Goal: Task Accomplishment & Management: Manage account settings

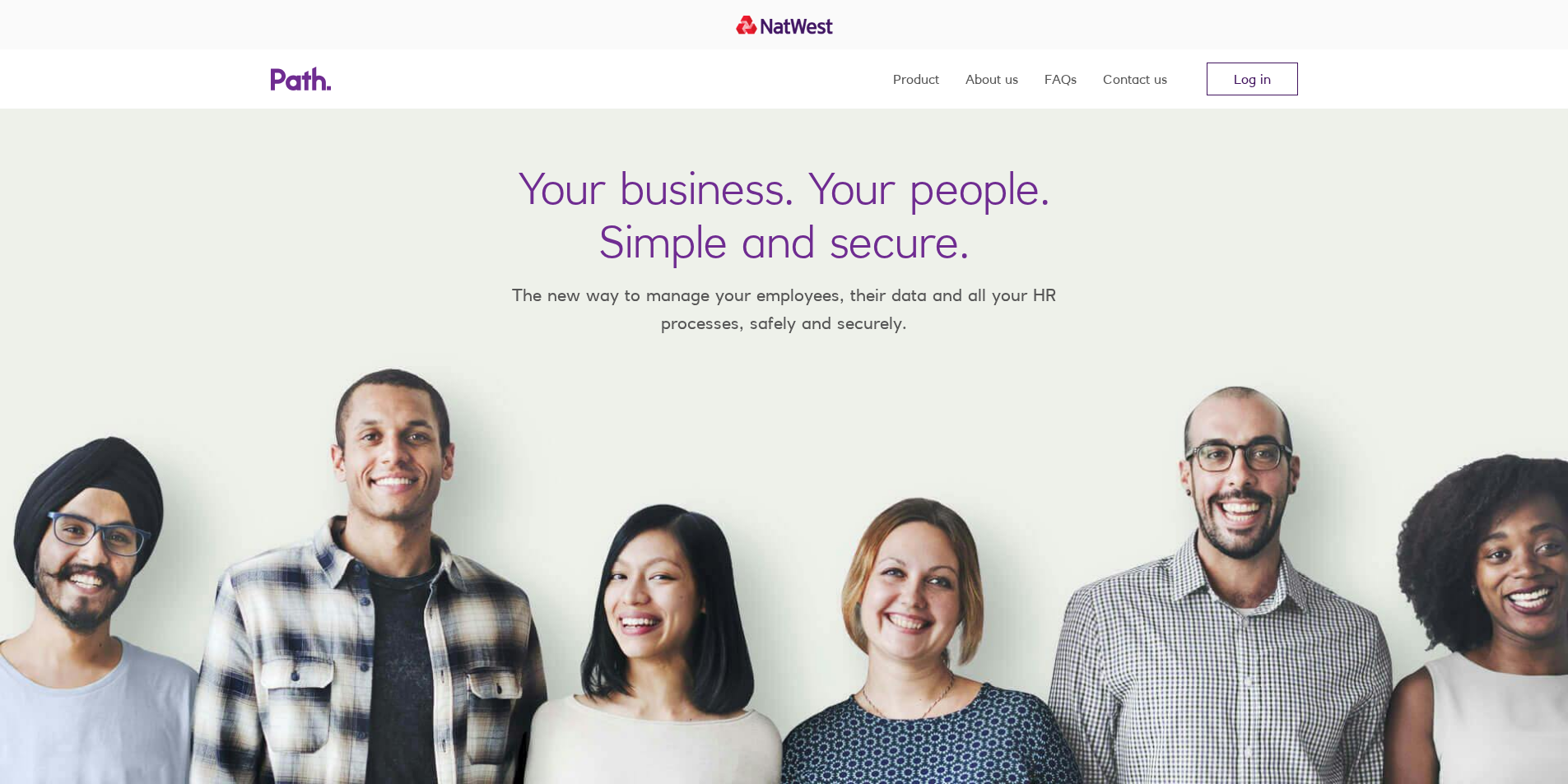
click at [1255, 87] on link "Log in" at bounding box center [1253, 79] width 92 height 33
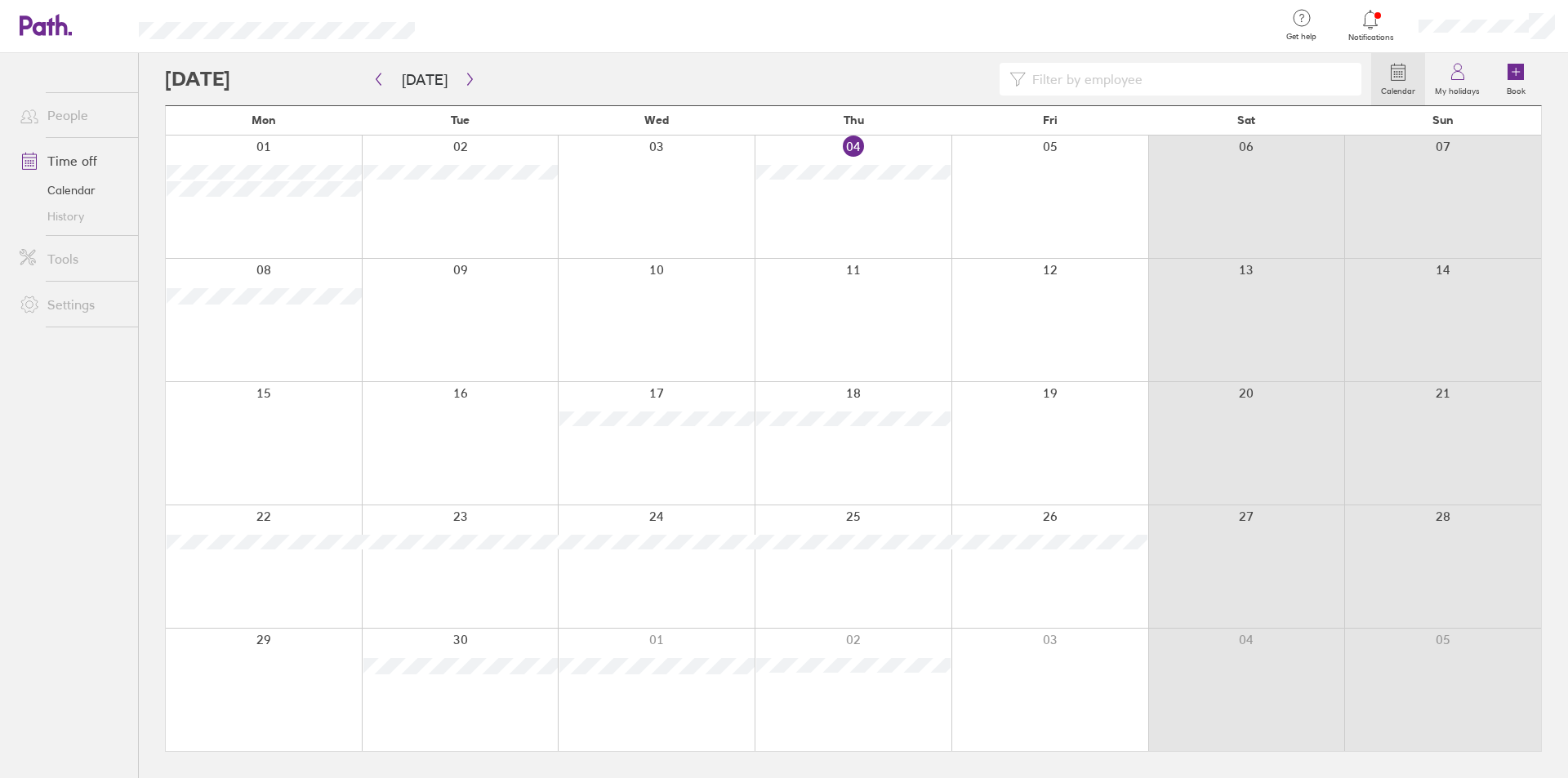
click at [95, 158] on link "Time off" at bounding box center [72, 160] width 132 height 33
click at [1453, 73] on icon at bounding box center [1458, 72] width 20 height 20
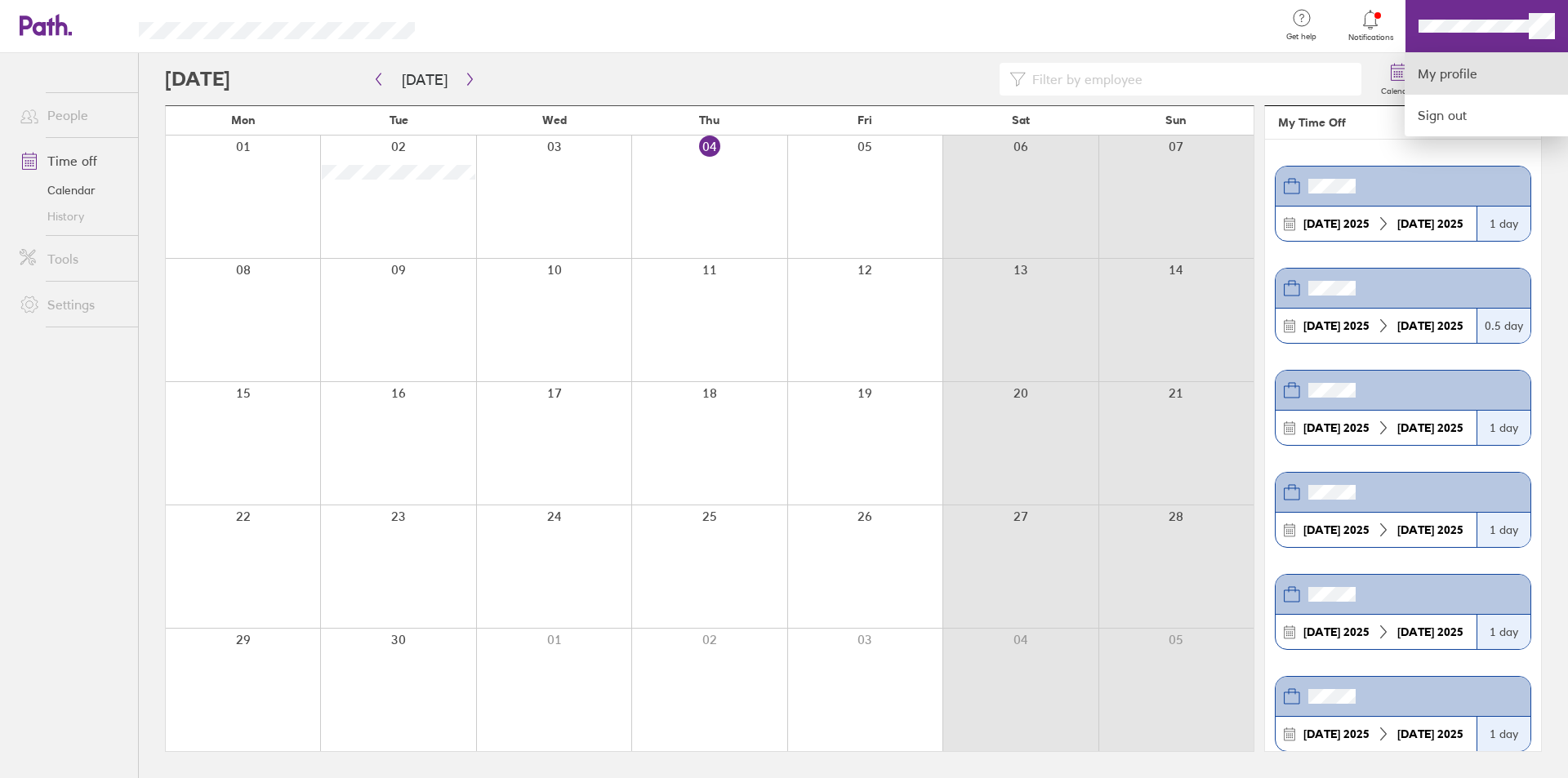
click at [1488, 86] on link "My profile" at bounding box center [1486, 74] width 163 height 42
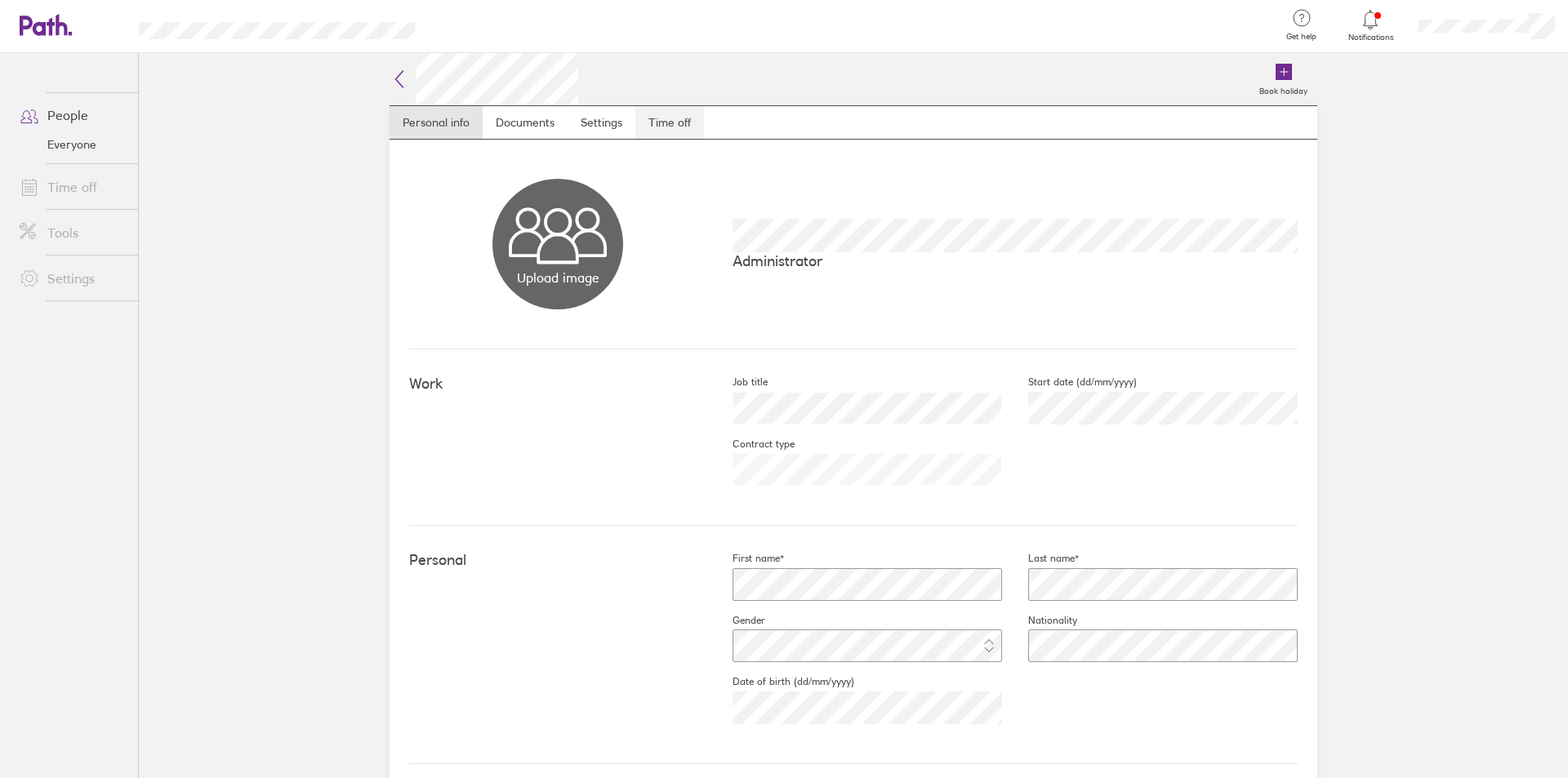
click at [644, 119] on link "Time off" at bounding box center [669, 122] width 68 height 33
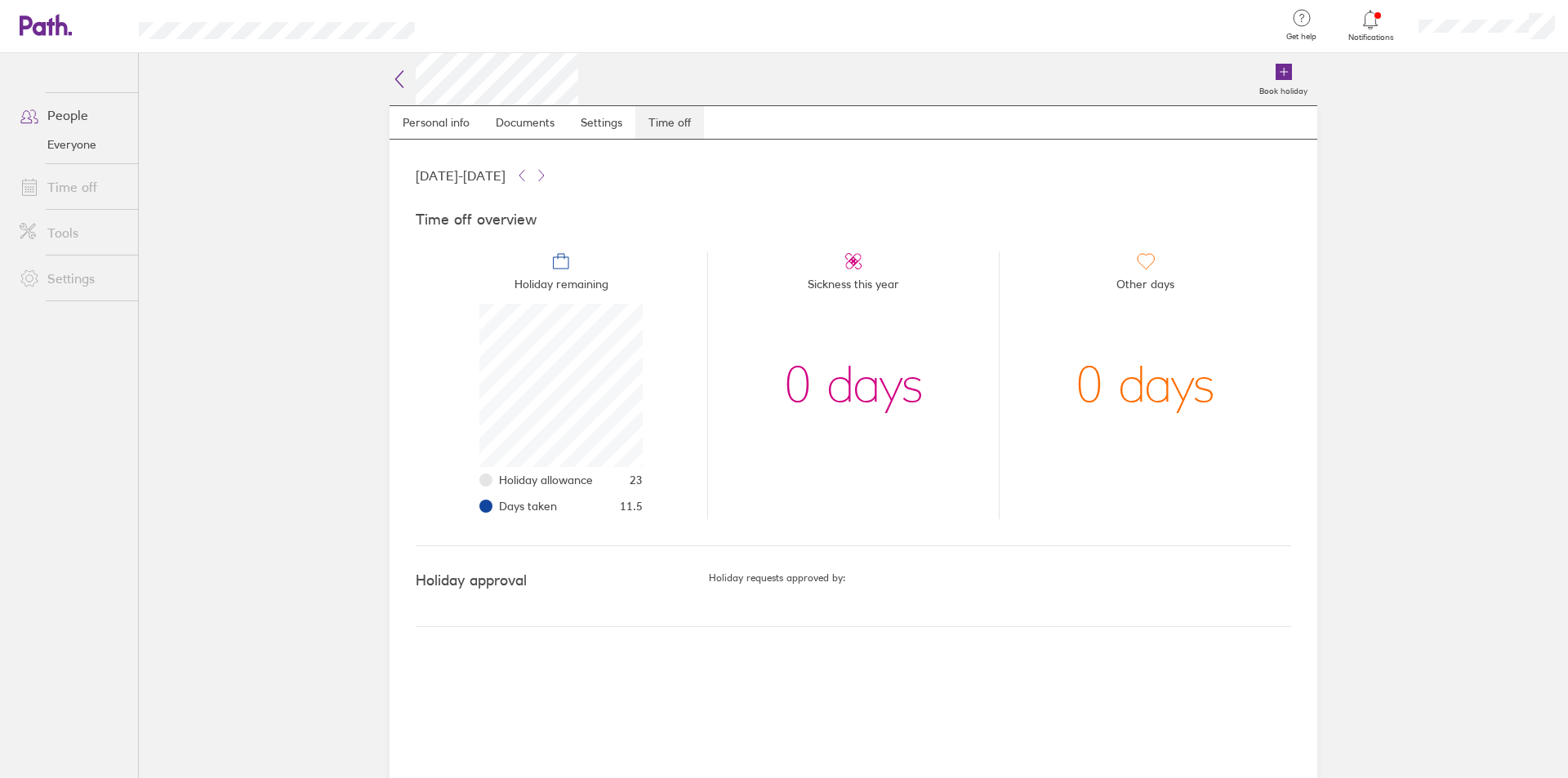
scroll to position [163, 163]
click at [963, 63] on div "Book holiday" at bounding box center [947, 79] width 739 height 52
click at [268, 243] on main "Book holiday Personal info Documents Settings Time off [DATE] - [DATE] Time off…" at bounding box center [853, 416] width 1429 height 726
click at [499, 506] on li "Days taken 11.5" at bounding box center [570, 506] width 144 height 26
click at [499, 479] on li "Holiday allowance 23" at bounding box center [570, 480] width 144 height 26
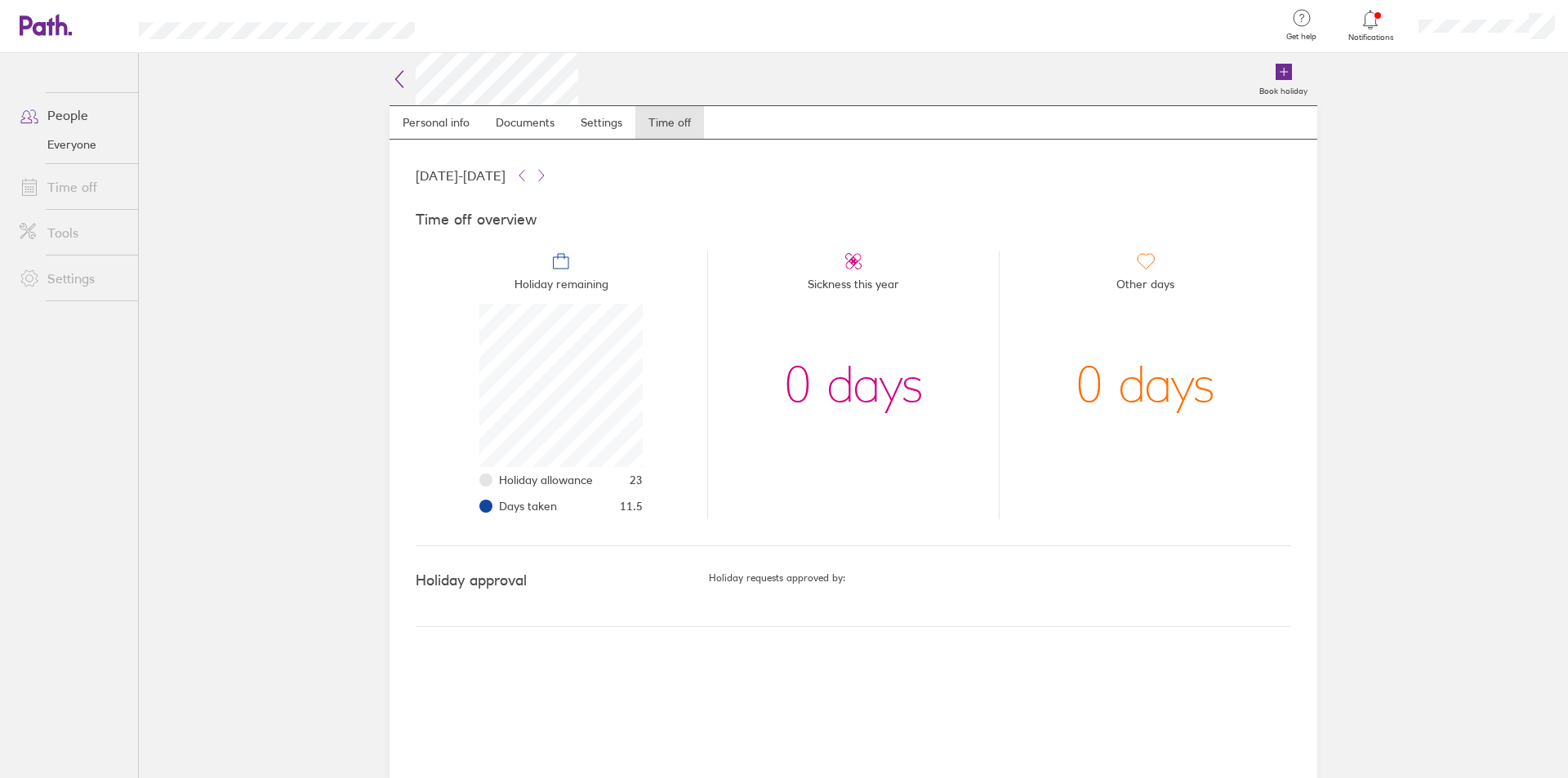
click at [499, 507] on li "Days taken 11.5" at bounding box center [570, 506] width 144 height 26
click at [75, 187] on link "Time off" at bounding box center [72, 186] width 132 height 33
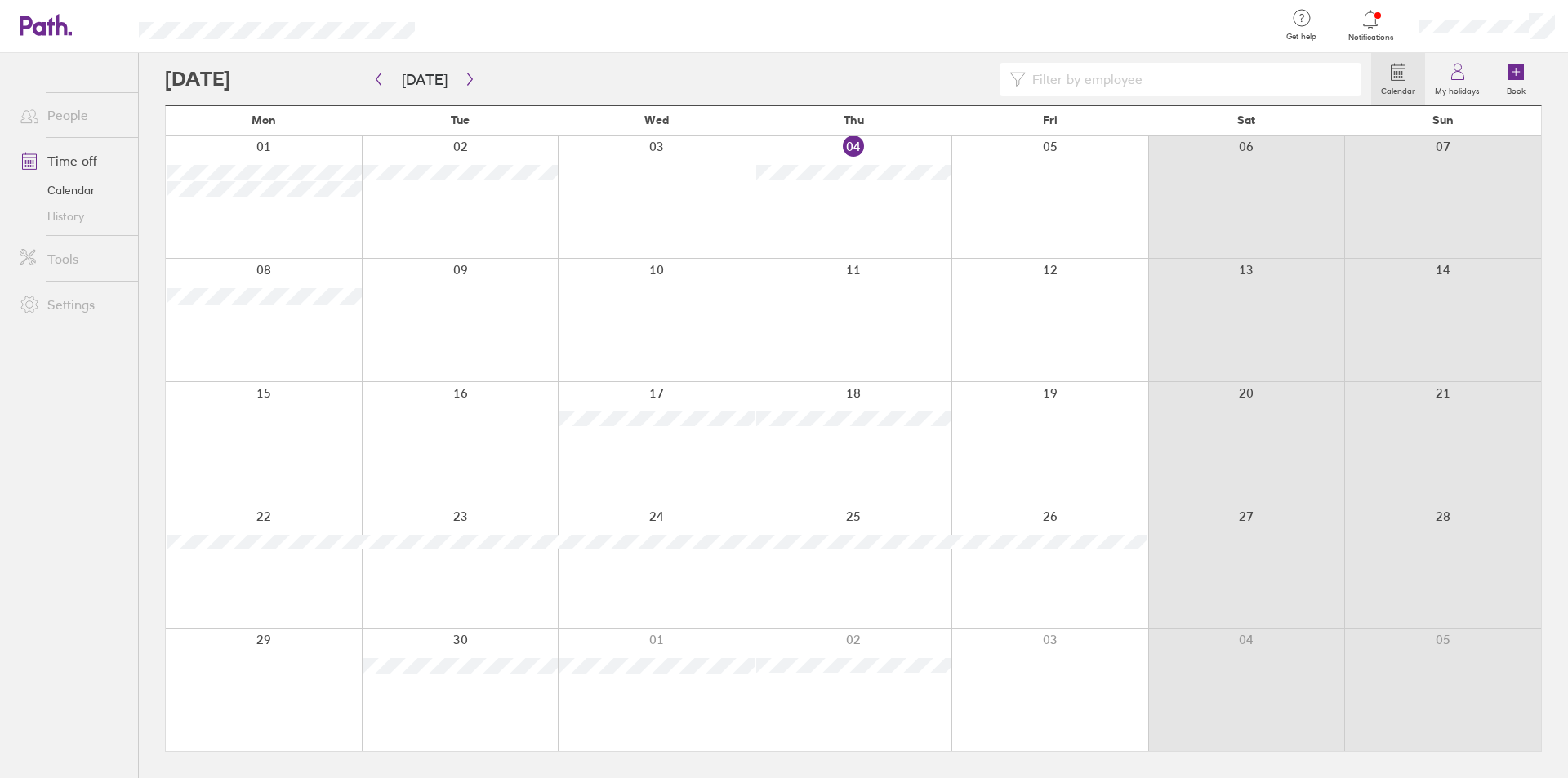
click at [62, 162] on link "Time off" at bounding box center [72, 160] width 132 height 33
click at [1471, 79] on link "My holidays" at bounding box center [1457, 79] width 64 height 52
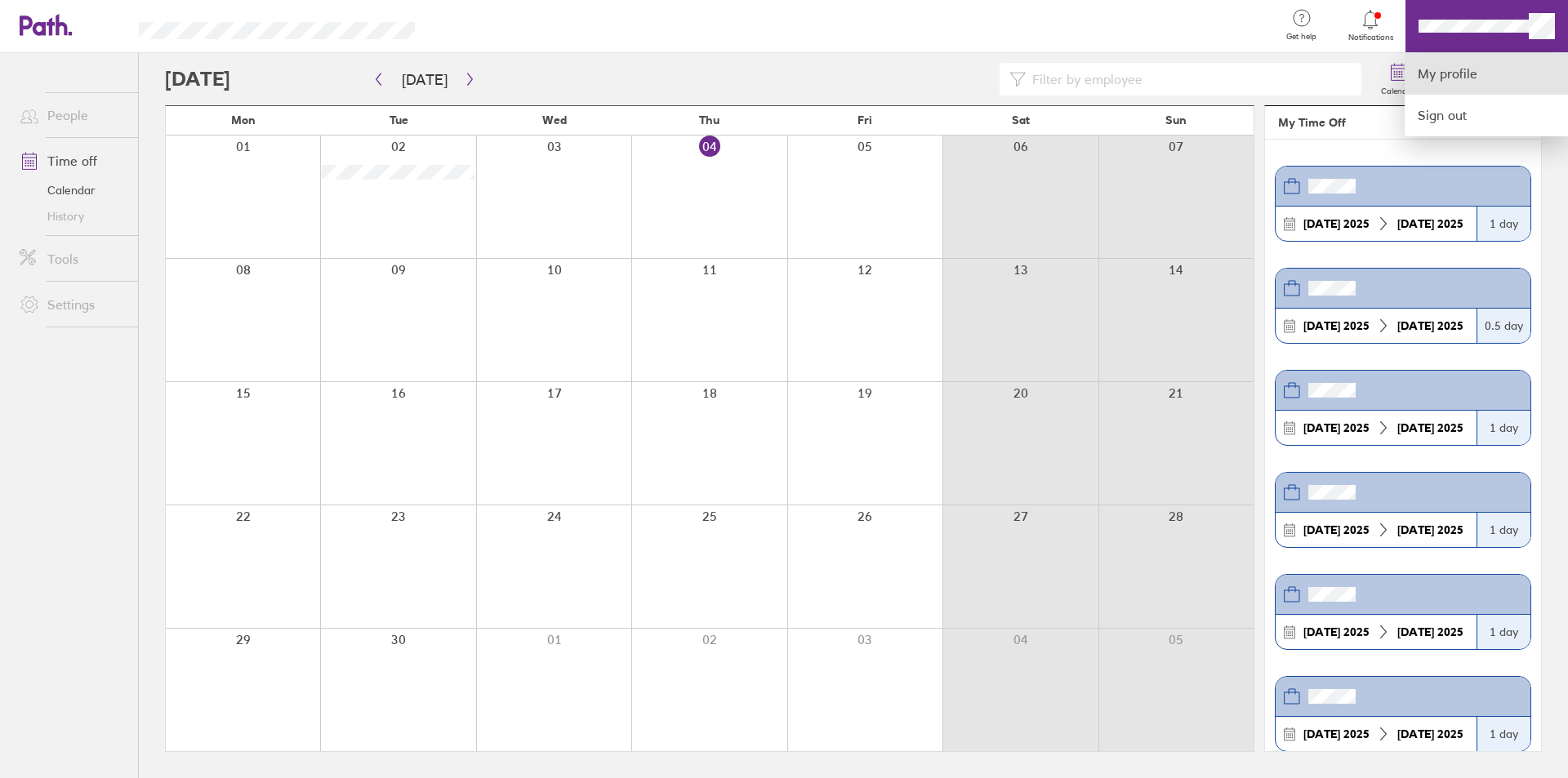
click at [1453, 76] on link "My profile" at bounding box center [1486, 74] width 163 height 42
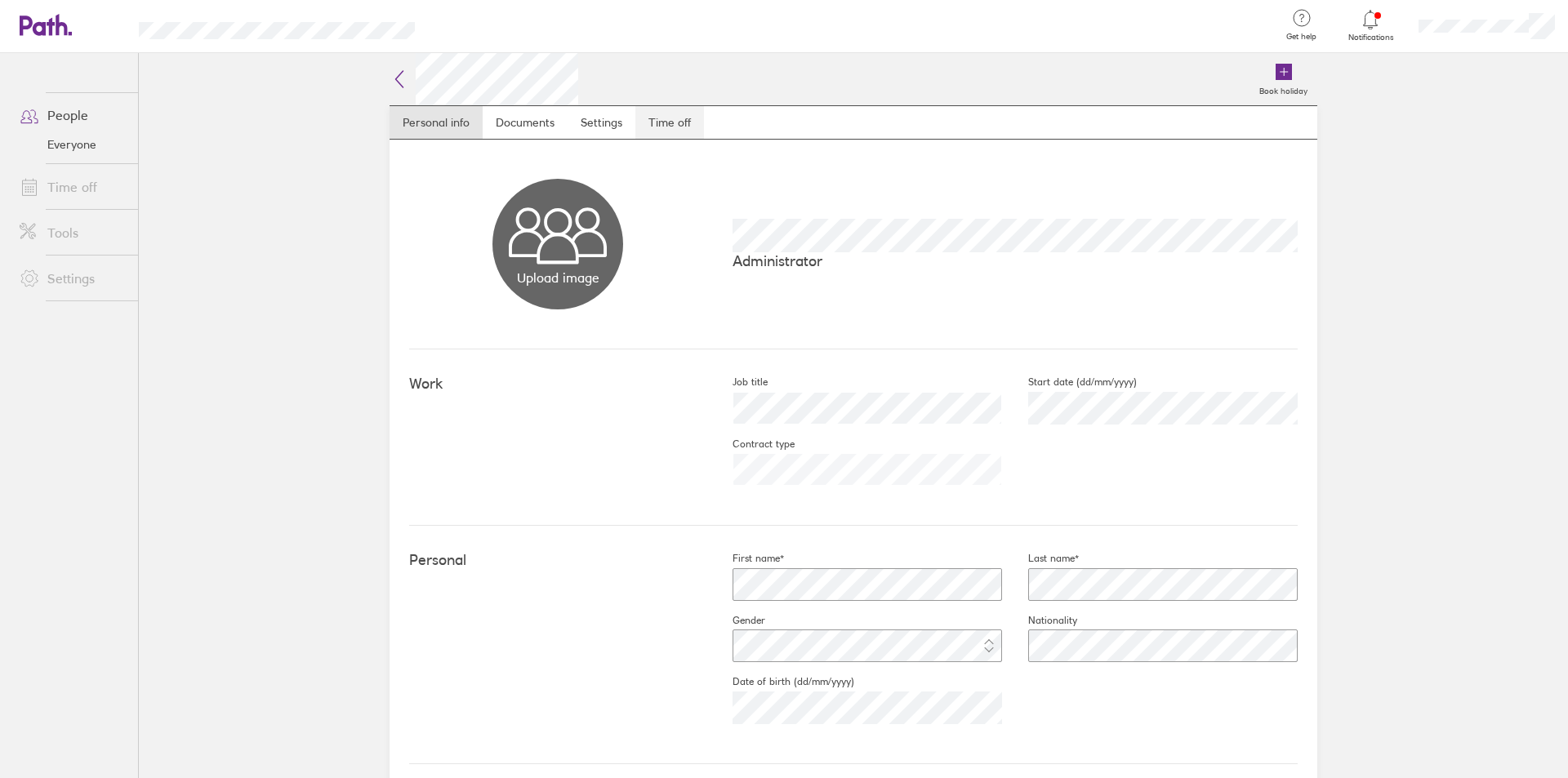
click at [666, 129] on link "Time off" at bounding box center [669, 122] width 68 height 33
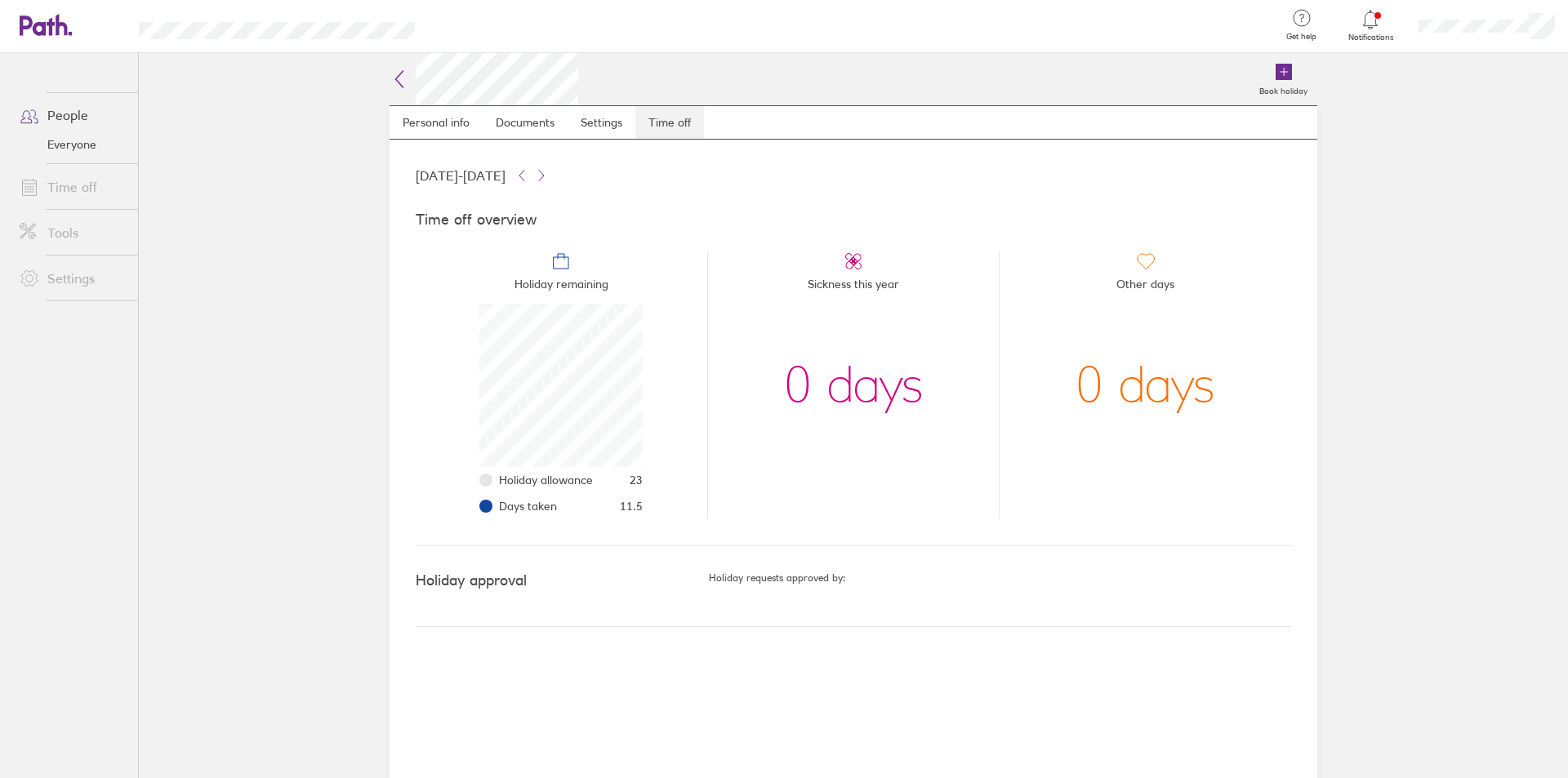
scroll to position [163, 163]
click at [81, 184] on link "Time off" at bounding box center [72, 186] width 132 height 33
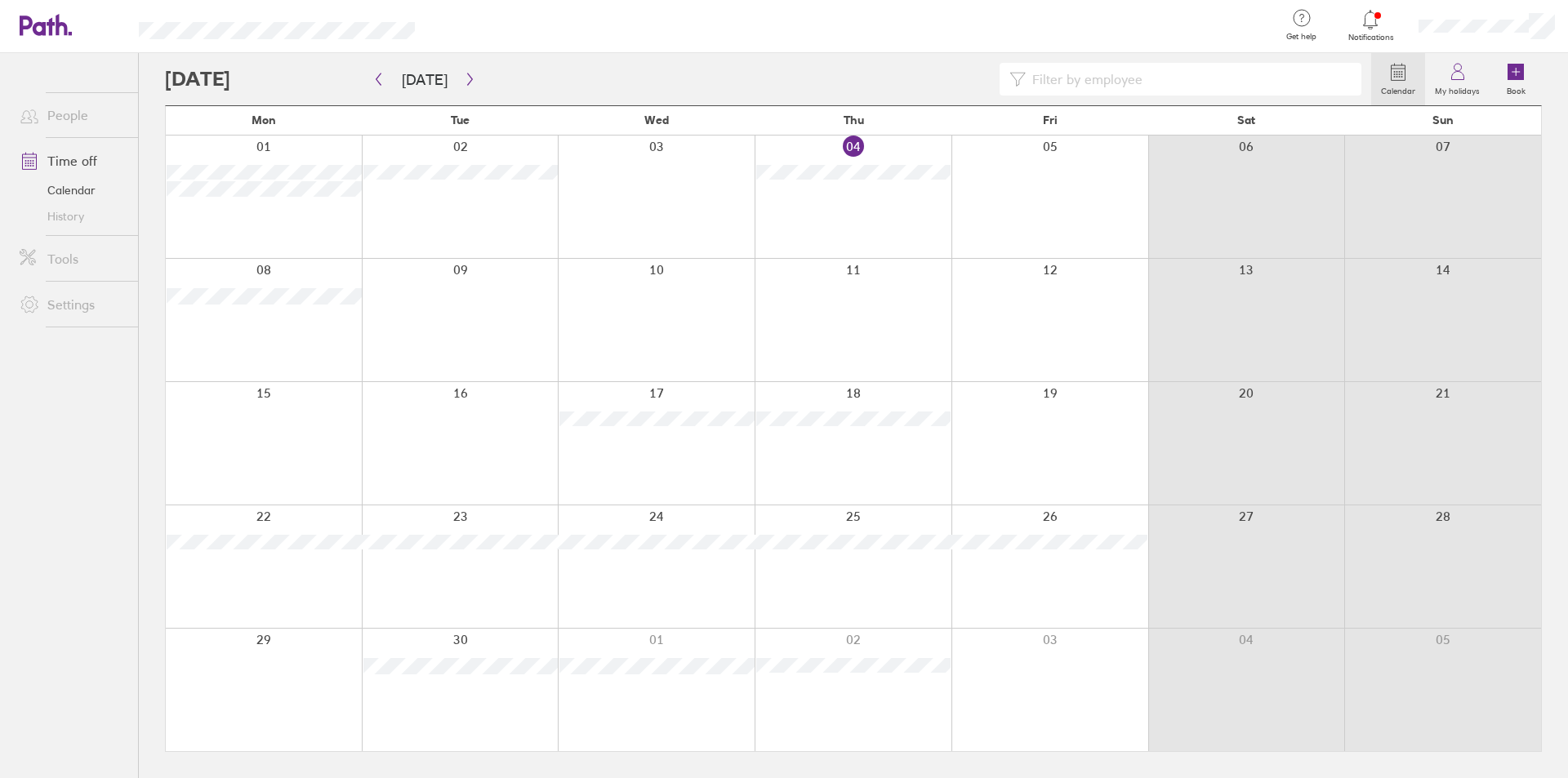
click at [81, 230] on link "History" at bounding box center [72, 216] width 132 height 26
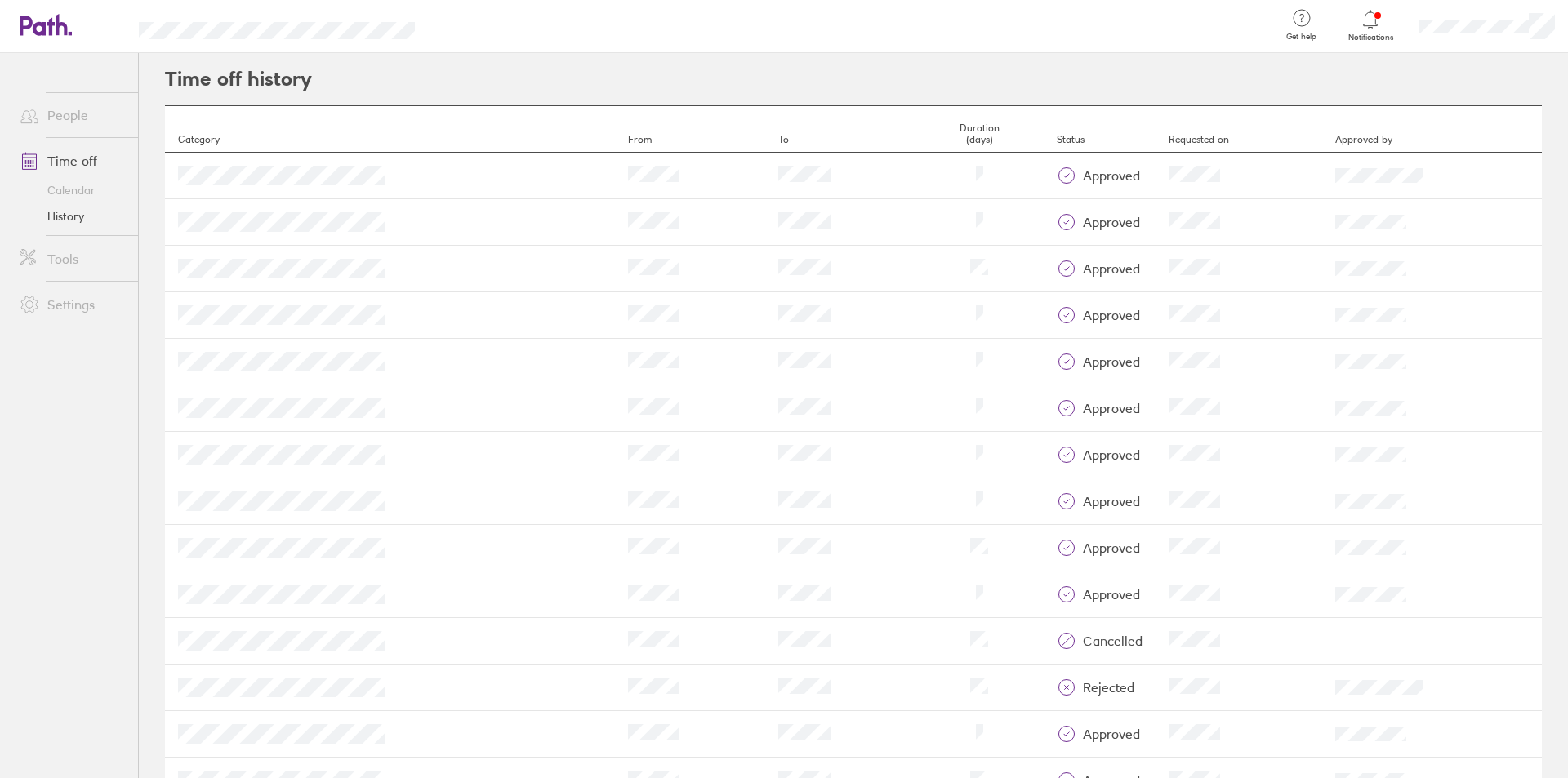
click at [1366, 23] on icon at bounding box center [1371, 19] width 14 height 19
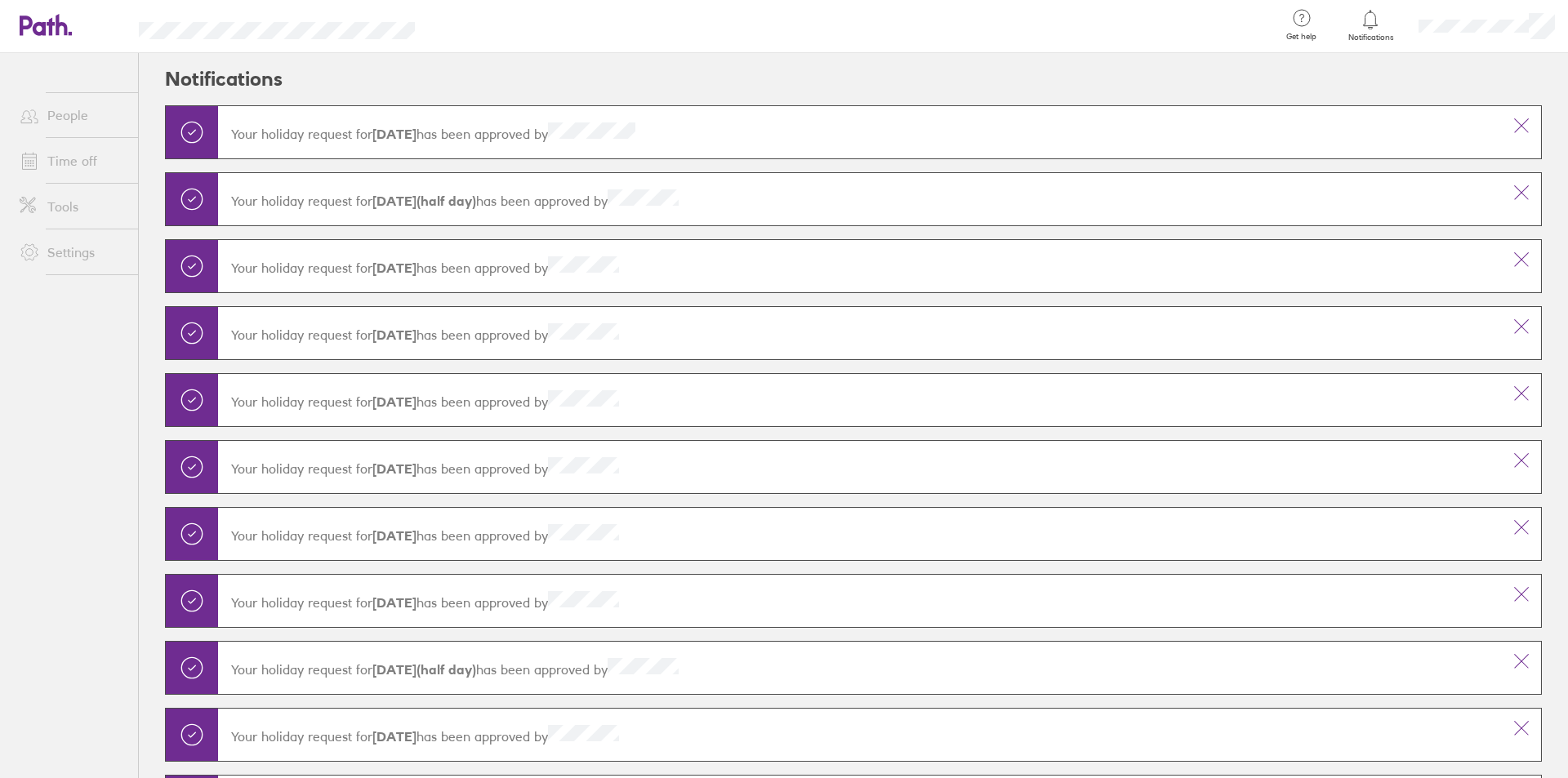
click at [74, 164] on link "Time off" at bounding box center [72, 160] width 132 height 33
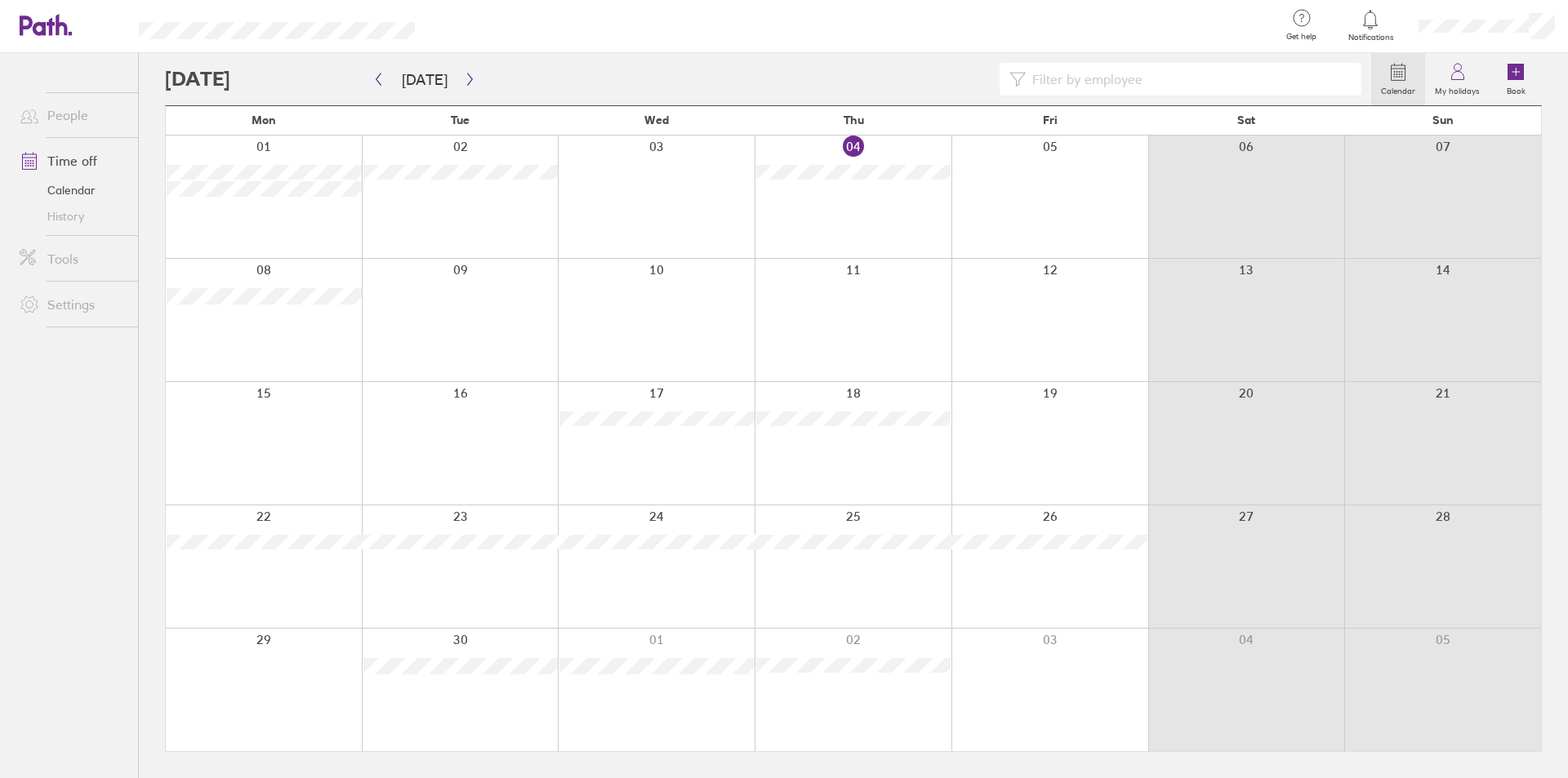
click at [71, 210] on link "History" at bounding box center [72, 216] width 132 height 26
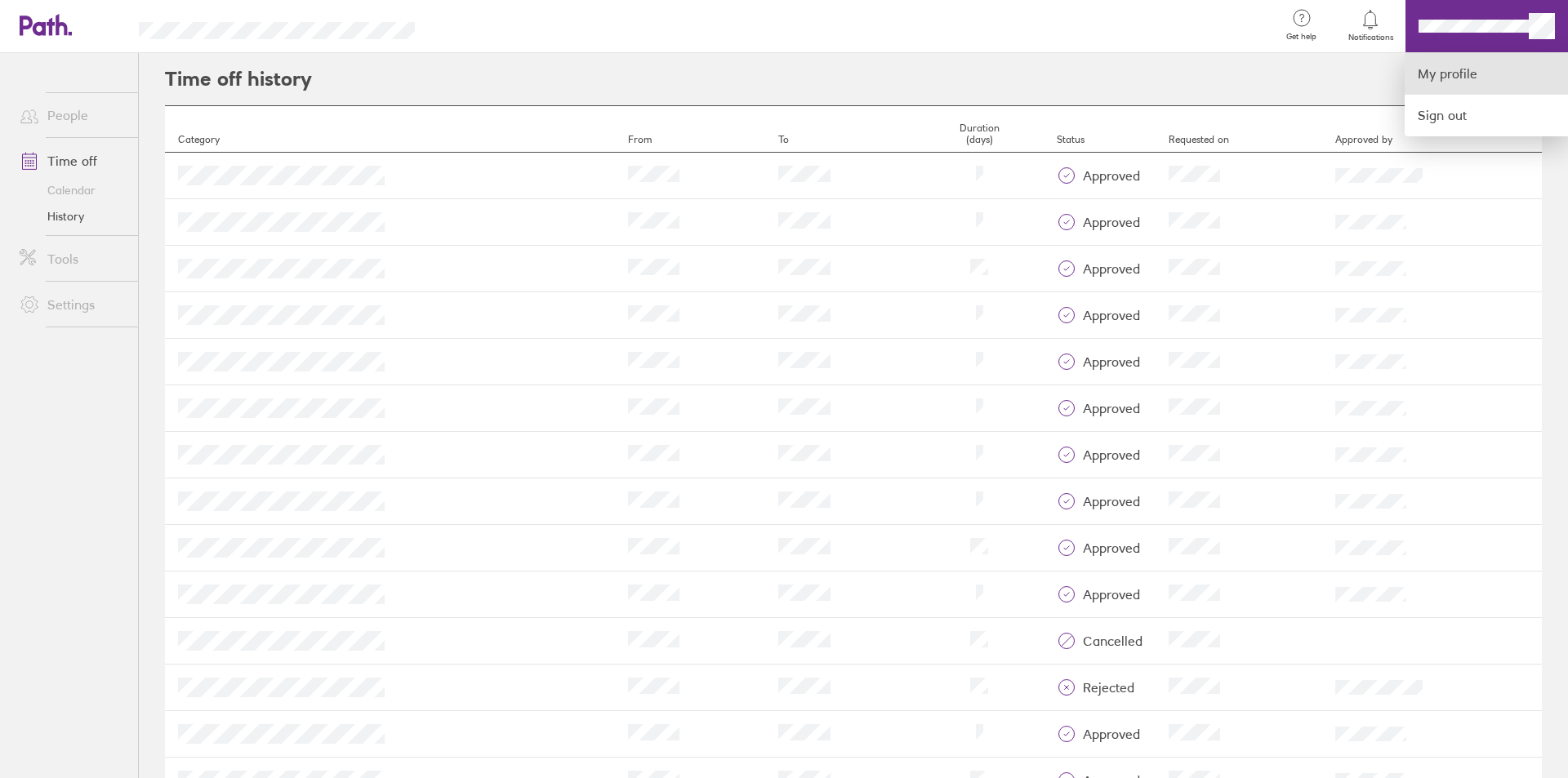
click at [1484, 76] on link "My profile" at bounding box center [1486, 74] width 163 height 42
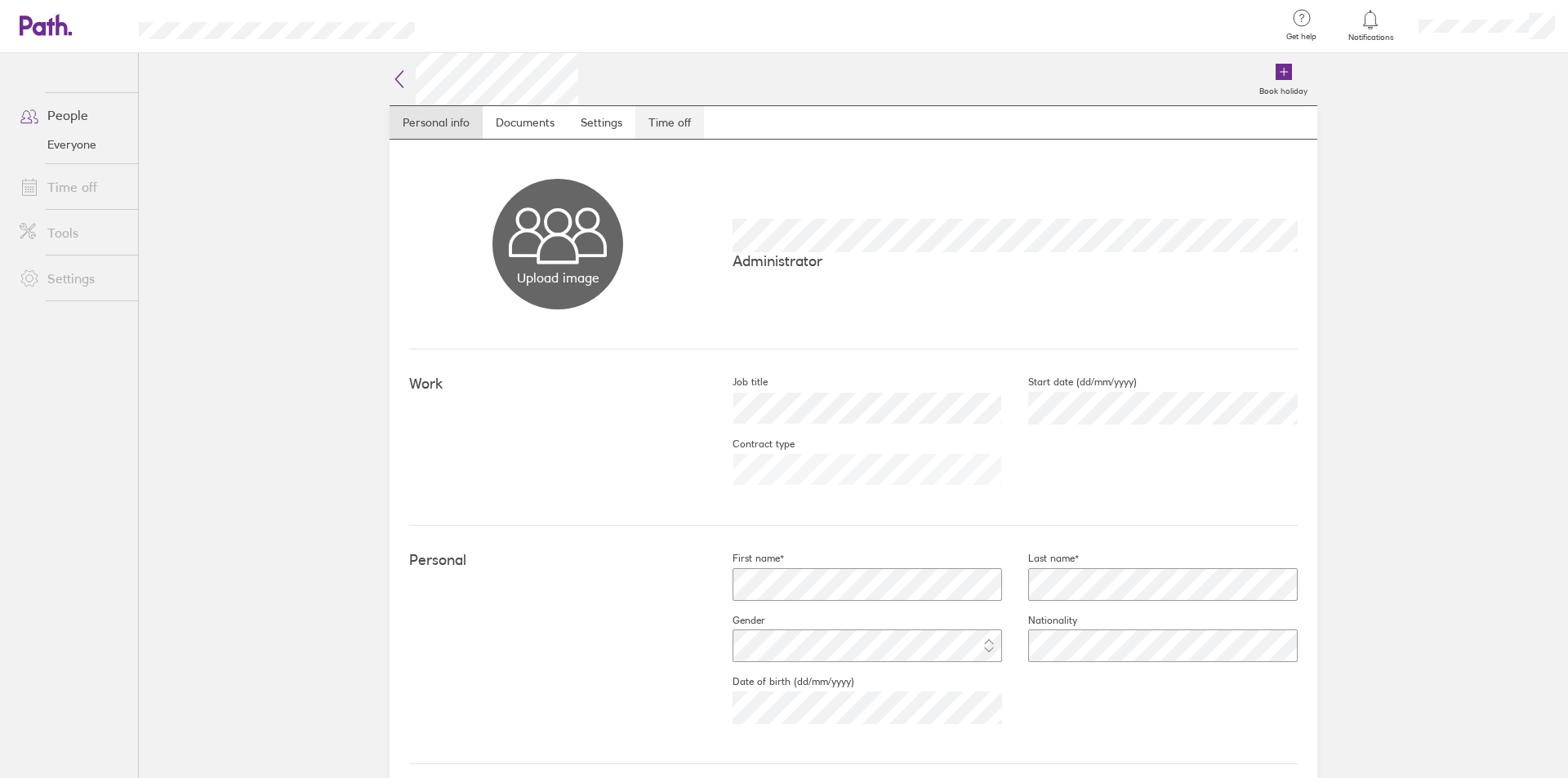
click at [671, 114] on link "Time off" at bounding box center [669, 122] width 68 height 33
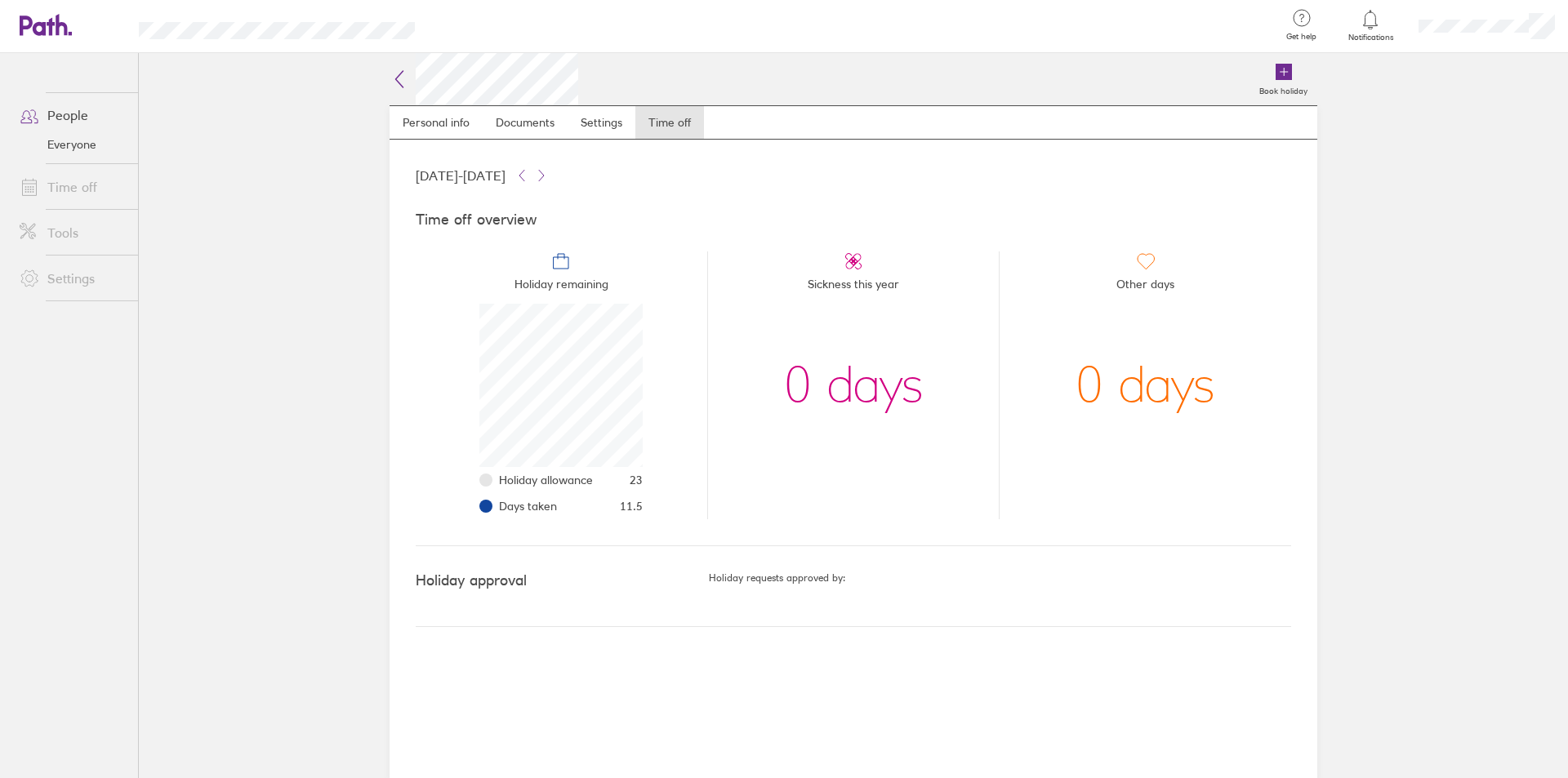
scroll to position [163, 163]
click at [529, 175] on icon at bounding box center [522, 175] width 13 height 13
click at [529, 170] on icon at bounding box center [522, 175] width 13 height 13
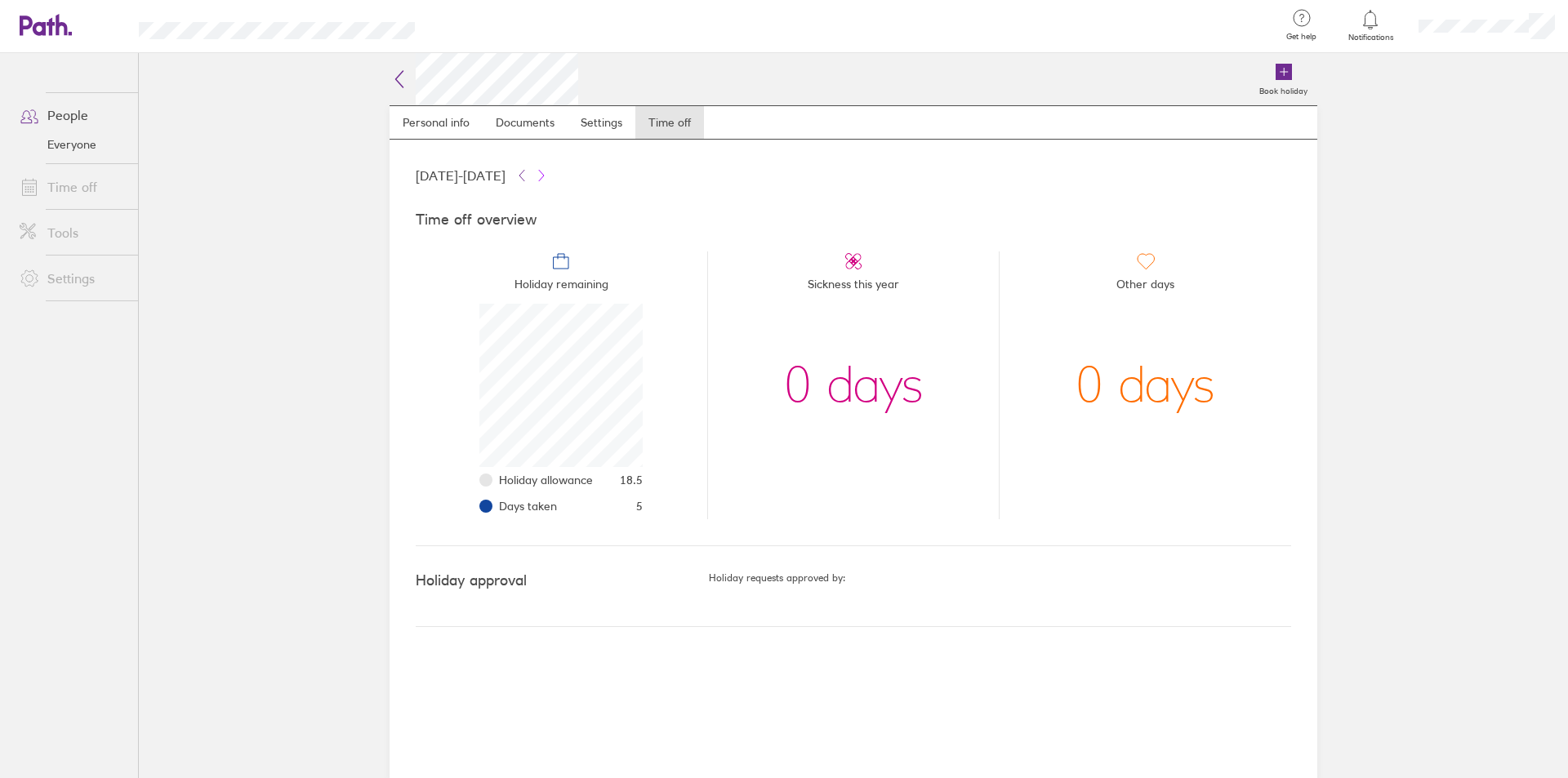
click at [548, 170] on icon at bounding box center [540, 175] width 13 height 13
click at [529, 174] on icon at bounding box center [522, 175] width 13 height 13
click at [93, 176] on link "Time off" at bounding box center [72, 186] width 132 height 33
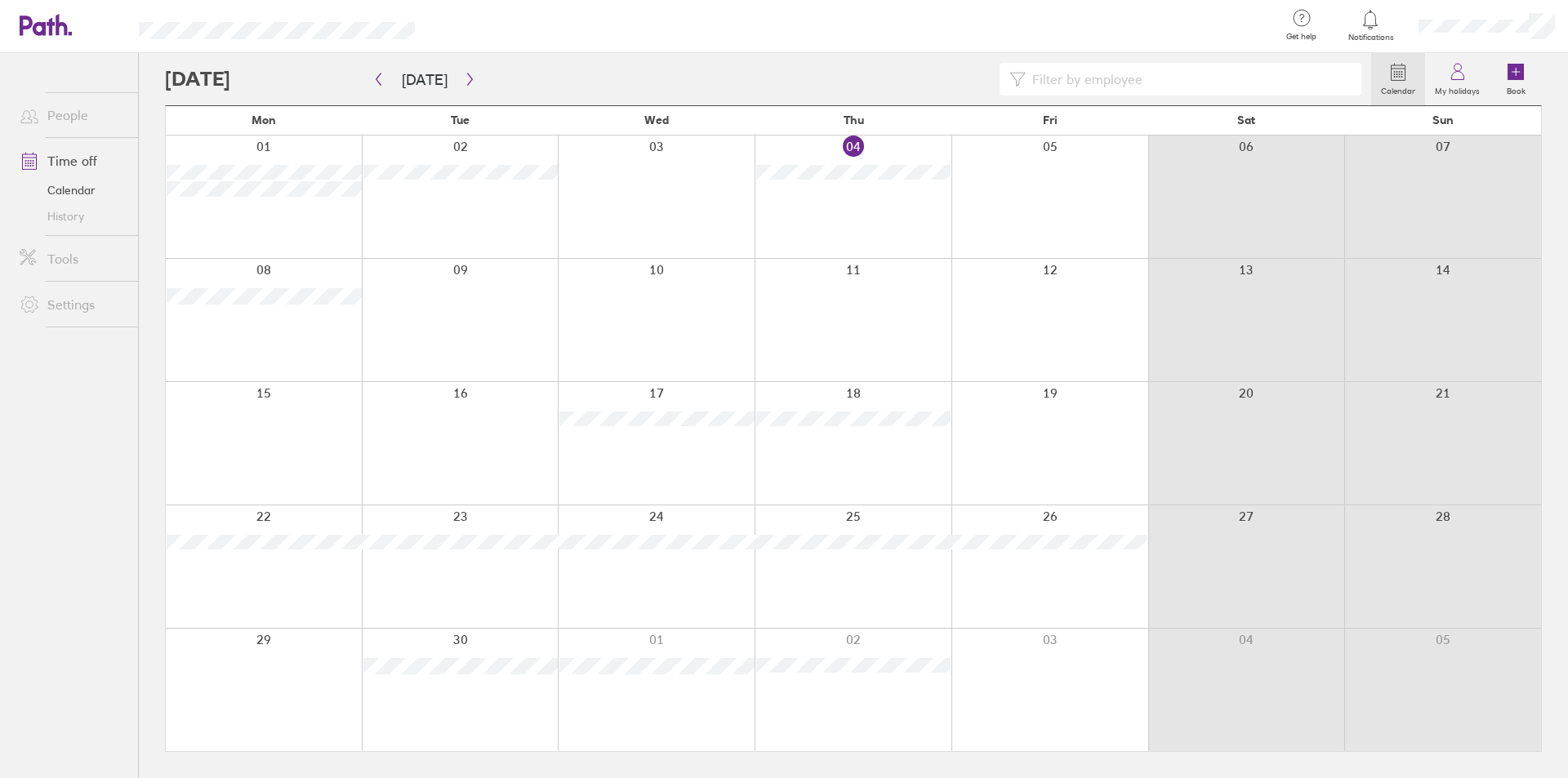
click at [91, 161] on link "Time off" at bounding box center [72, 160] width 132 height 33
click at [63, 214] on link "History" at bounding box center [72, 216] width 132 height 26
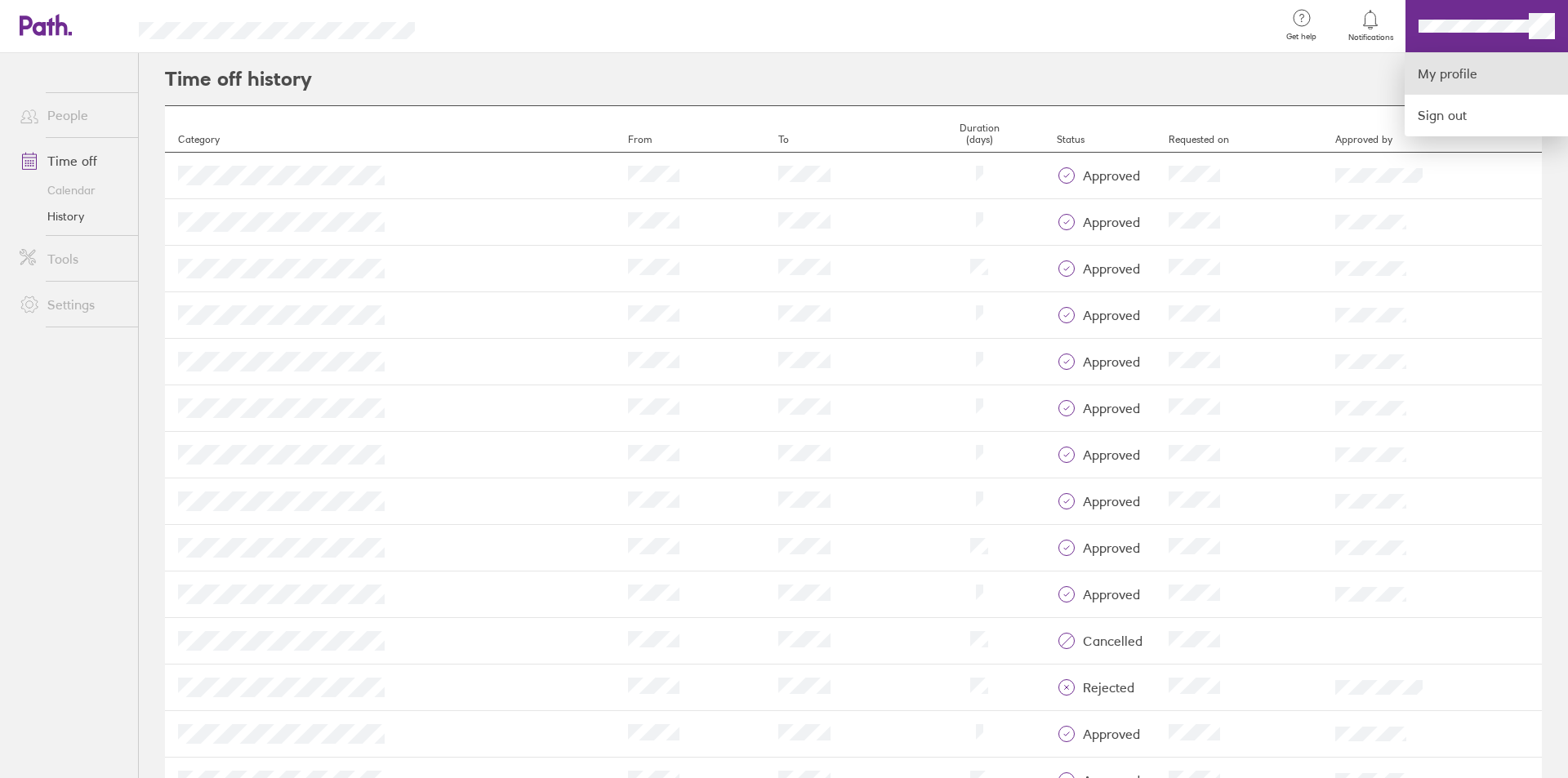
click at [1444, 76] on link "My profile" at bounding box center [1486, 74] width 163 height 42
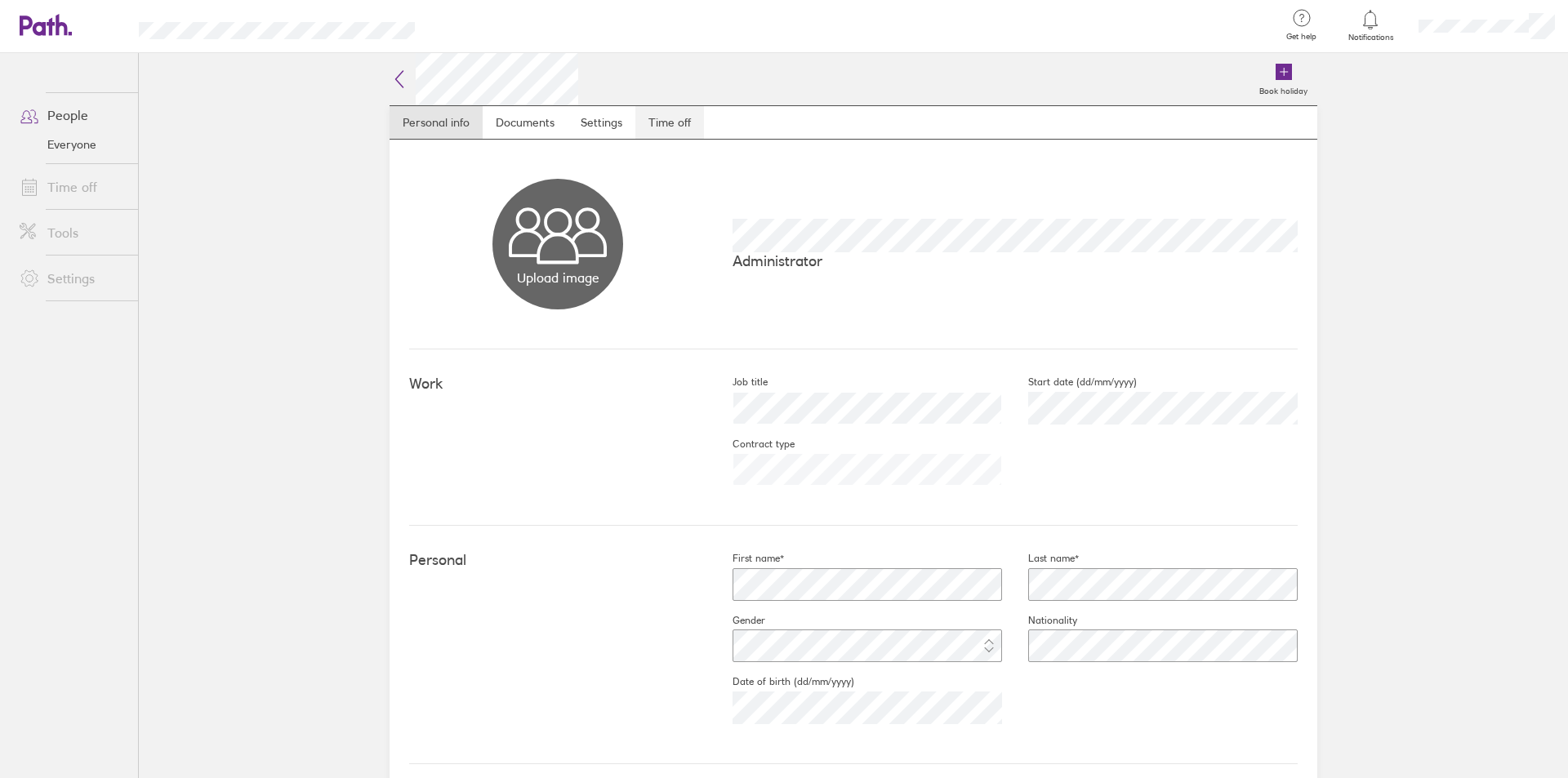
click at [646, 134] on link "Time off" at bounding box center [669, 122] width 68 height 33
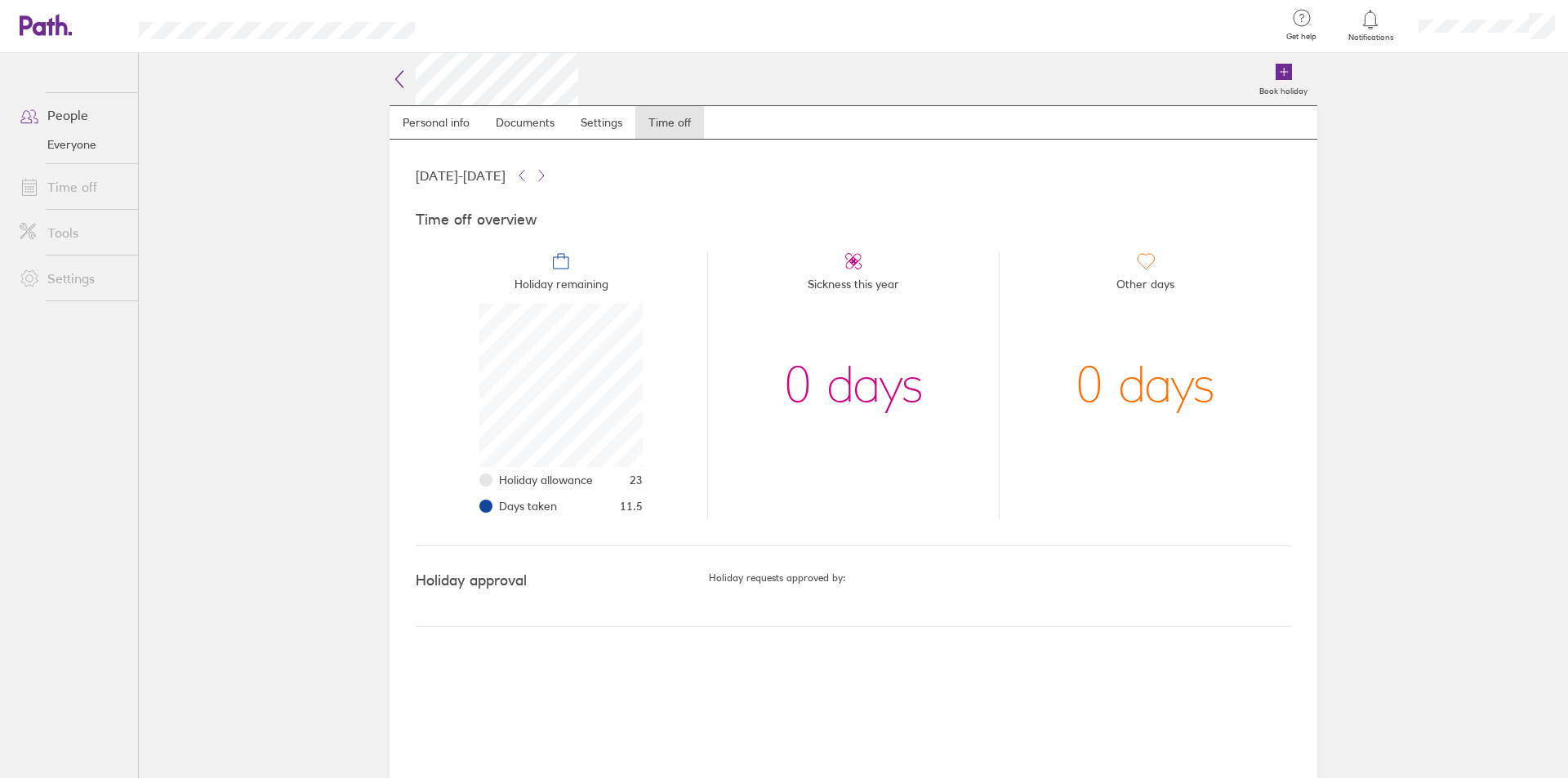
scroll to position [163, 163]
click at [498, 506] on ul "Holiday allowance 23 Days taken 11.5" at bounding box center [560, 493] width 163 height 52
click at [500, 480] on span "Holiday allowance" at bounding box center [545, 480] width 94 height 13
click at [67, 189] on link "Time off" at bounding box center [72, 186] width 132 height 33
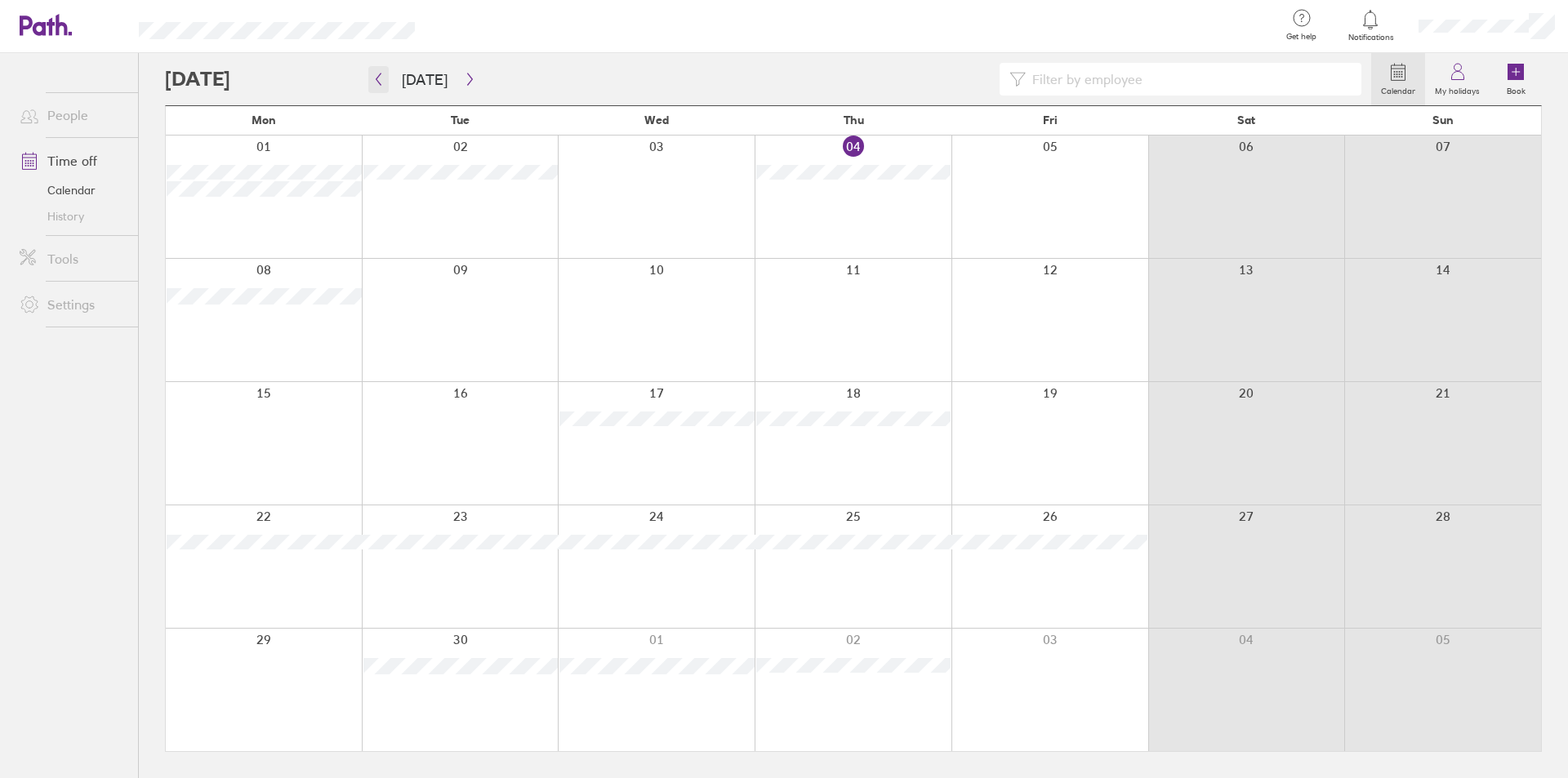
click at [374, 77] on icon "button" at bounding box center [378, 78] width 12 height 13
click at [241, 84] on div at bounding box center [768, 79] width 1207 height 33
click at [390, 75] on button "[DATE]" at bounding box center [425, 79] width 72 height 27
click at [381, 77] on icon "button" at bounding box center [378, 78] width 12 height 13
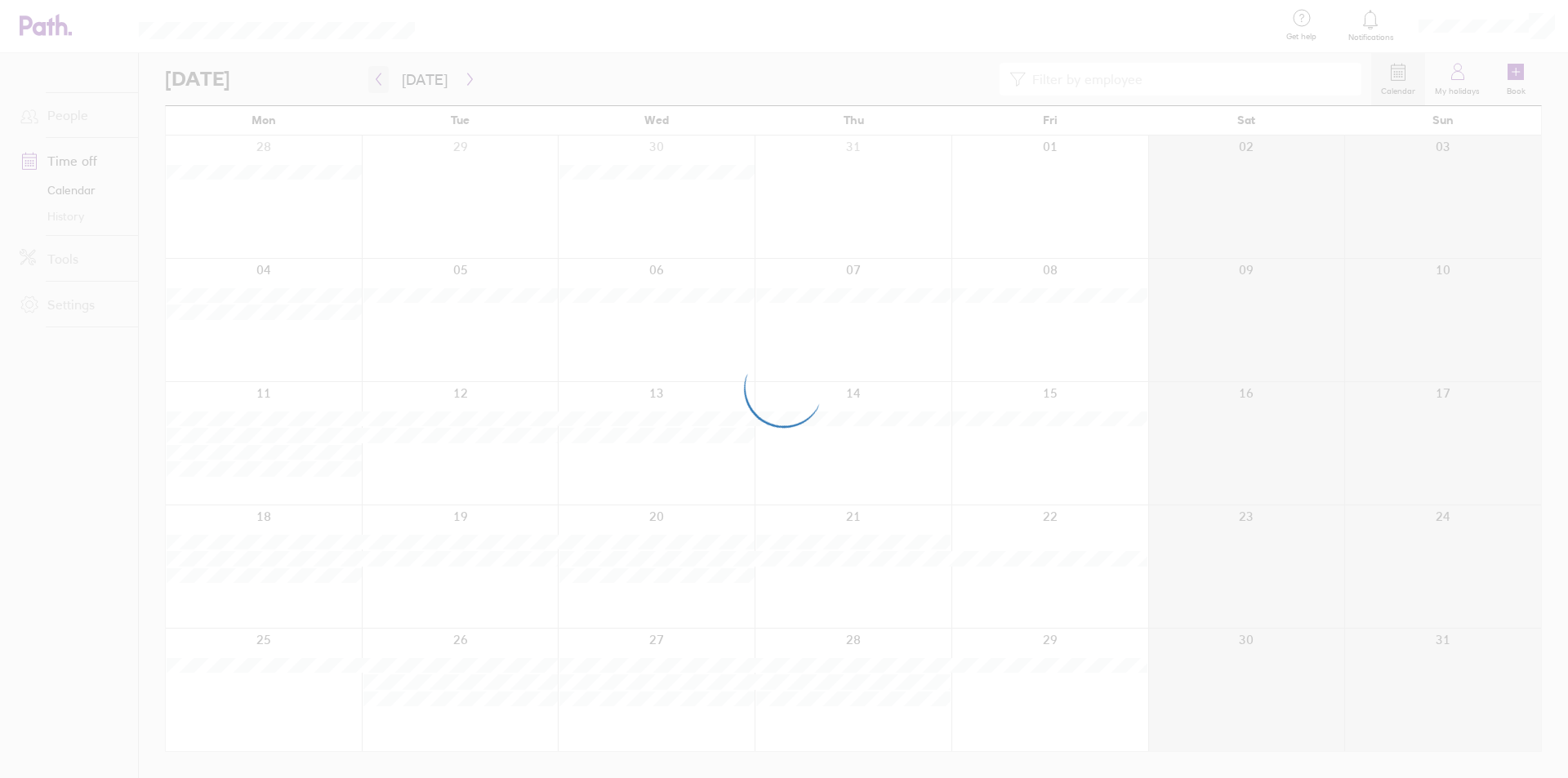
click at [381, 77] on div at bounding box center [784, 389] width 1568 height 778
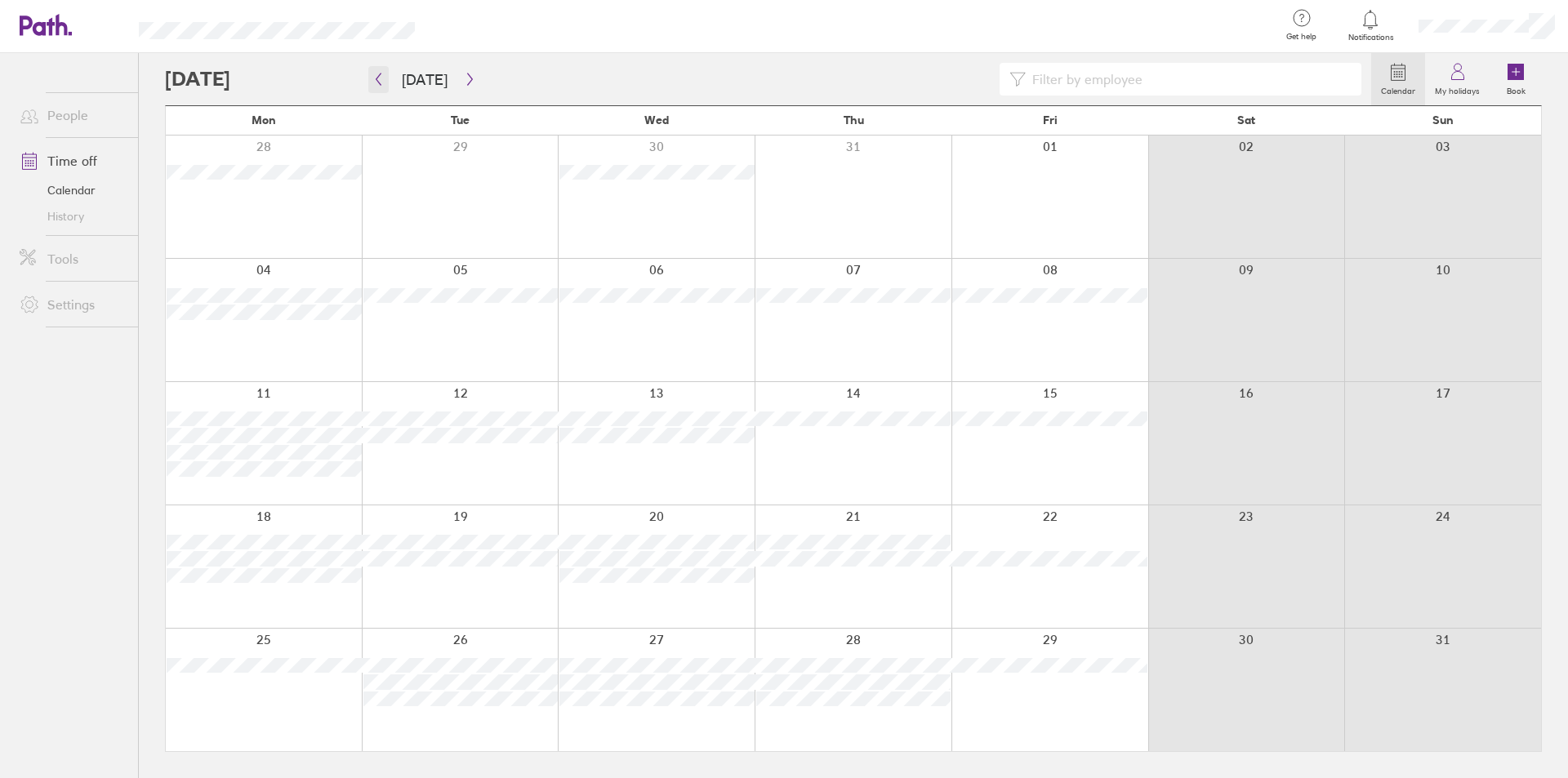
click at [381, 77] on icon "button" at bounding box center [378, 78] width 12 height 13
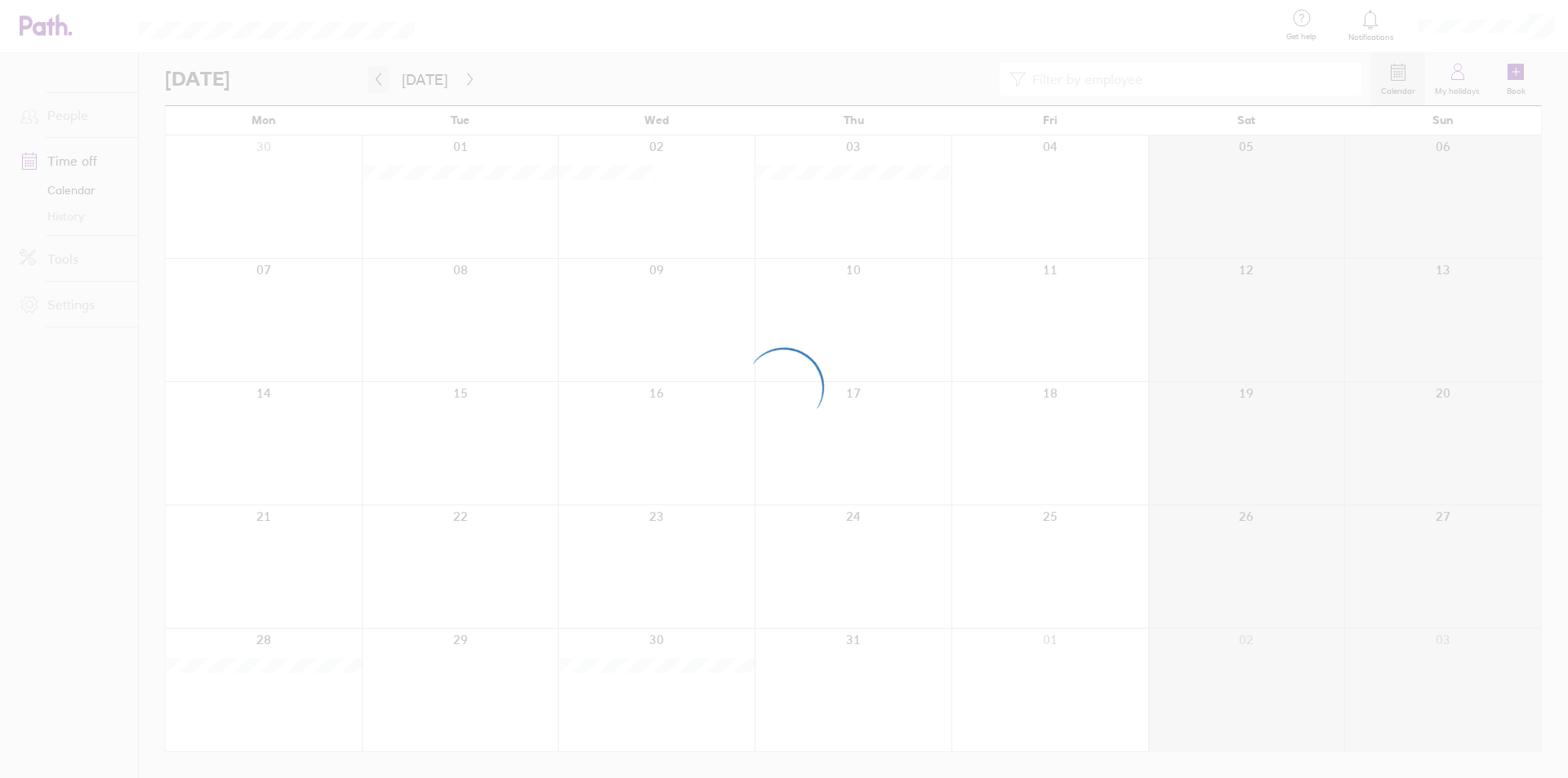
click at [381, 77] on div at bounding box center [784, 389] width 1568 height 778
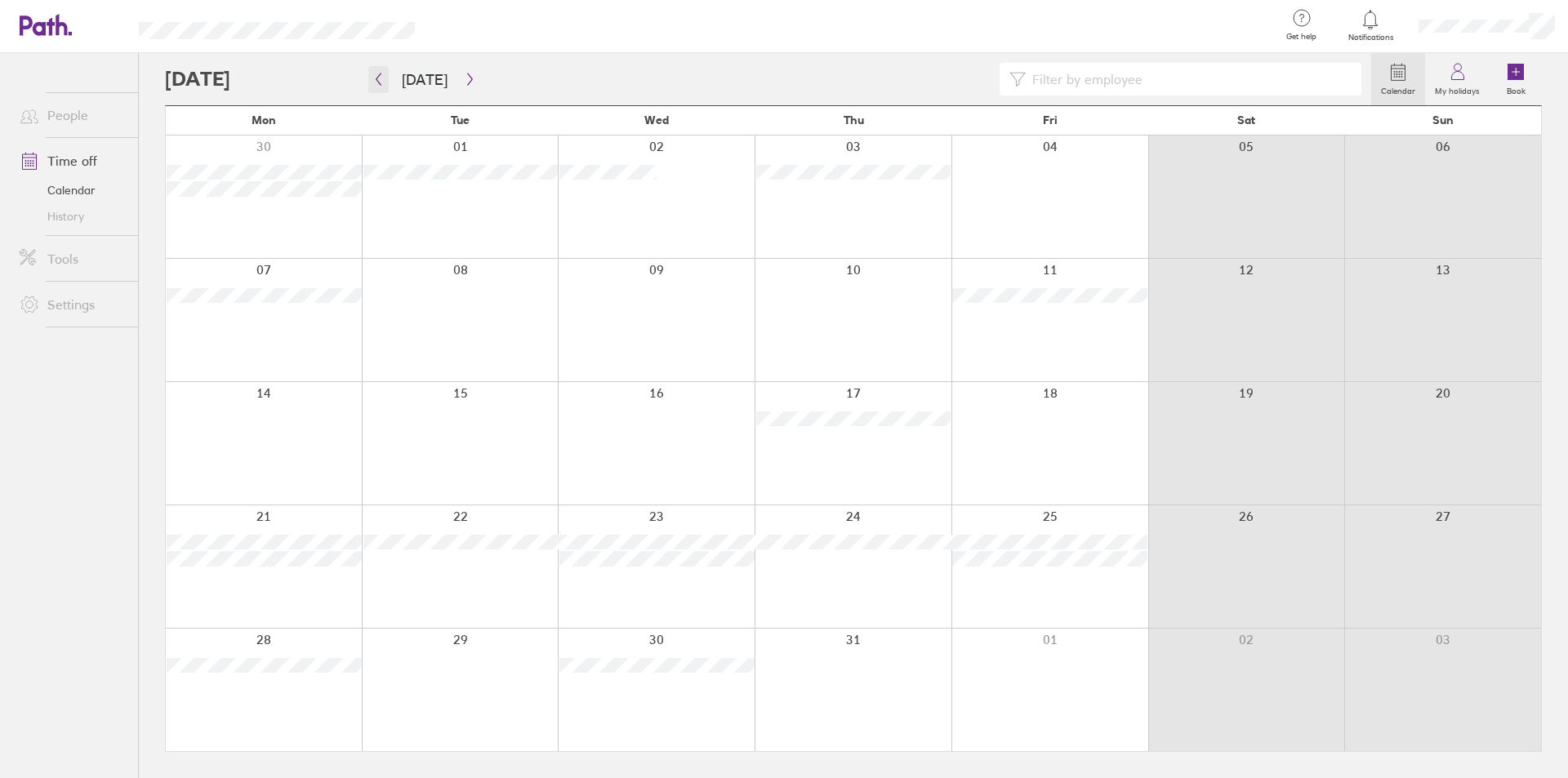
click at [379, 77] on icon "button" at bounding box center [378, 78] width 12 height 13
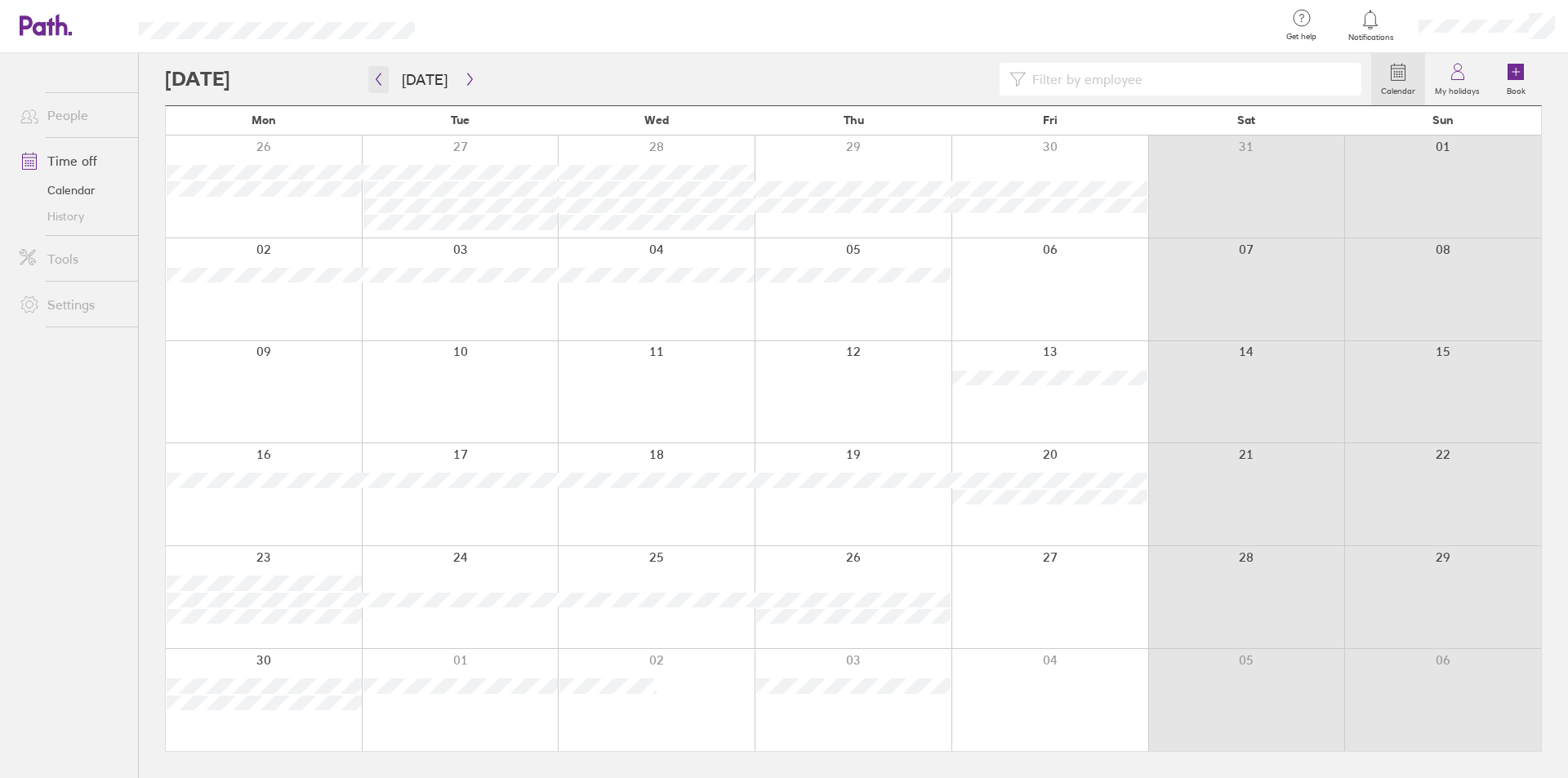
click at [379, 77] on icon "button" at bounding box center [378, 78] width 12 height 13
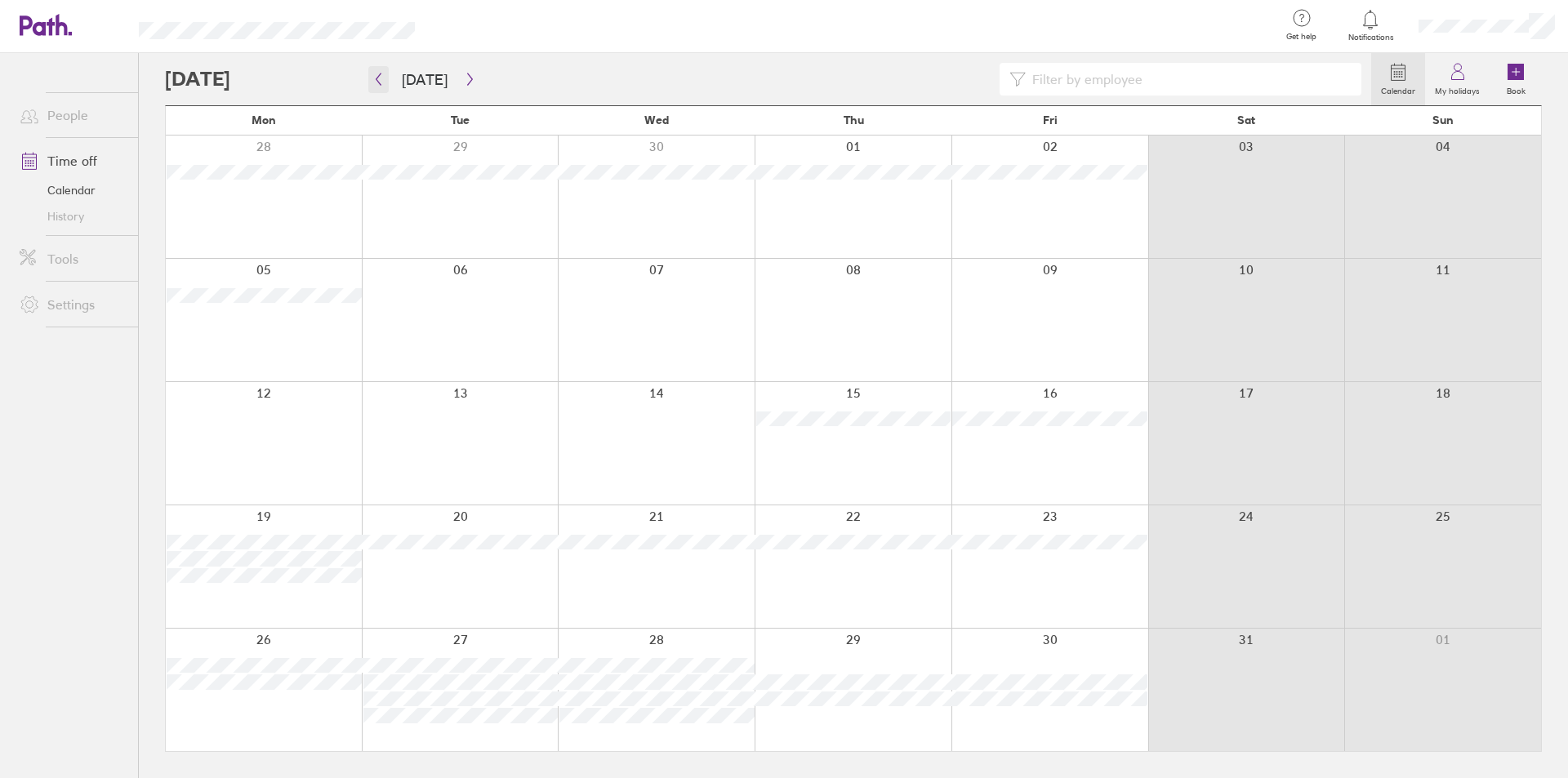
click at [379, 77] on icon "button" at bounding box center [378, 78] width 12 height 13
click at [379, 80] on icon "button" at bounding box center [378, 78] width 12 height 13
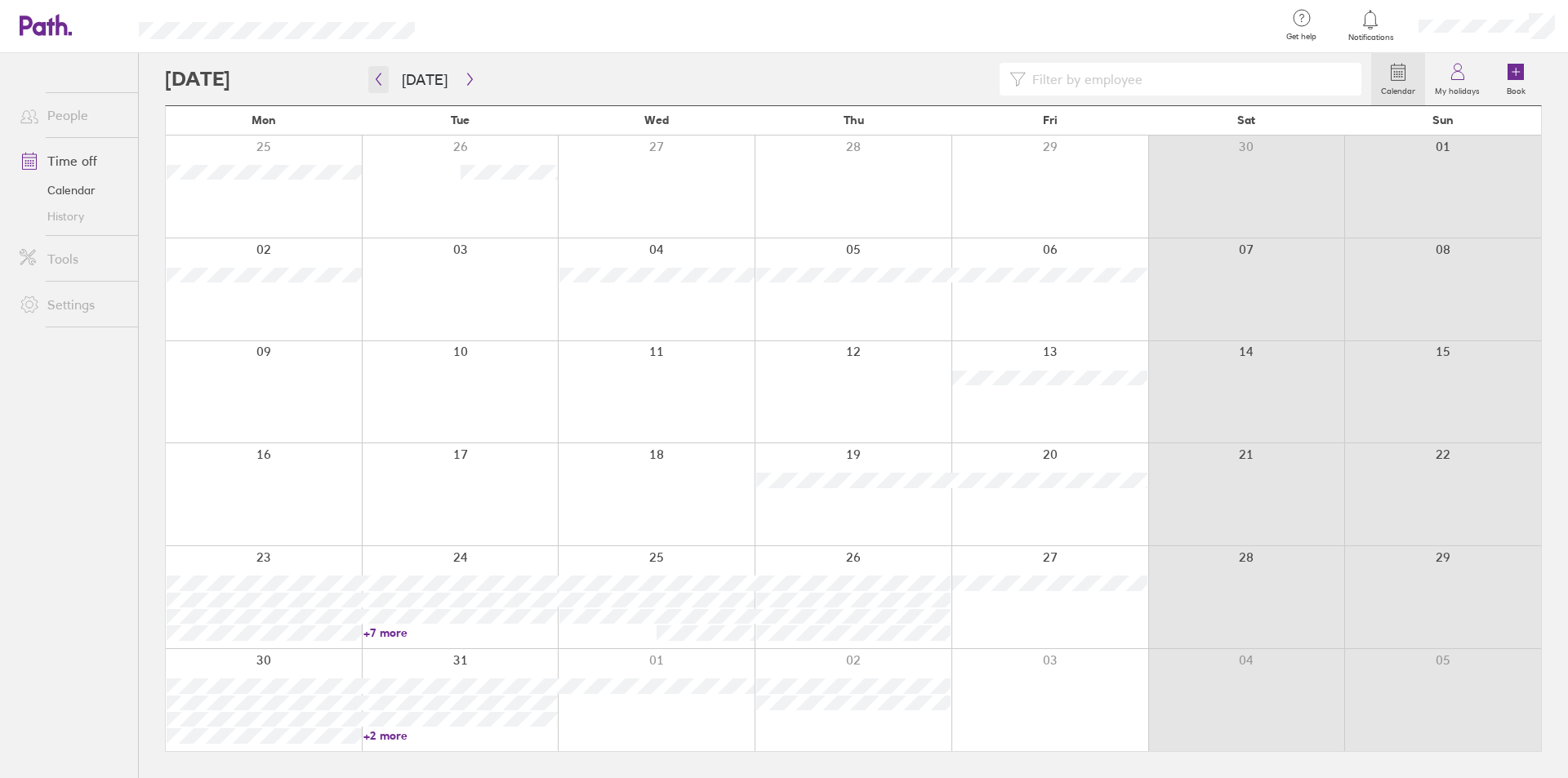
click at [381, 80] on icon "button" at bounding box center [378, 78] width 12 height 13
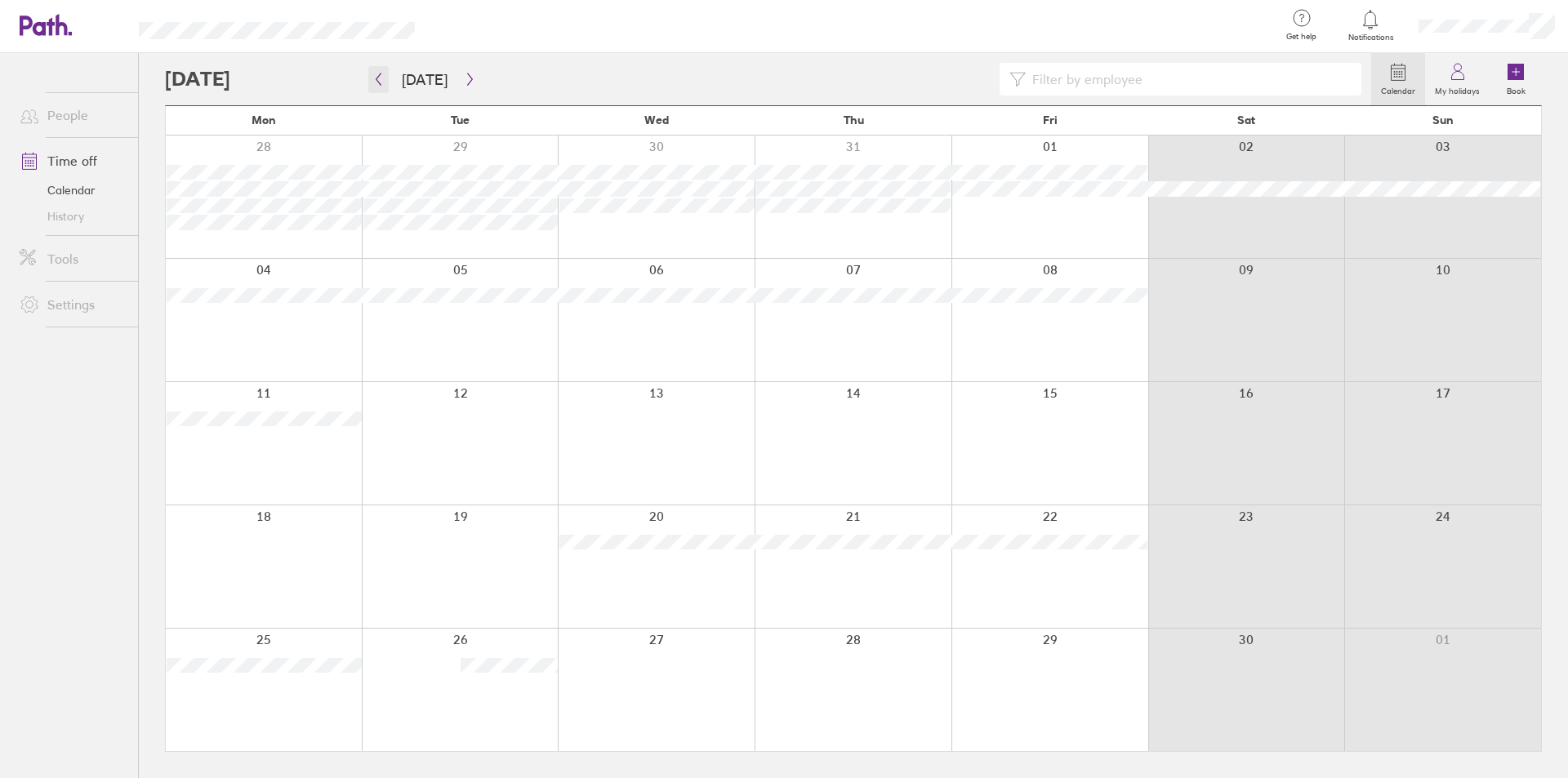
click at [381, 80] on icon "button" at bounding box center [378, 78] width 12 height 13
click at [377, 77] on icon "button" at bounding box center [378, 78] width 12 height 13
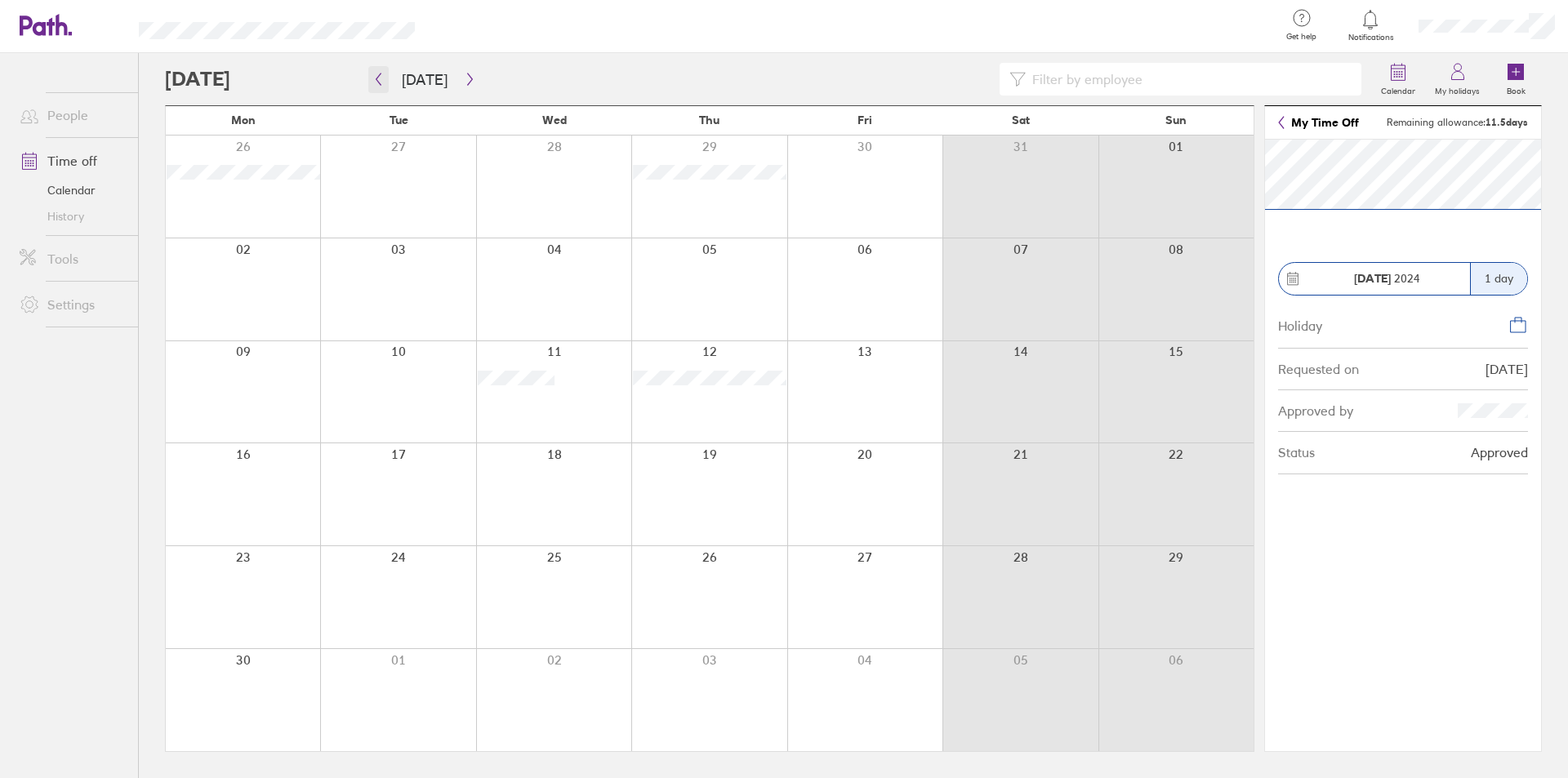
click at [376, 79] on icon "button" at bounding box center [378, 79] width 5 height 12
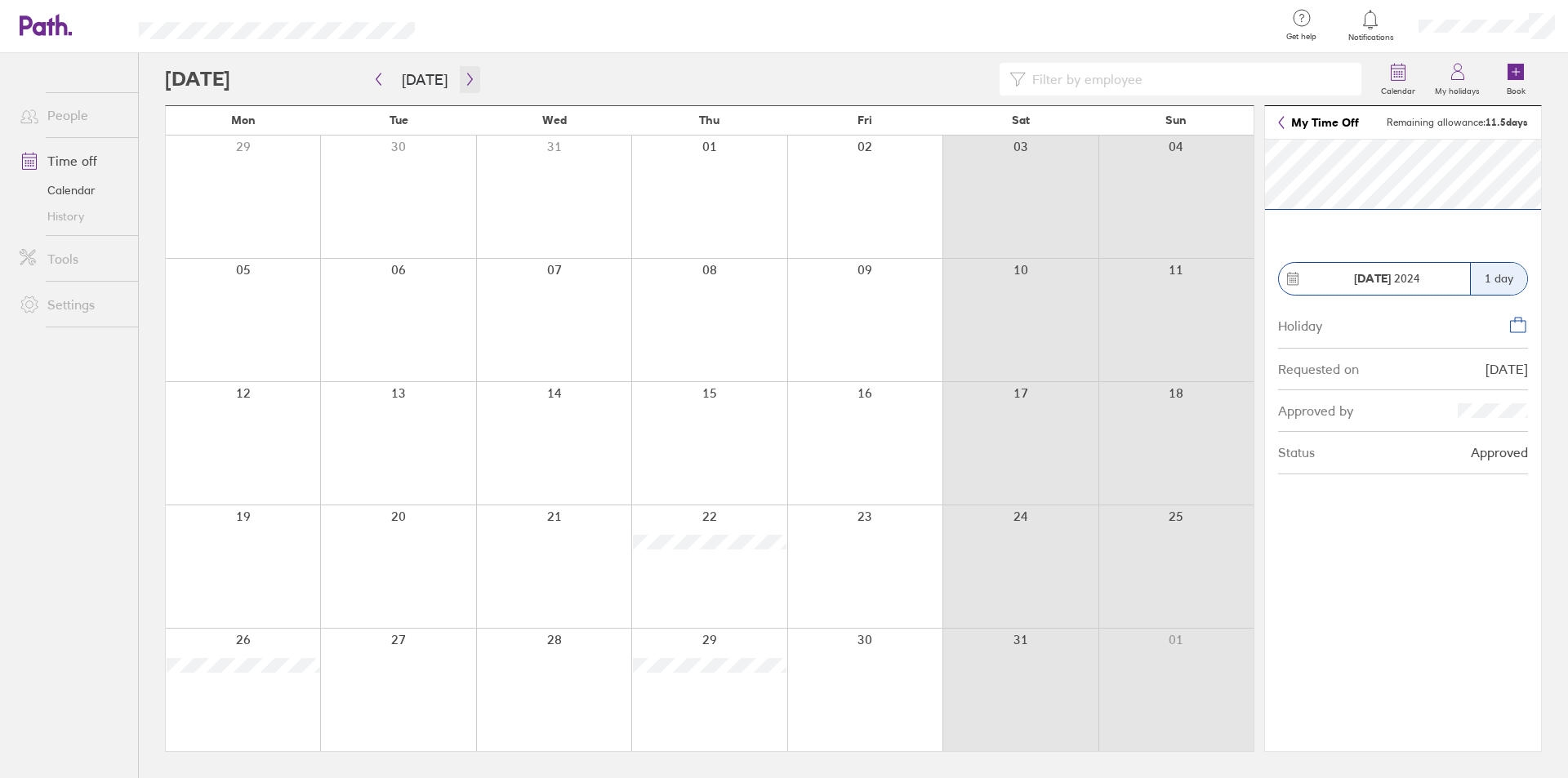
click at [464, 81] on icon "button" at bounding box center [470, 78] width 12 height 13
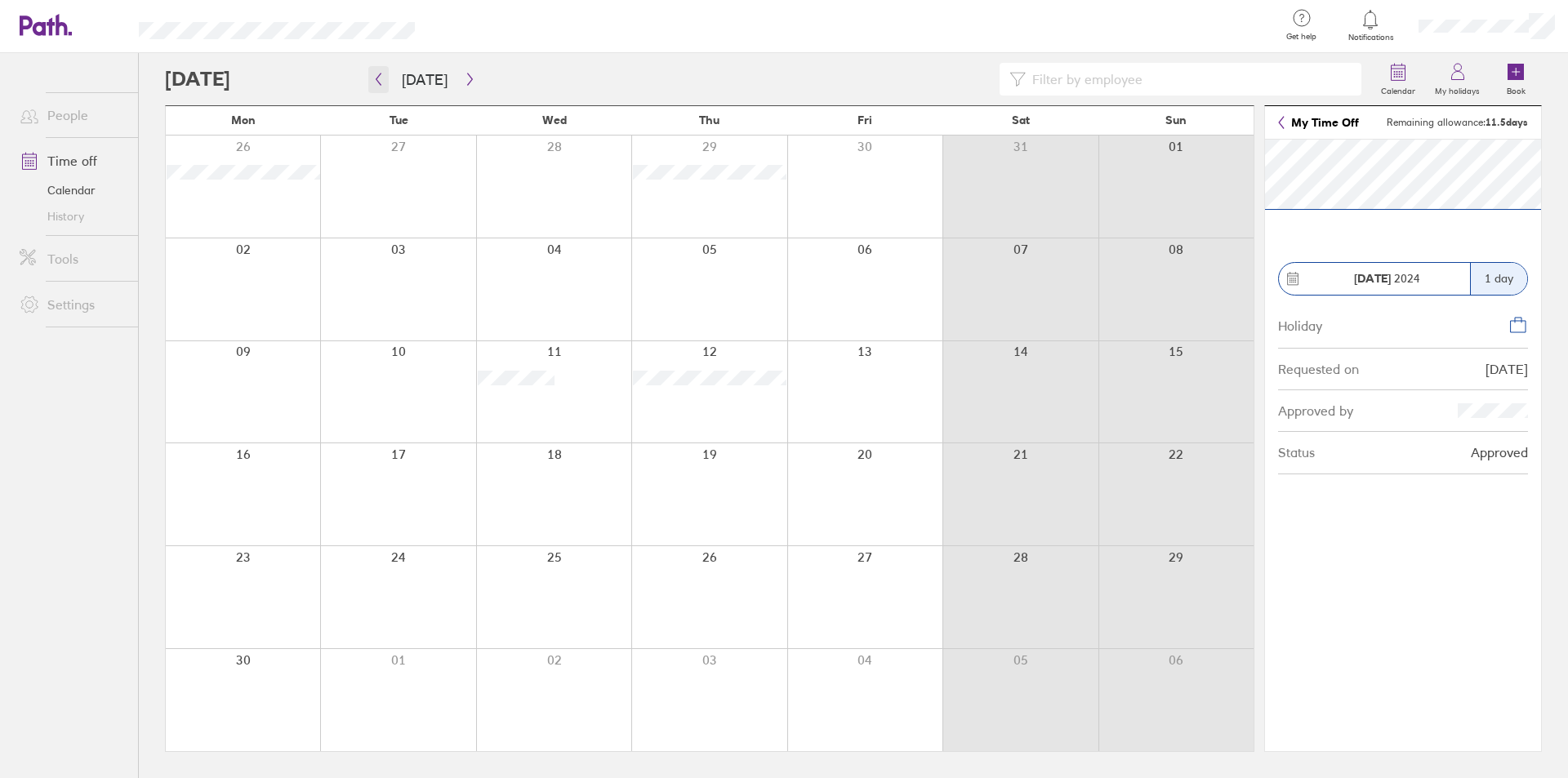
click at [378, 78] on icon "button" at bounding box center [378, 78] width 12 height 13
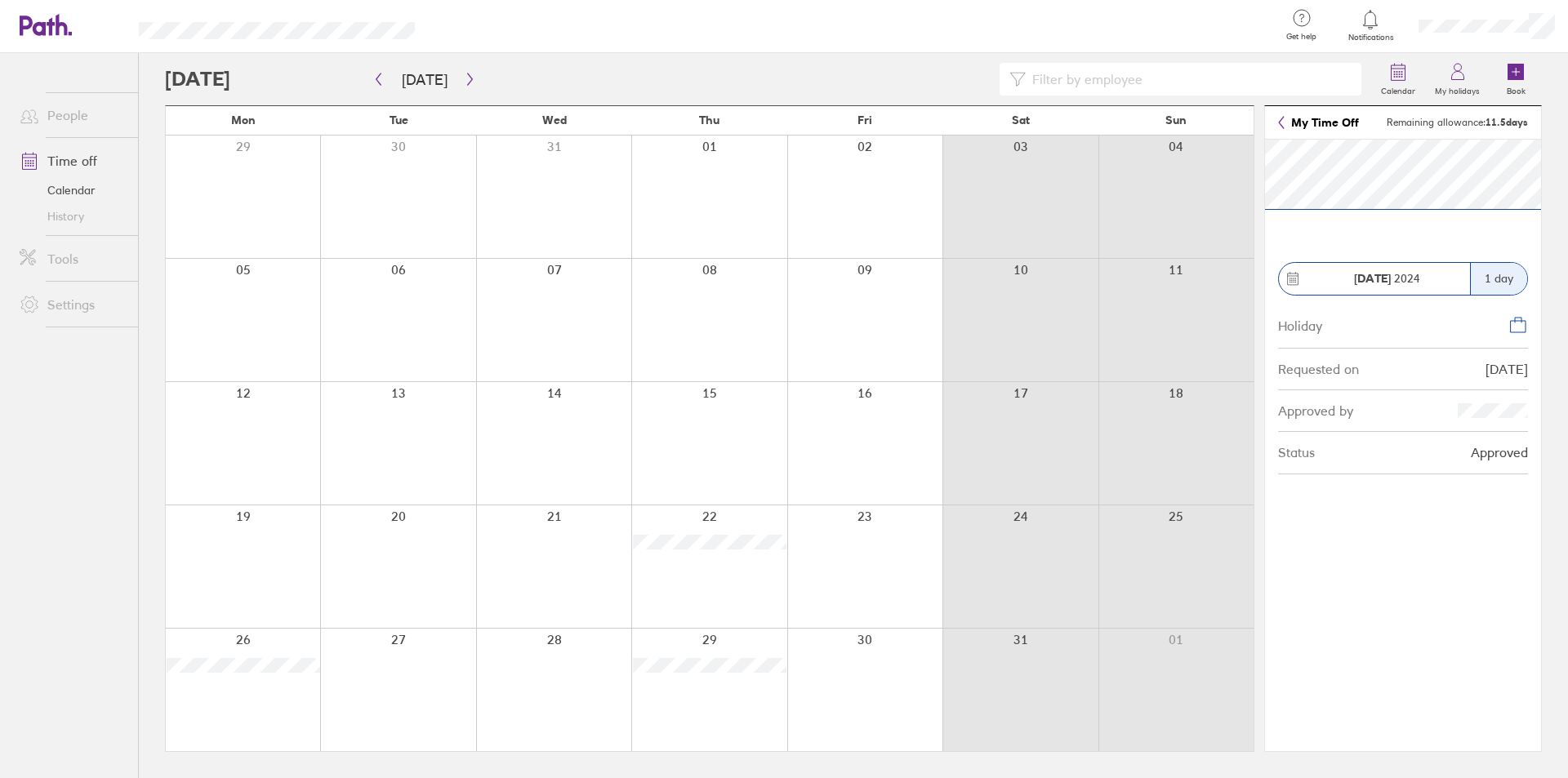
click at [232, 86] on div at bounding box center [768, 79] width 1207 height 33
click at [241, 77] on div at bounding box center [768, 79] width 1207 height 33
click at [274, 83] on div at bounding box center [768, 79] width 1207 height 33
click at [213, 84] on div at bounding box center [768, 79] width 1207 height 33
click at [238, 70] on div at bounding box center [768, 79] width 1207 height 33
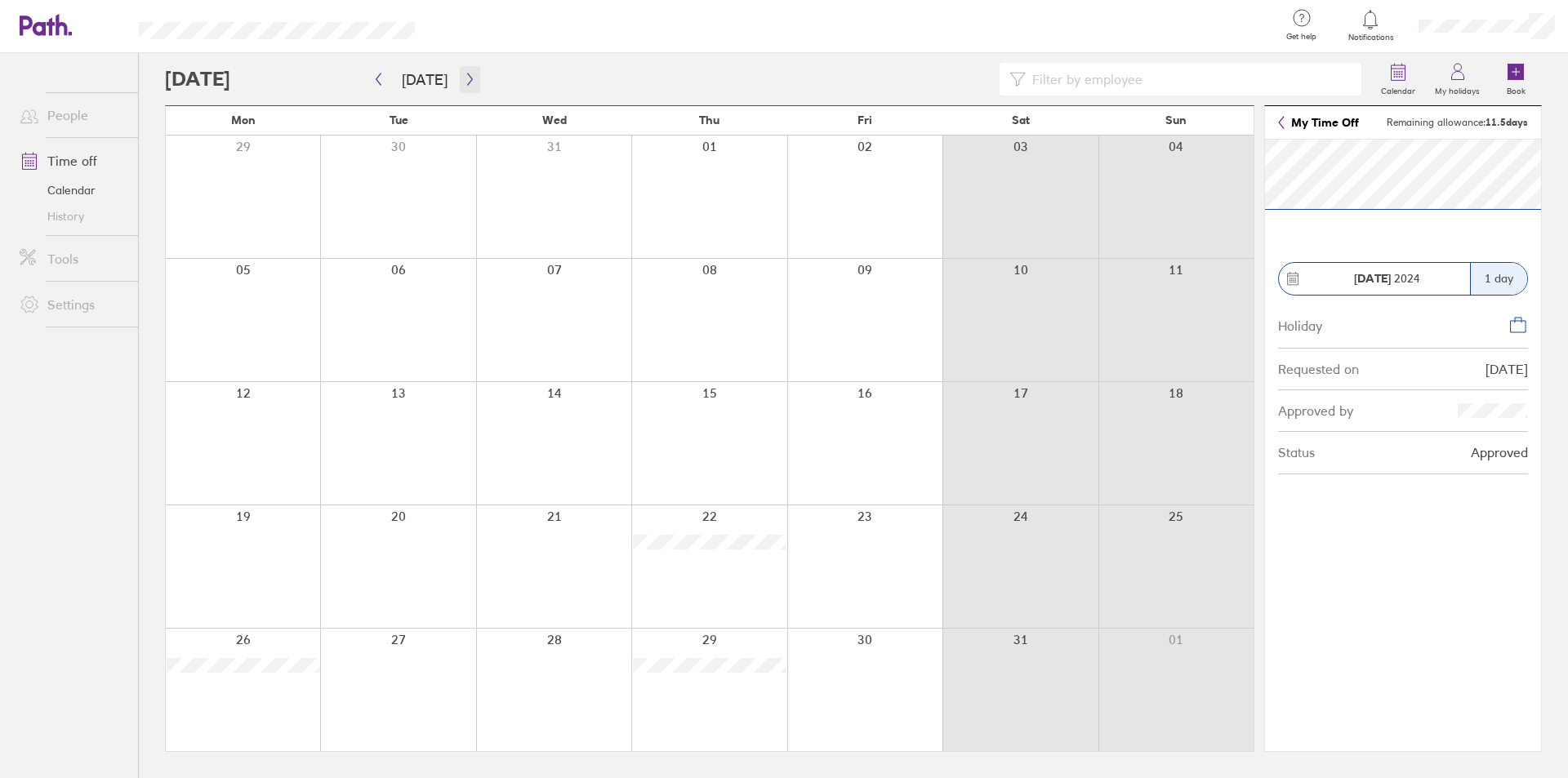
click at [469, 72] on icon "button" at bounding box center [470, 78] width 12 height 13
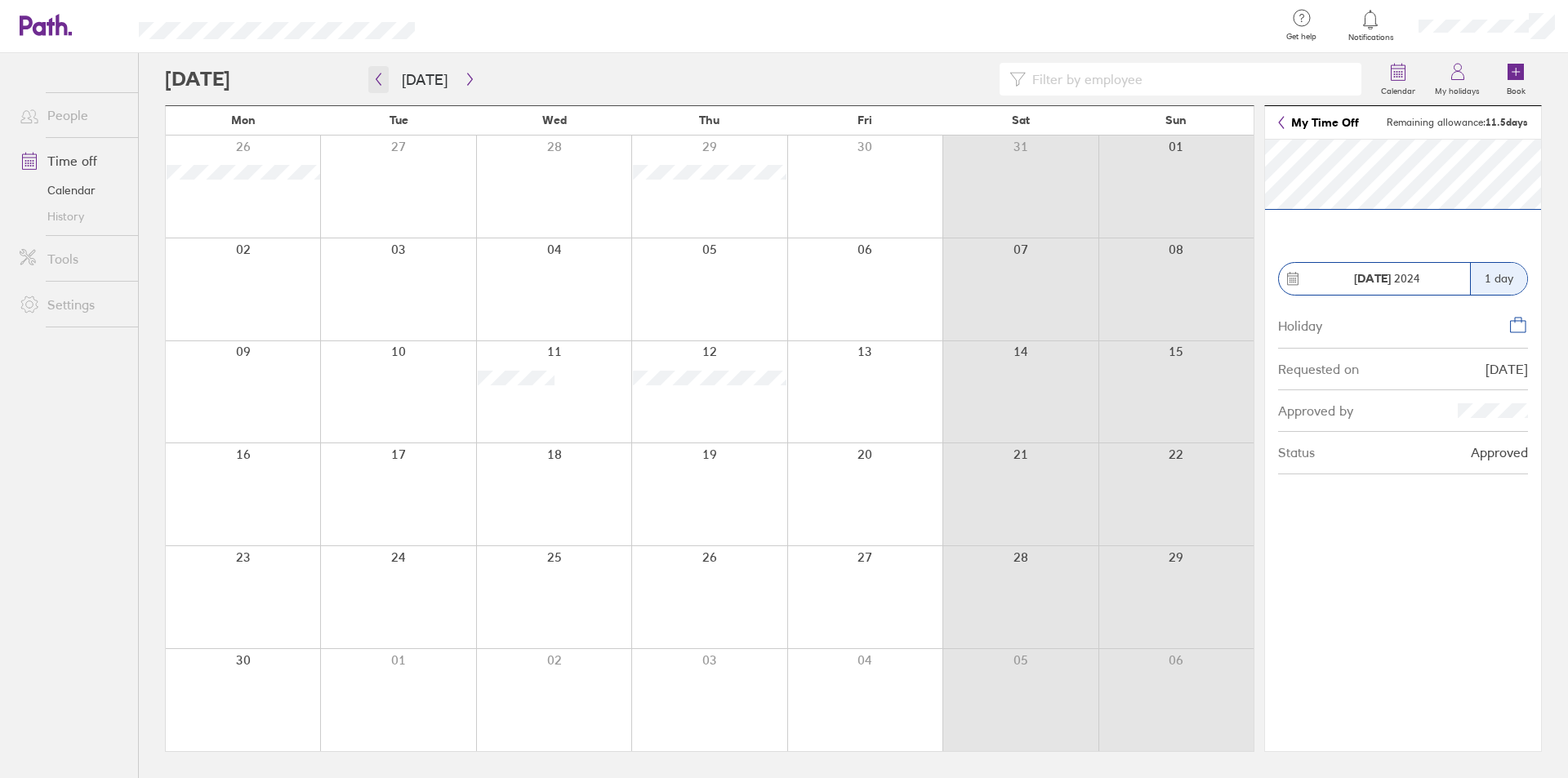
click at [381, 76] on icon "button" at bounding box center [378, 78] width 12 height 13
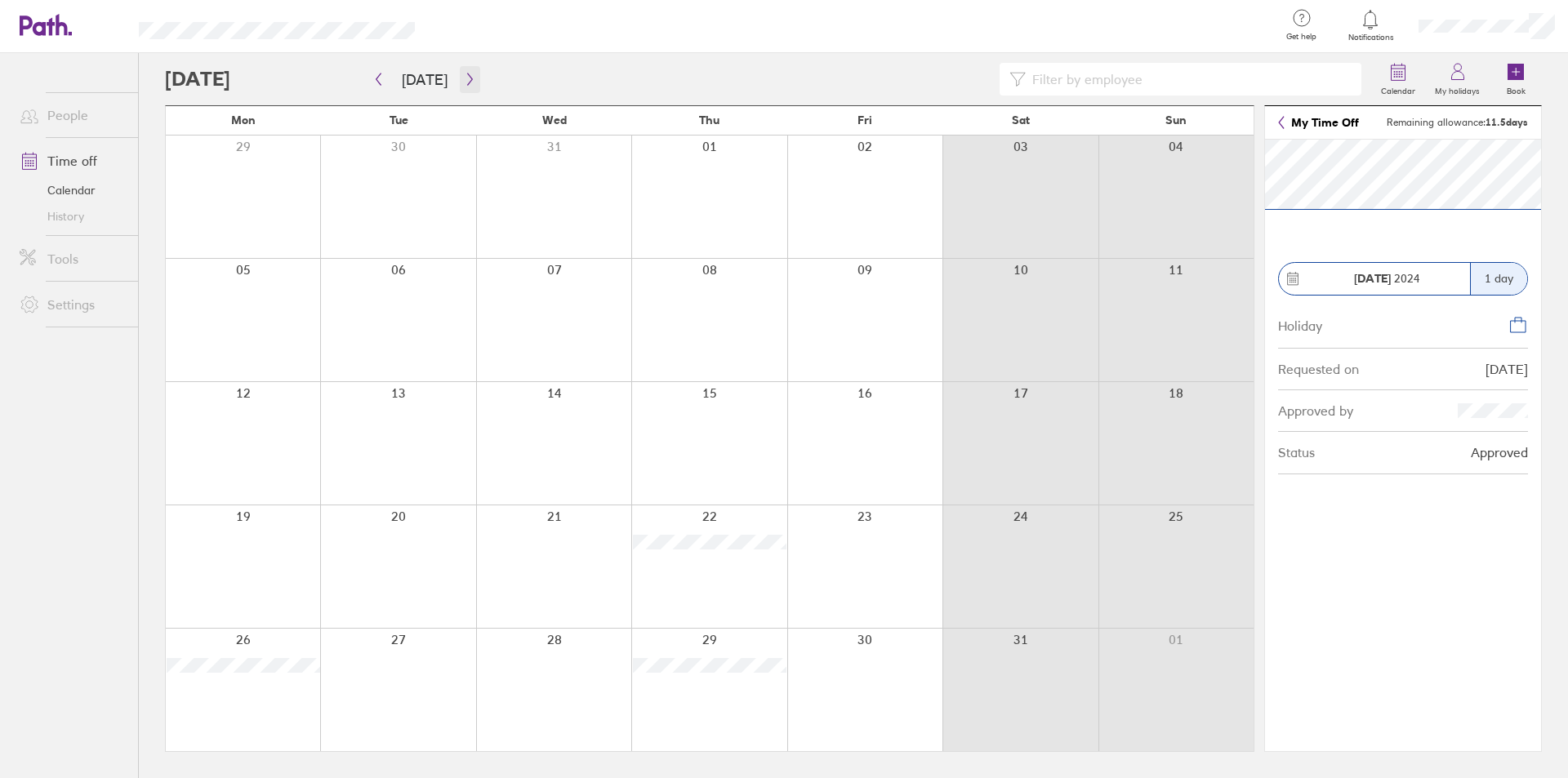
click at [464, 79] on icon "button" at bounding box center [470, 78] width 12 height 13
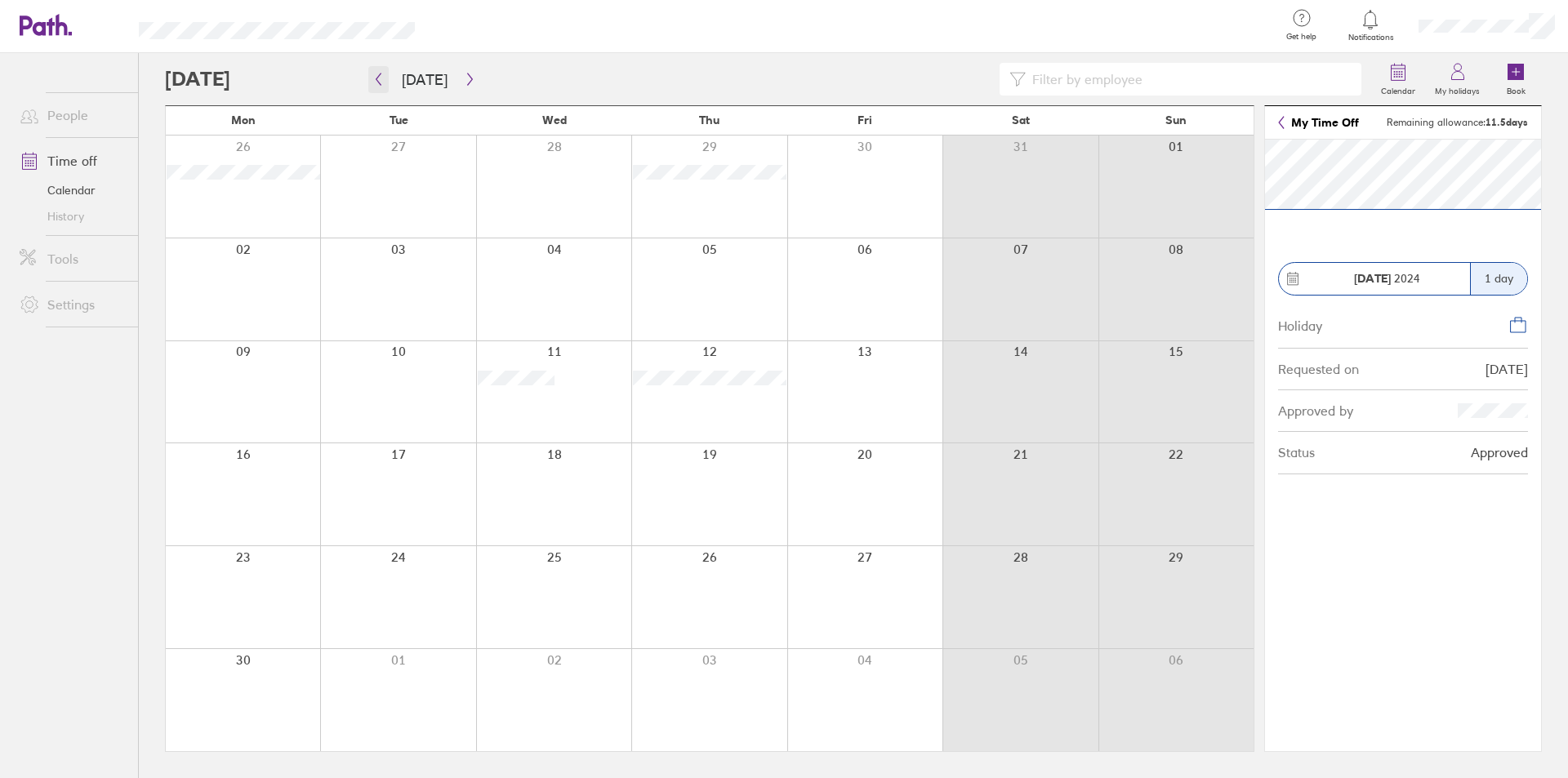
click at [376, 80] on icon "button" at bounding box center [378, 79] width 5 height 12
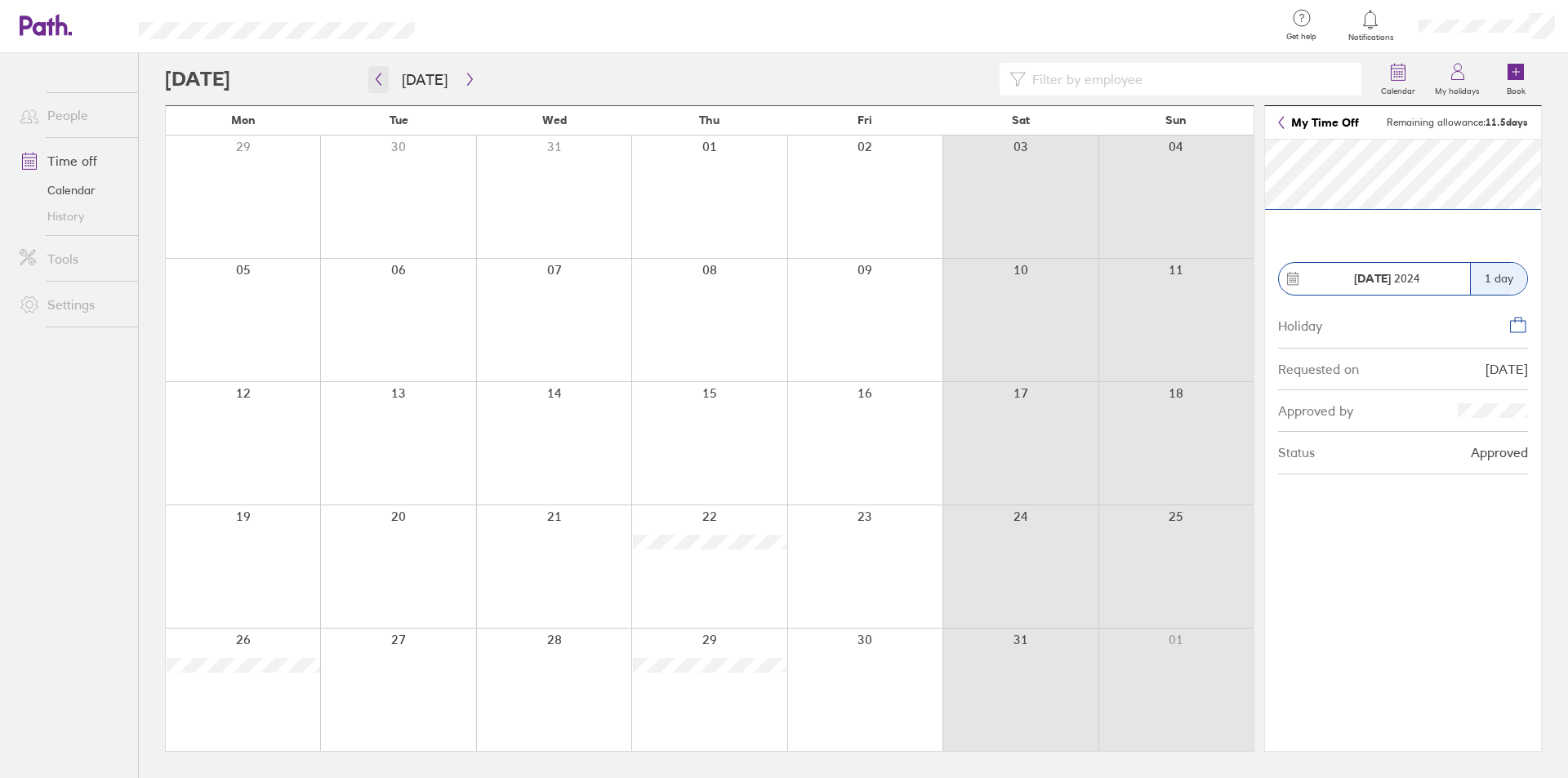
click at [376, 80] on icon "button" at bounding box center [378, 79] width 5 height 12
click at [467, 79] on icon "button" at bounding box center [469, 79] width 5 height 12
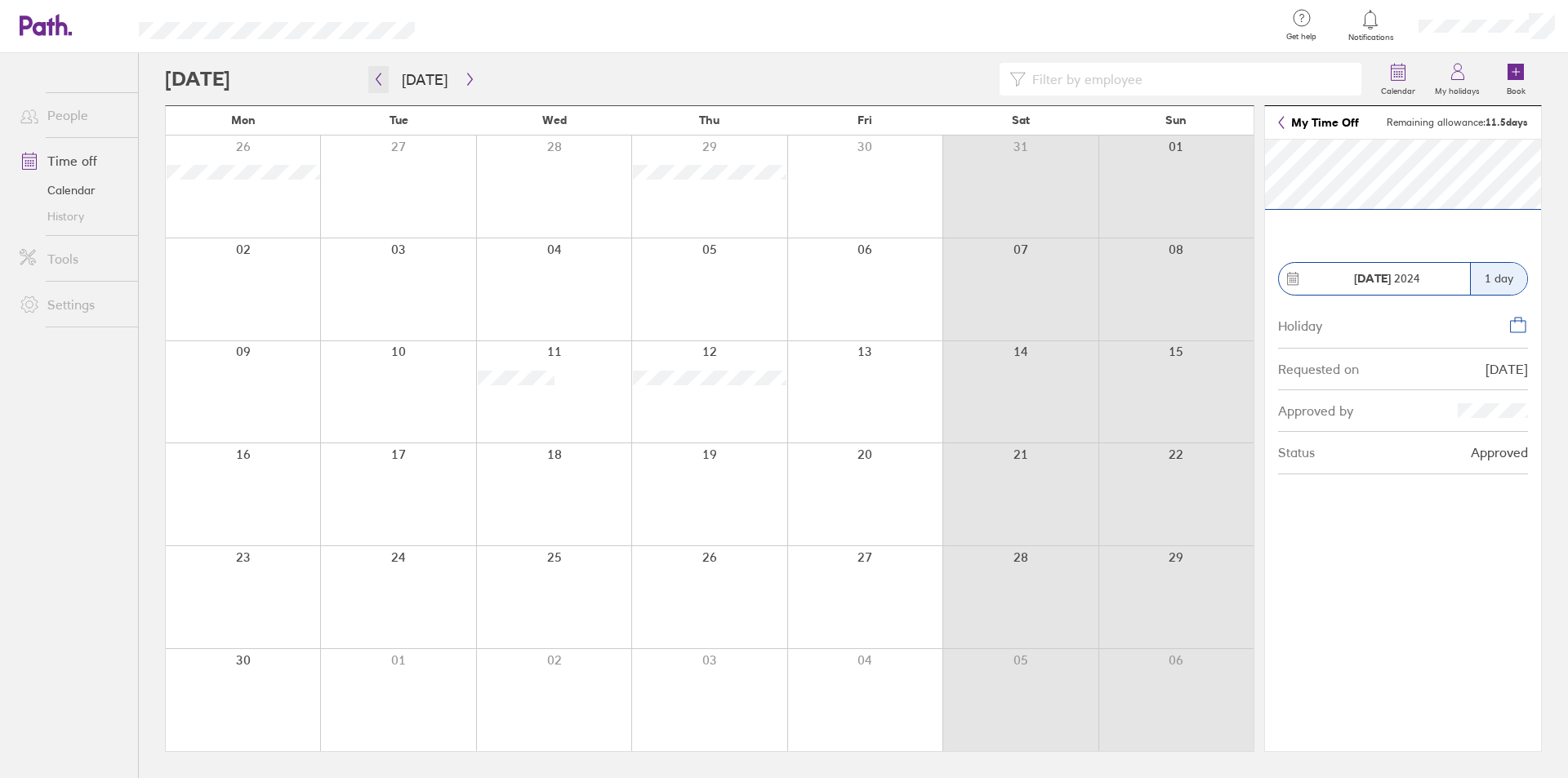
click at [378, 82] on icon "button" at bounding box center [378, 79] width 5 height 12
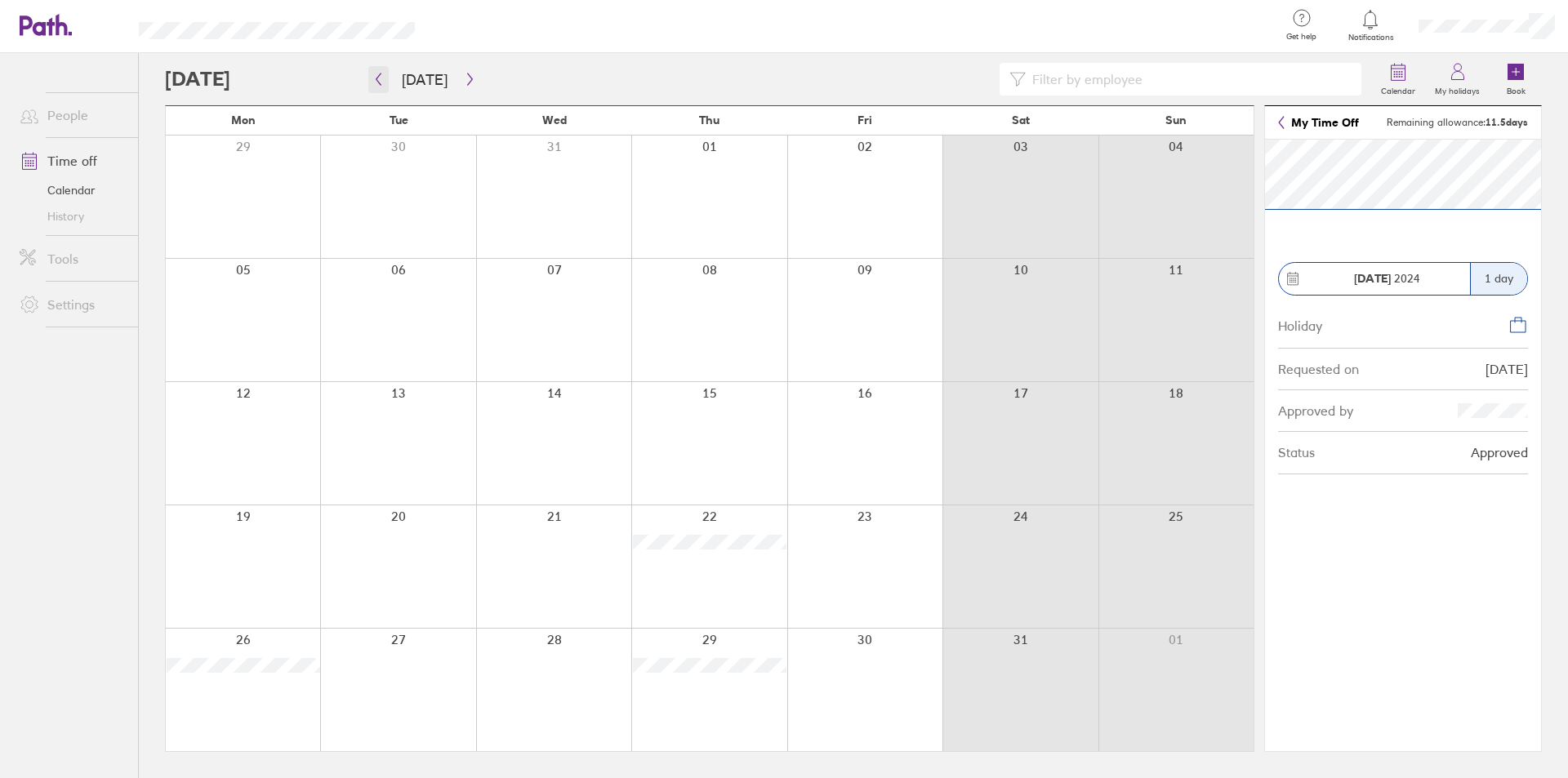
click at [371, 77] on button "button" at bounding box center [378, 79] width 21 height 27
drag, startPoint x: 478, startPoint y: 82, endPoint x: 460, endPoint y: 81, distance: 18.0
click at [468, 82] on div "Calendar My holidays Book [DATE] [DATE] Mon Tue Wed Thu Fri Sat Sun 29 30 01 02…" at bounding box center [853, 416] width 1429 height 726
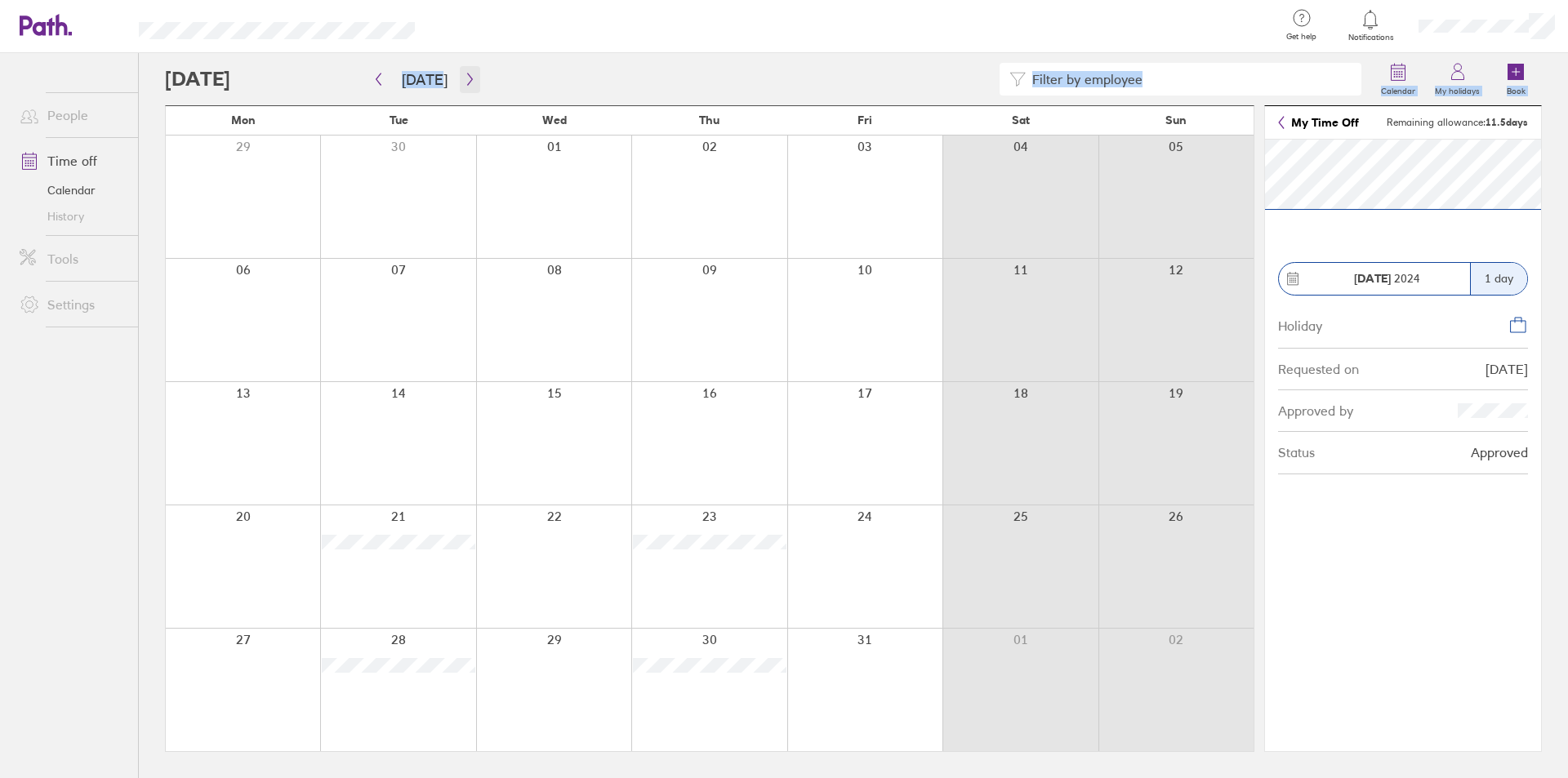
click at [464, 81] on icon "button" at bounding box center [470, 78] width 12 height 13
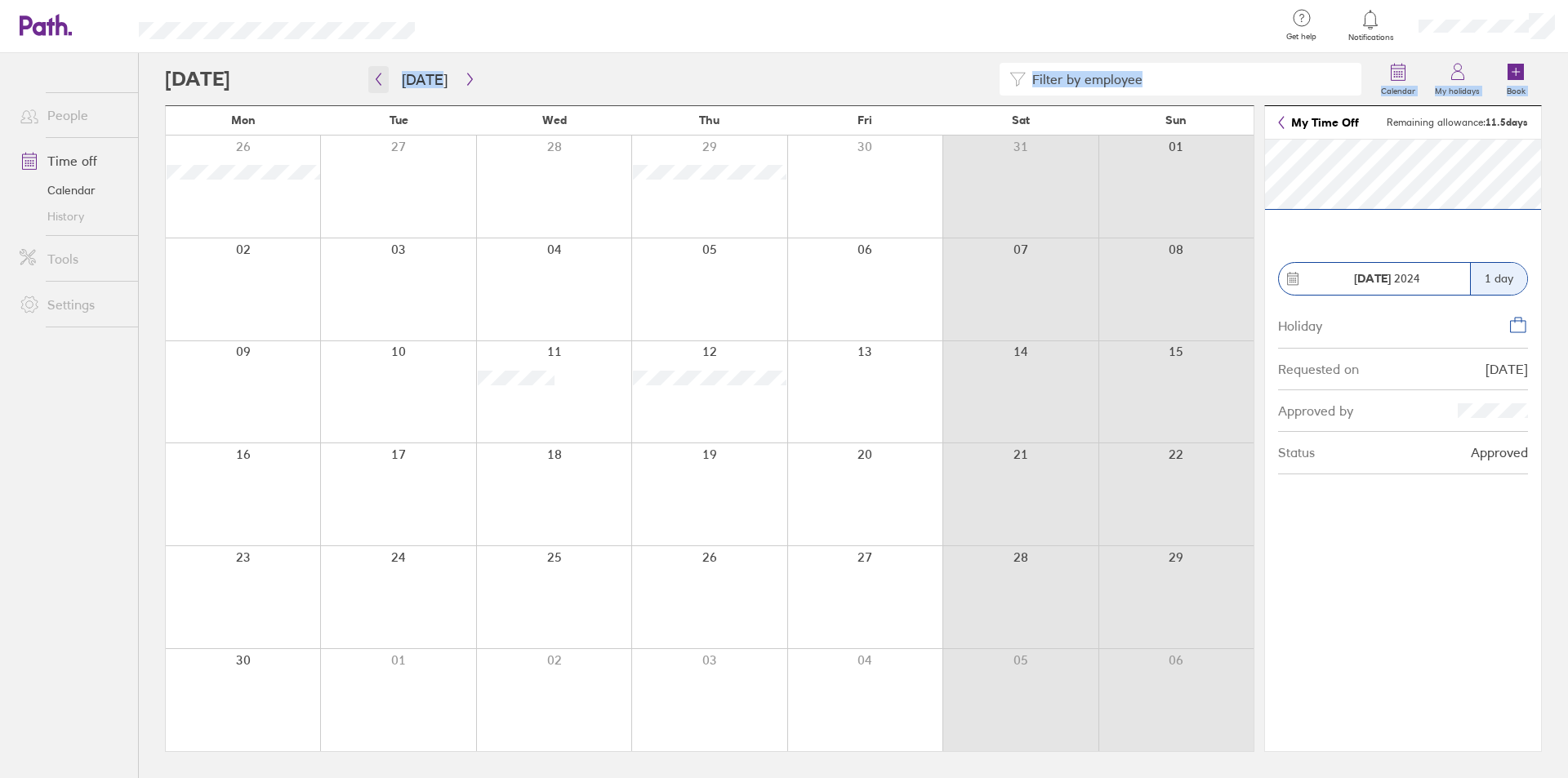
click at [380, 77] on icon "button" at bounding box center [378, 78] width 12 height 13
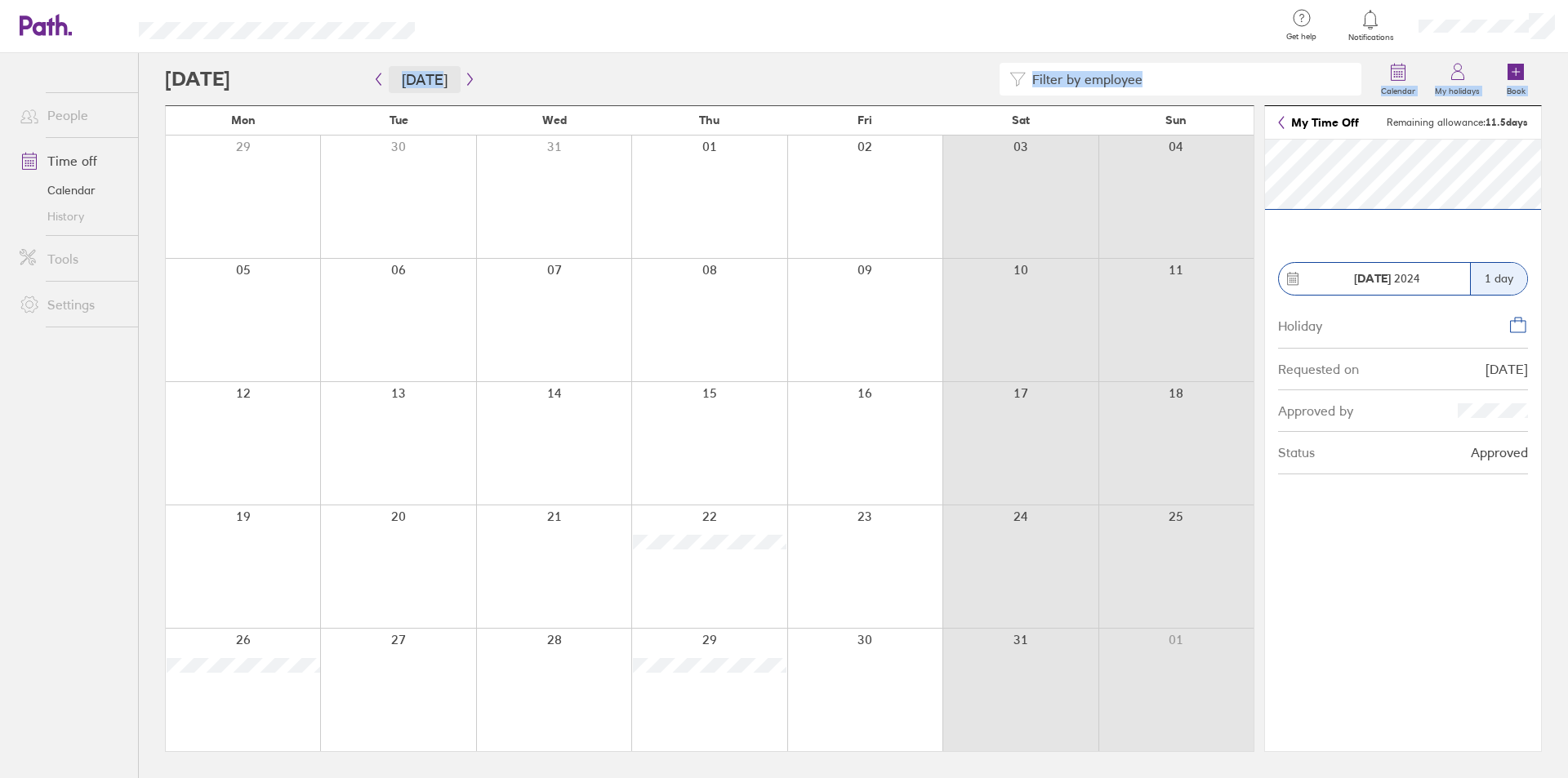
click at [409, 77] on button "[DATE]" at bounding box center [425, 79] width 72 height 27
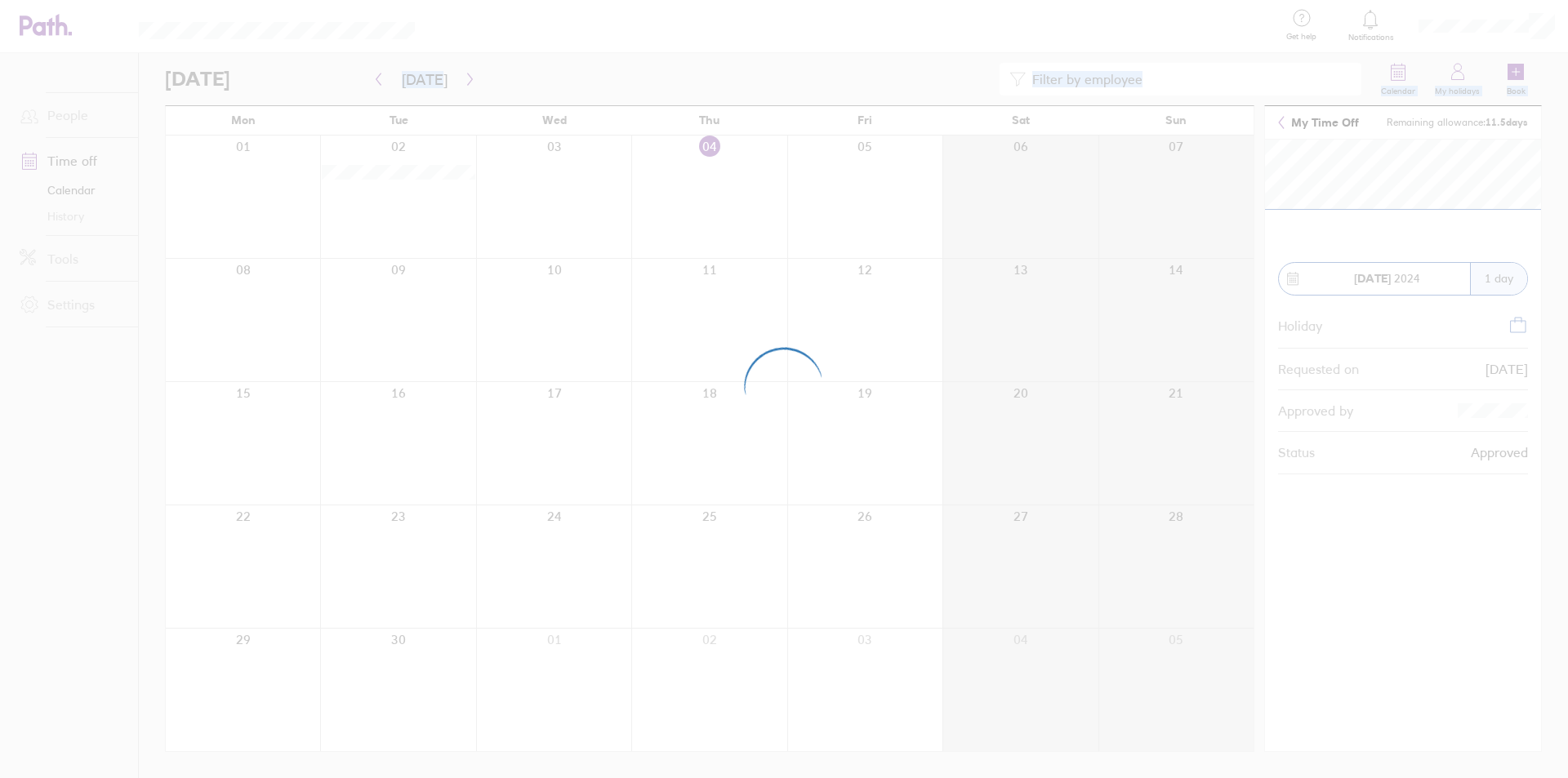
click at [378, 77] on div at bounding box center [784, 389] width 1568 height 778
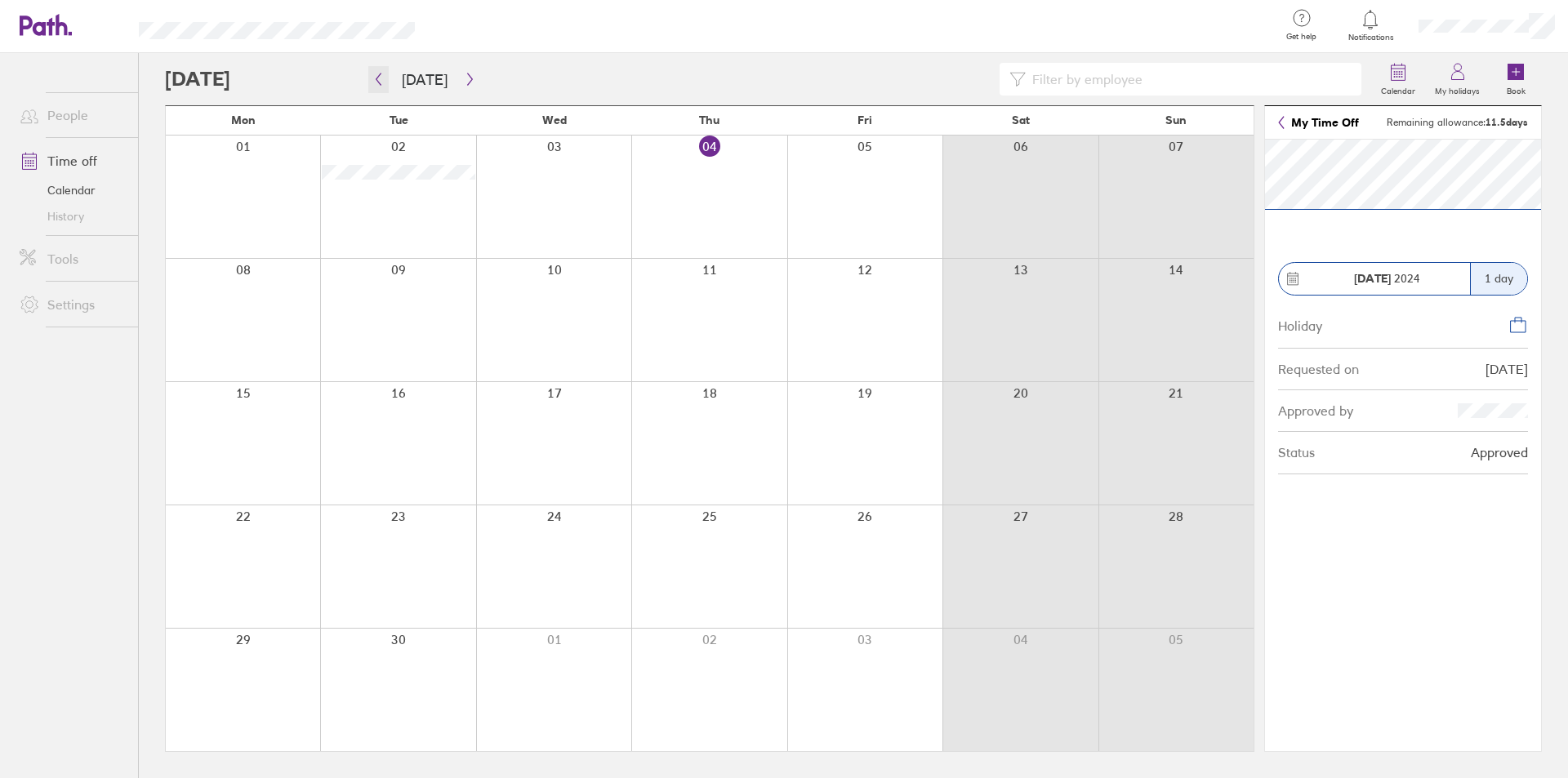
click at [378, 77] on icon "button" at bounding box center [378, 79] width 5 height 12
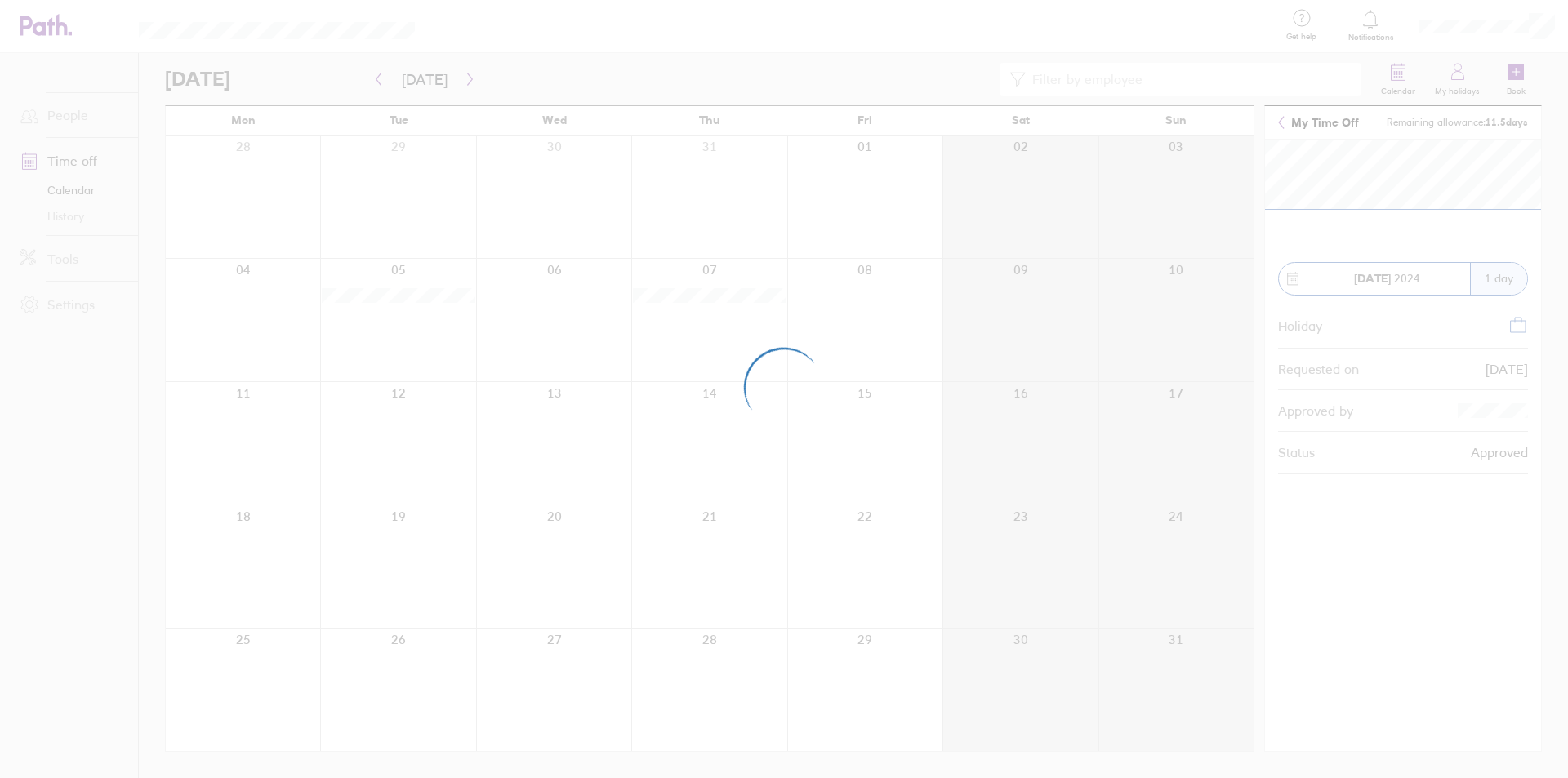
click at [378, 77] on div at bounding box center [784, 389] width 1568 height 778
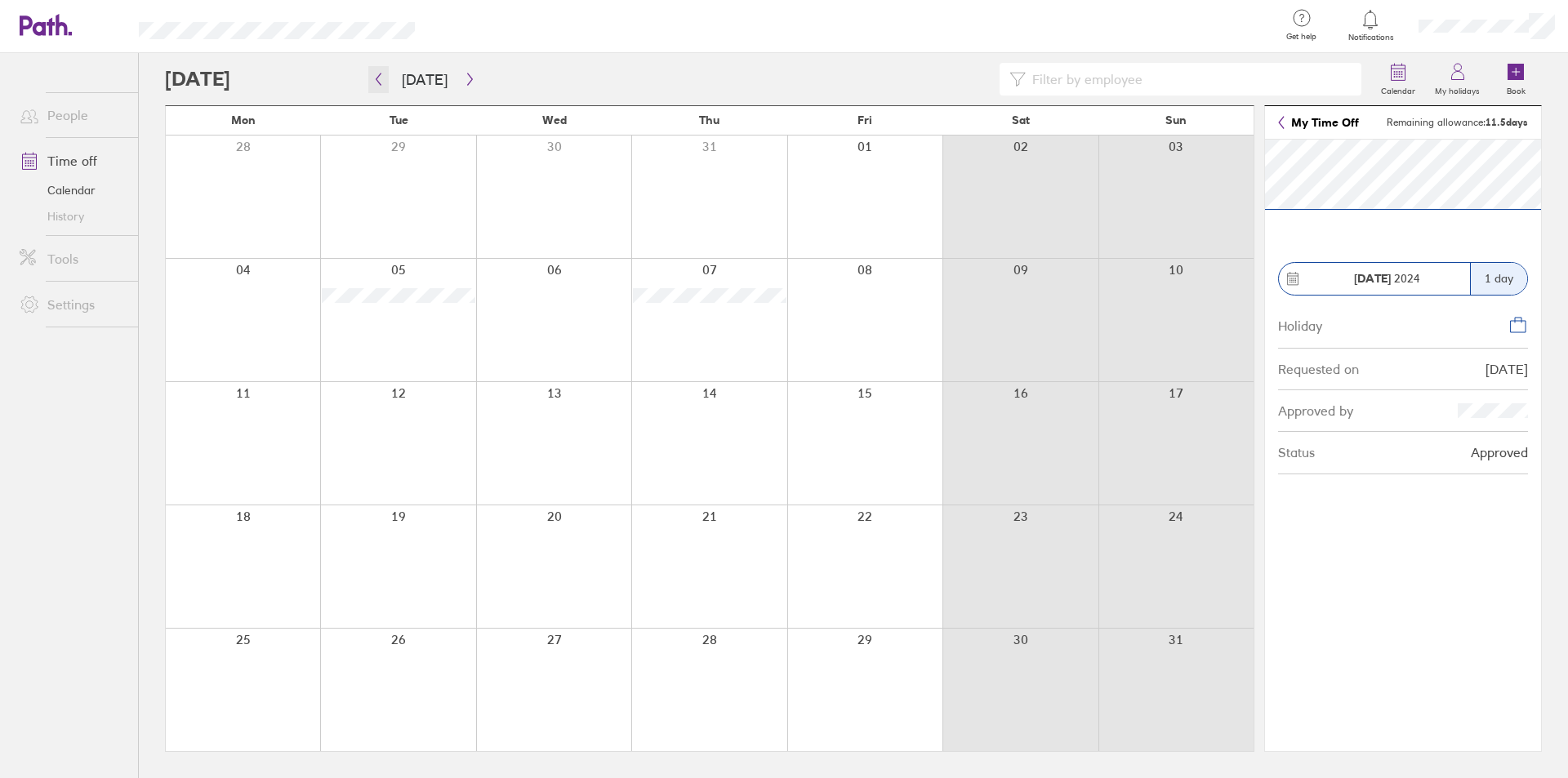
click at [378, 80] on icon "button" at bounding box center [378, 78] width 12 height 13
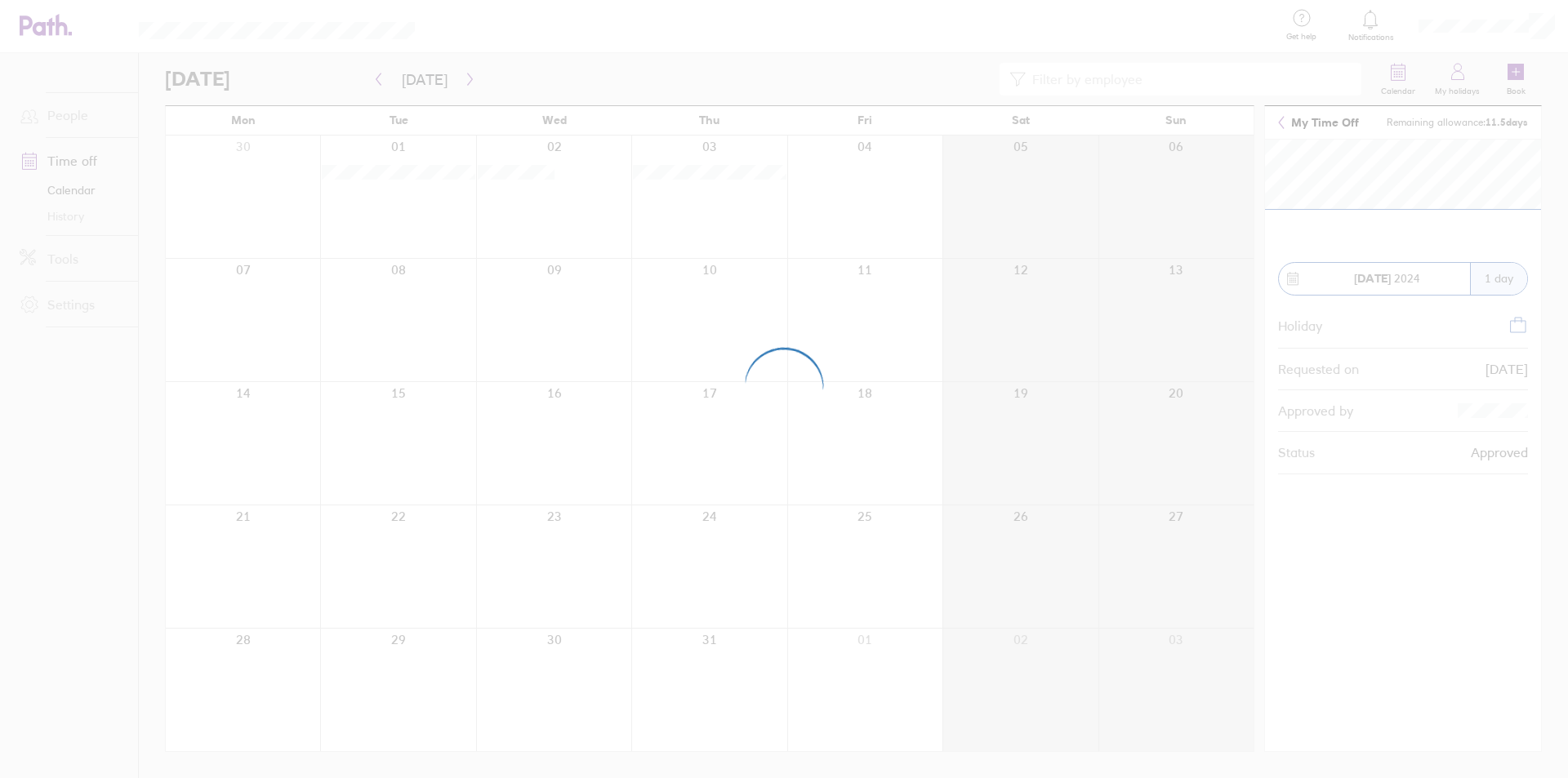
click at [378, 80] on div at bounding box center [784, 389] width 1568 height 778
click at [378, 80] on icon "button" at bounding box center [378, 78] width 12 height 13
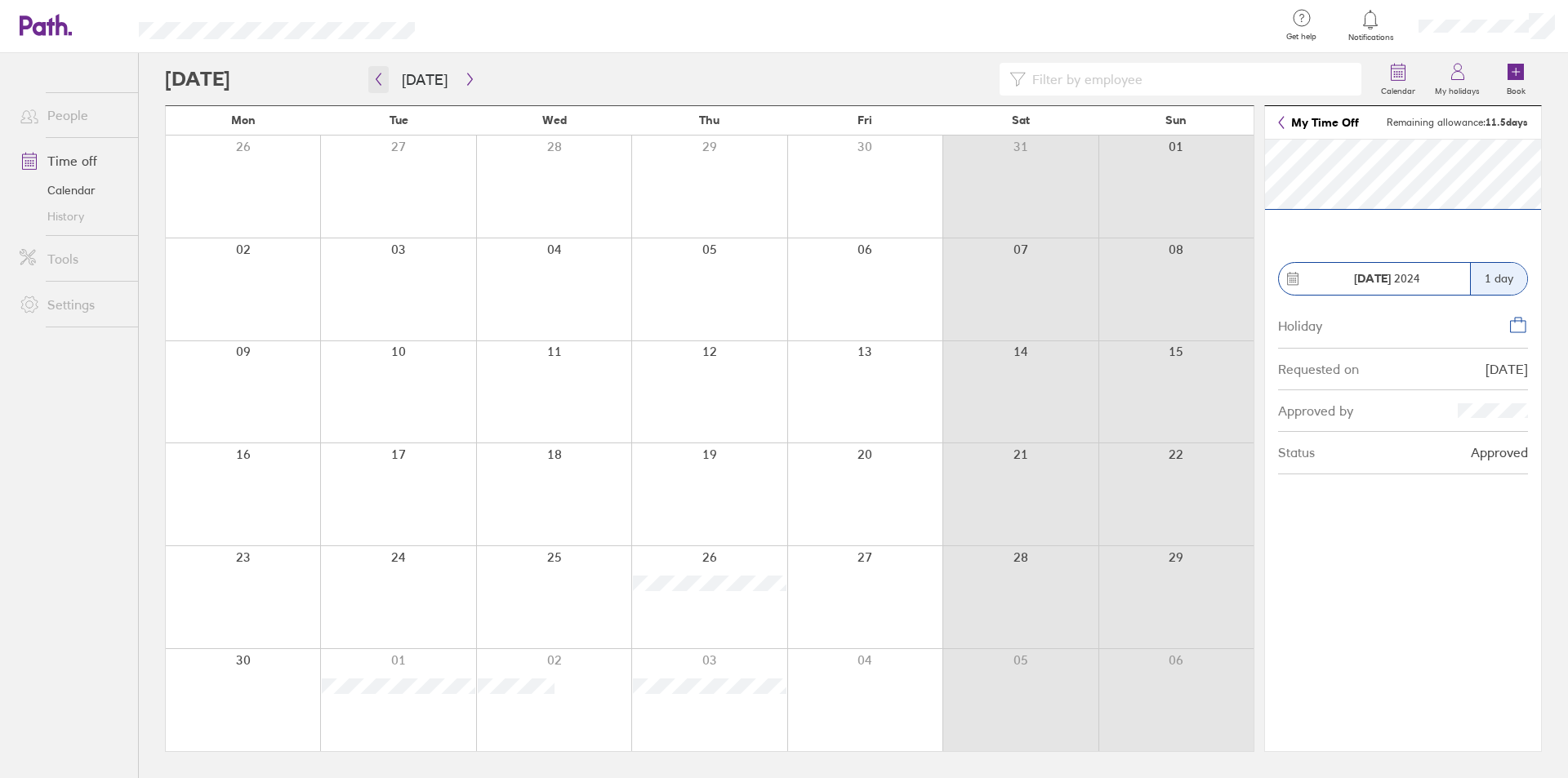
click at [383, 77] on icon "button" at bounding box center [378, 78] width 12 height 13
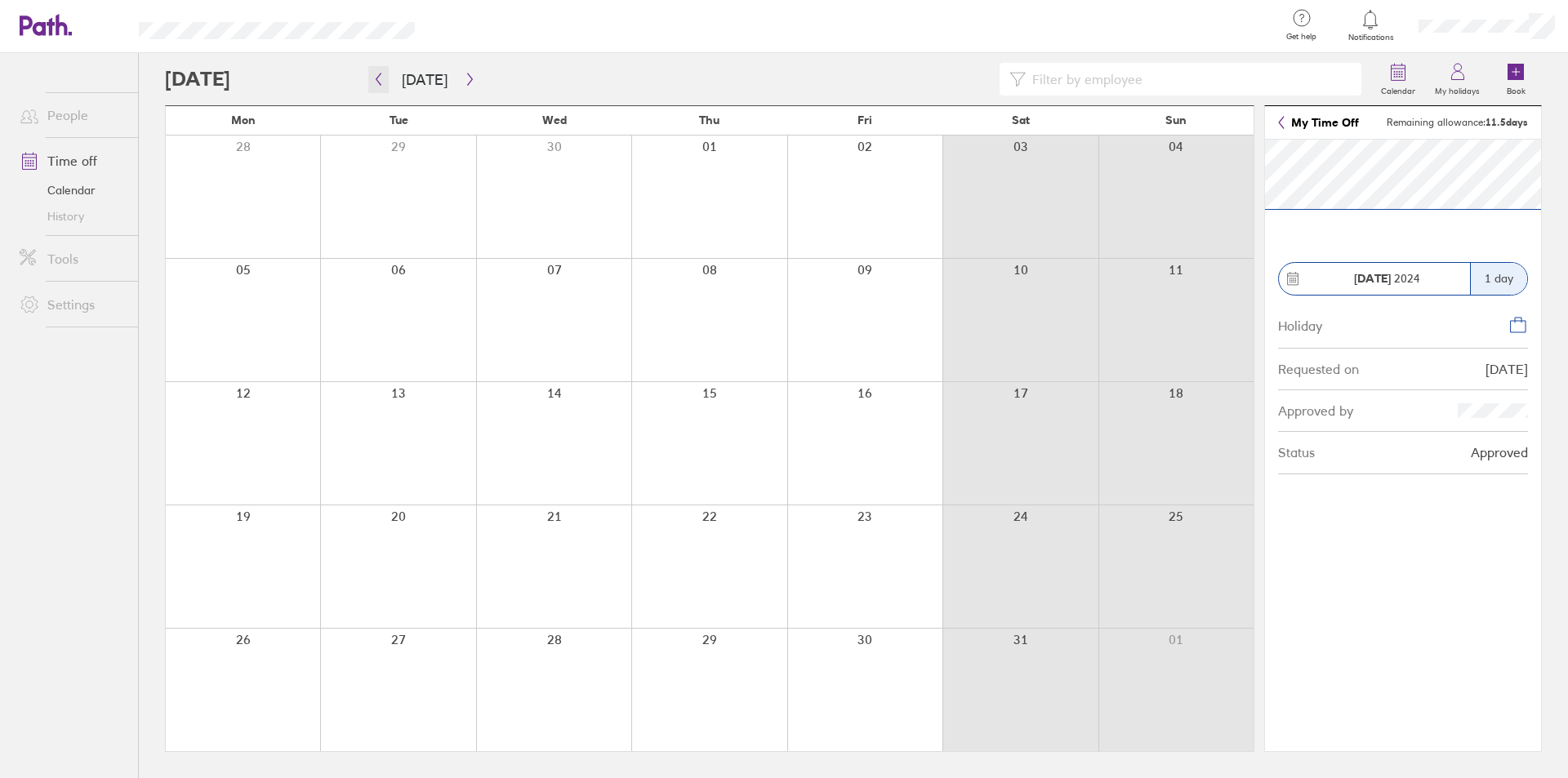
click at [376, 80] on icon "button" at bounding box center [378, 79] width 5 height 12
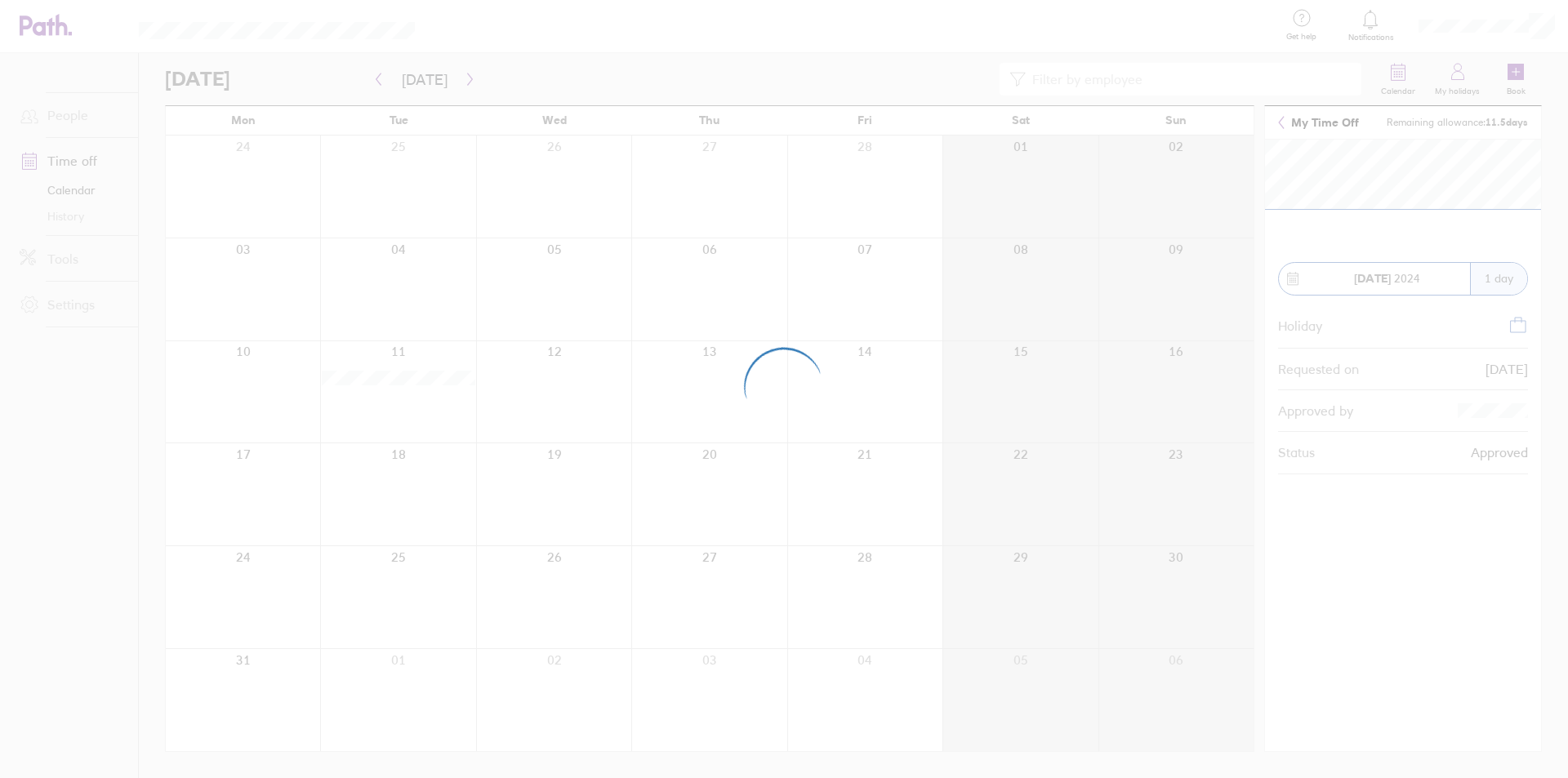
click at [376, 80] on div at bounding box center [784, 389] width 1568 height 778
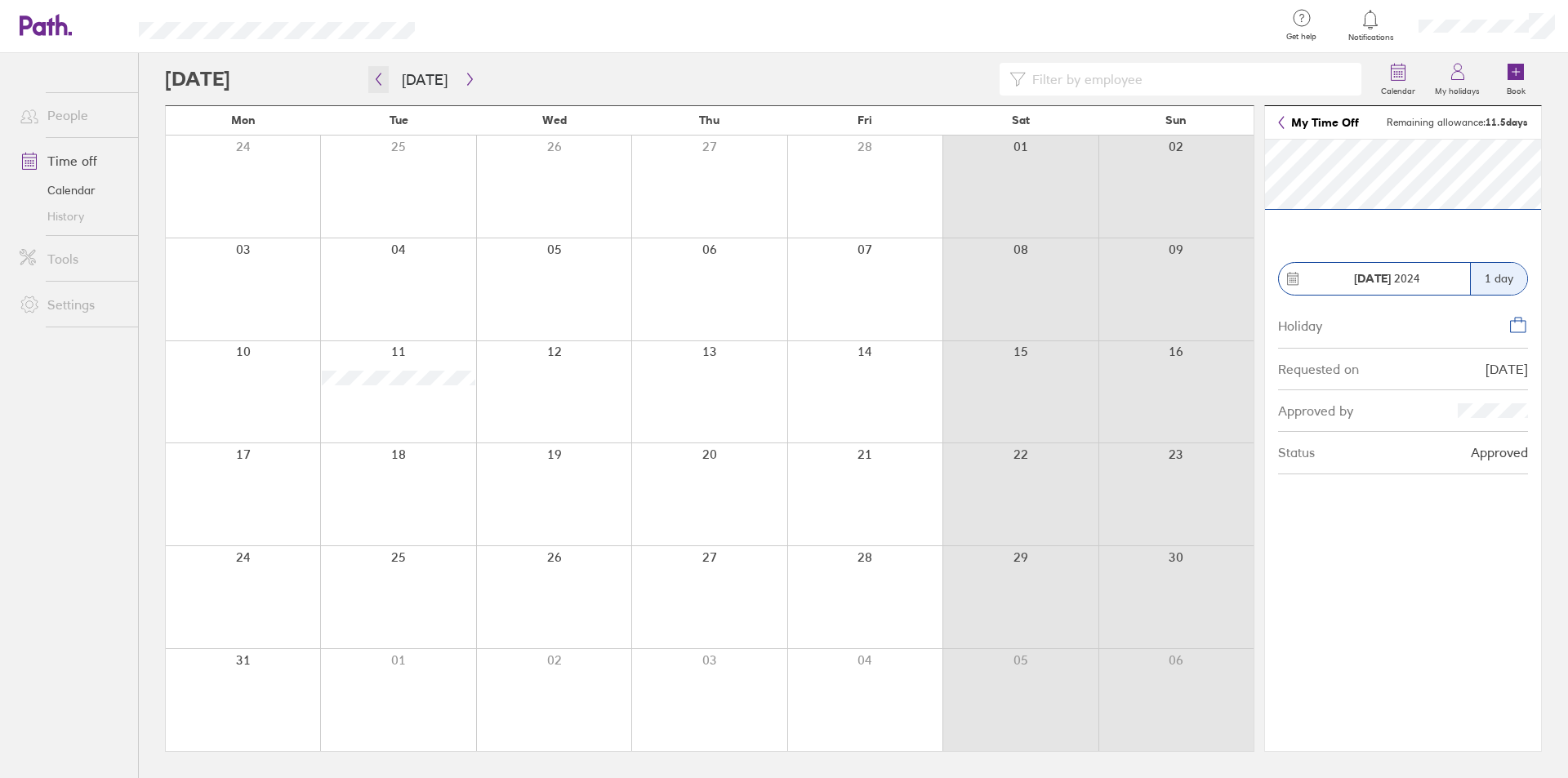
click at [376, 80] on icon "button" at bounding box center [378, 79] width 5 height 12
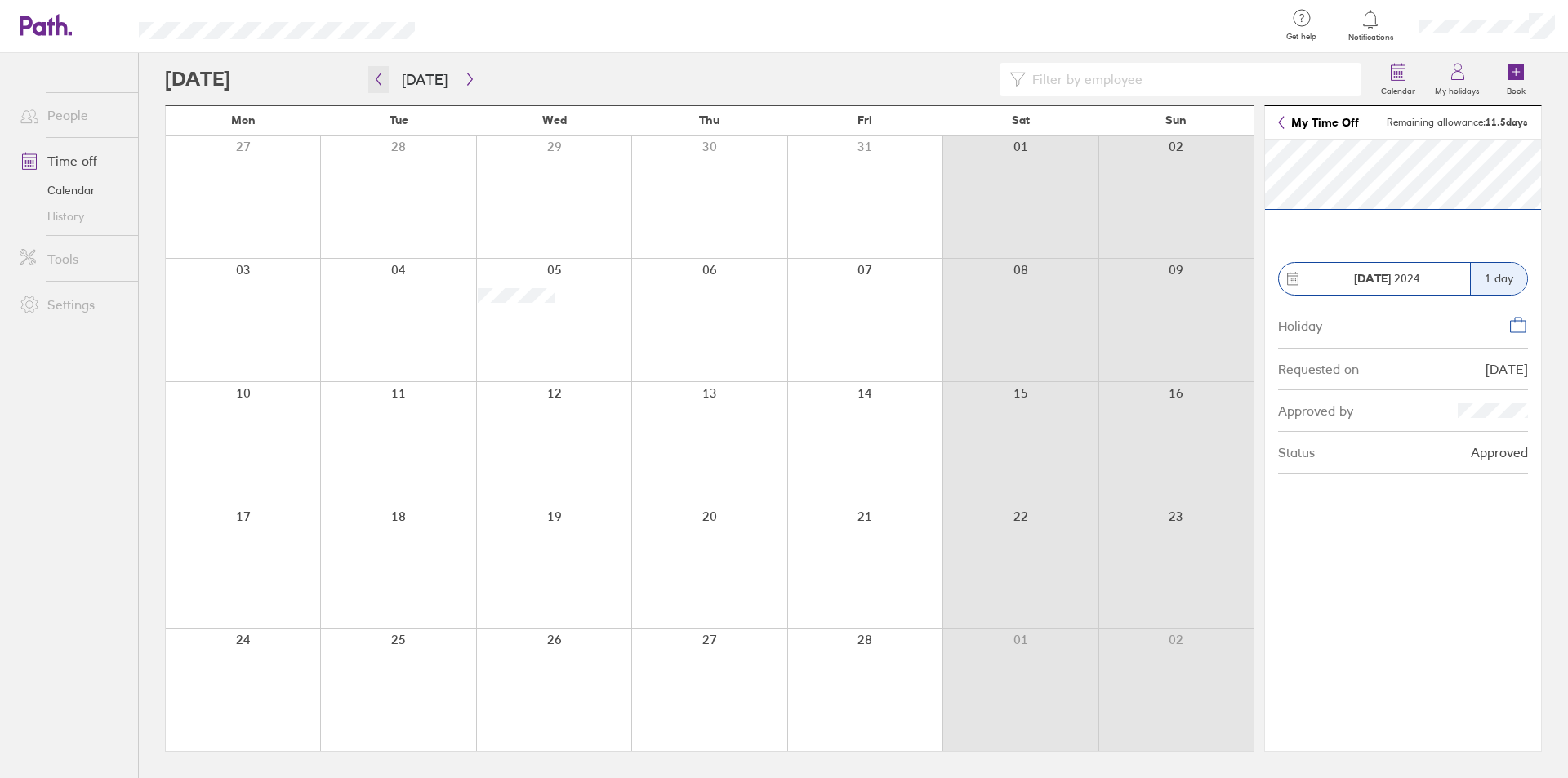
click at [376, 80] on icon "button" at bounding box center [378, 79] width 5 height 12
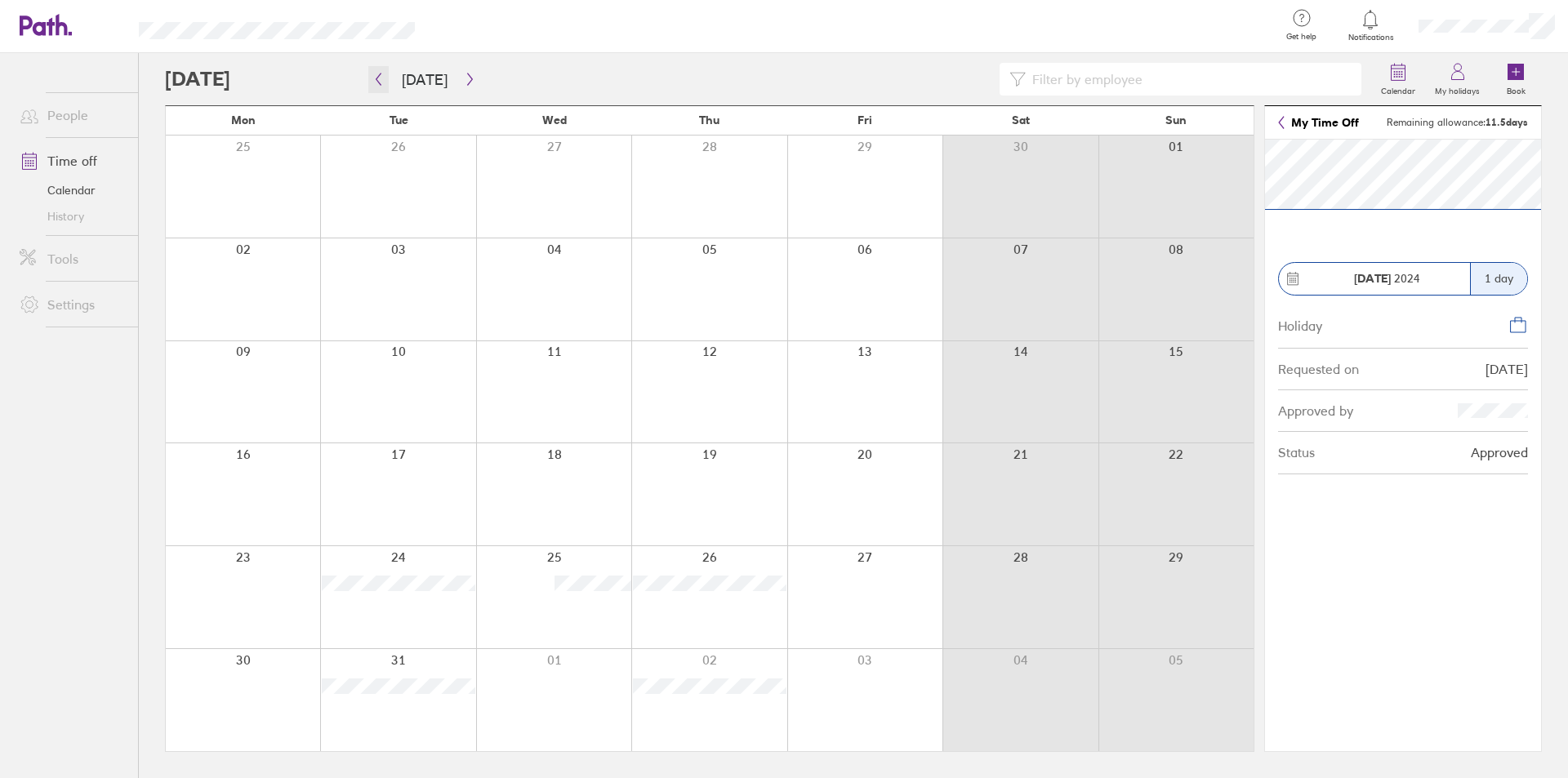
click at [380, 80] on icon "button" at bounding box center [378, 78] width 12 height 13
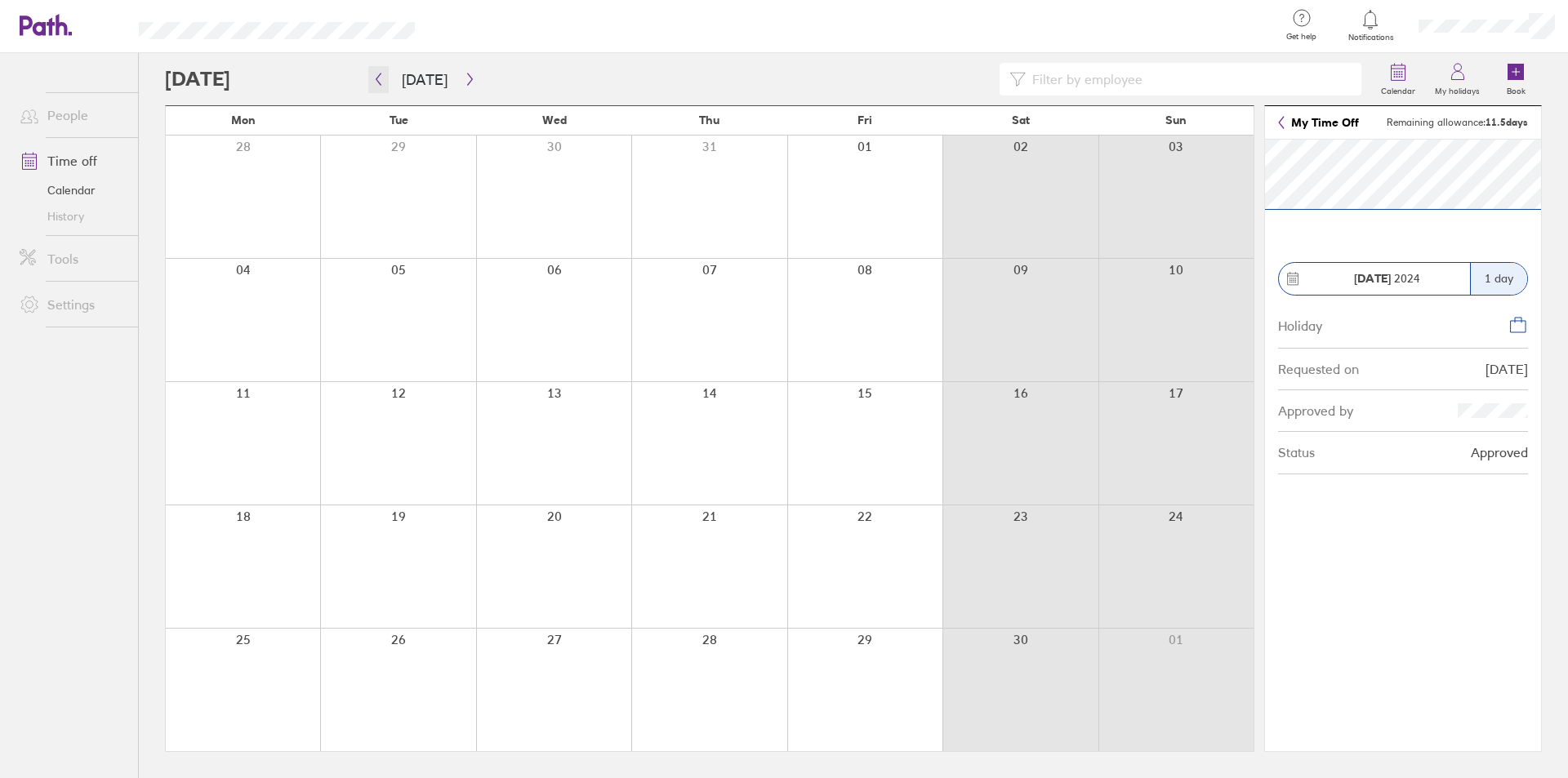
click at [376, 81] on icon "button" at bounding box center [378, 78] width 12 height 13
click at [377, 80] on icon "button" at bounding box center [378, 79] width 5 height 12
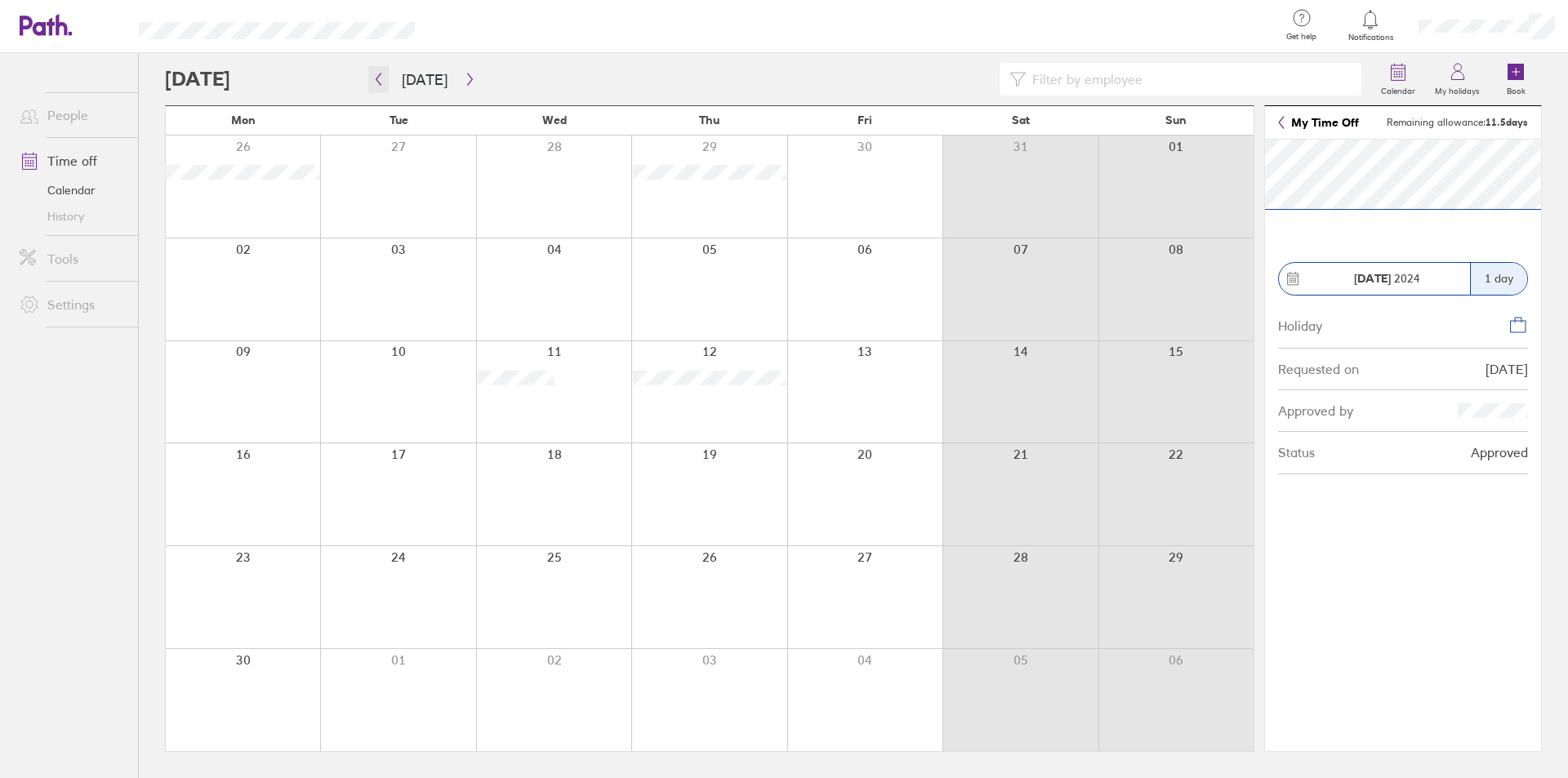
click at [377, 80] on icon "button" at bounding box center [378, 79] width 5 height 12
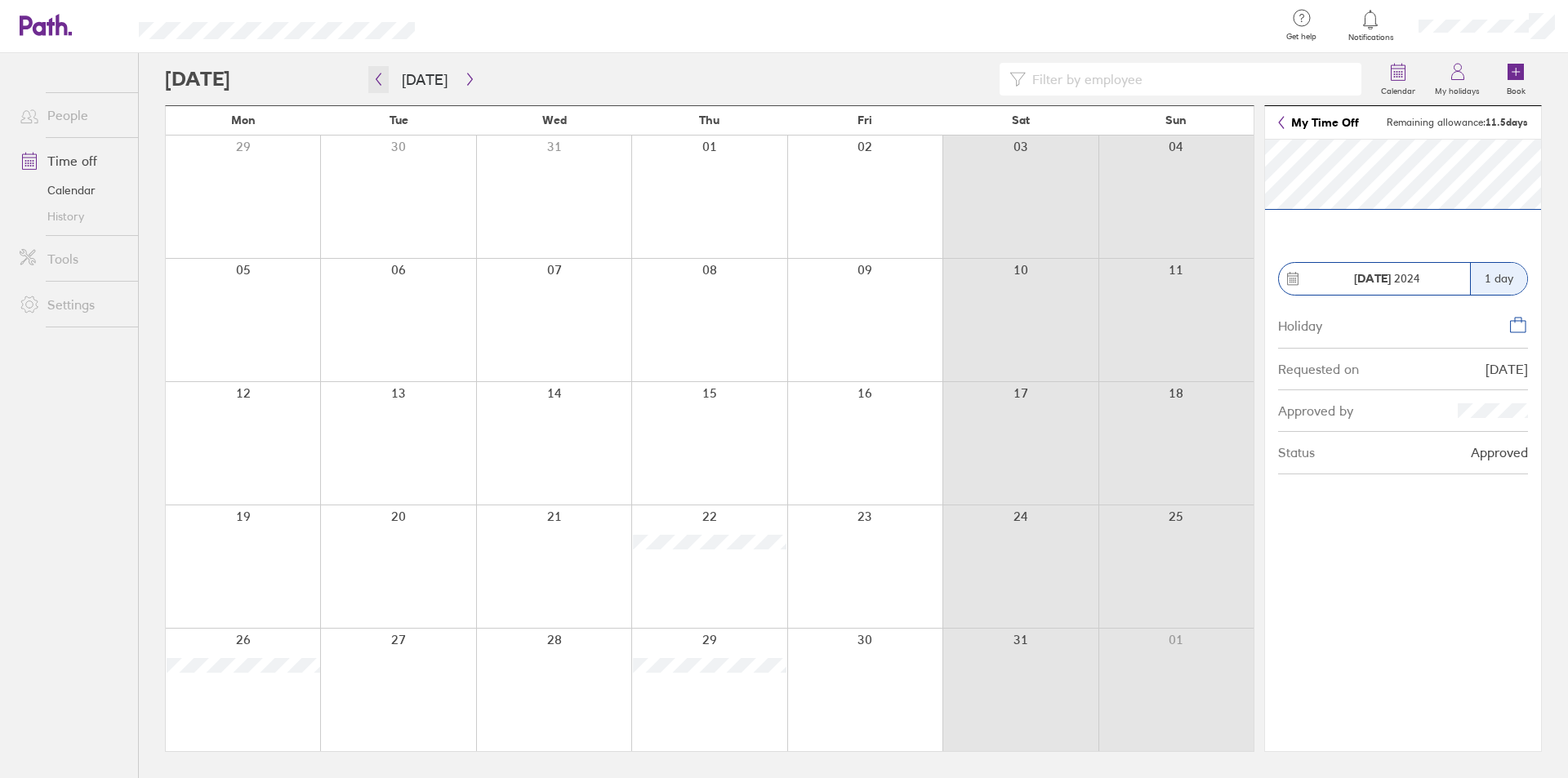
click at [377, 80] on icon "button" at bounding box center [378, 79] width 5 height 12
click at [464, 75] on icon "button" at bounding box center [470, 78] width 12 height 13
click at [464, 78] on icon "button" at bounding box center [470, 78] width 12 height 13
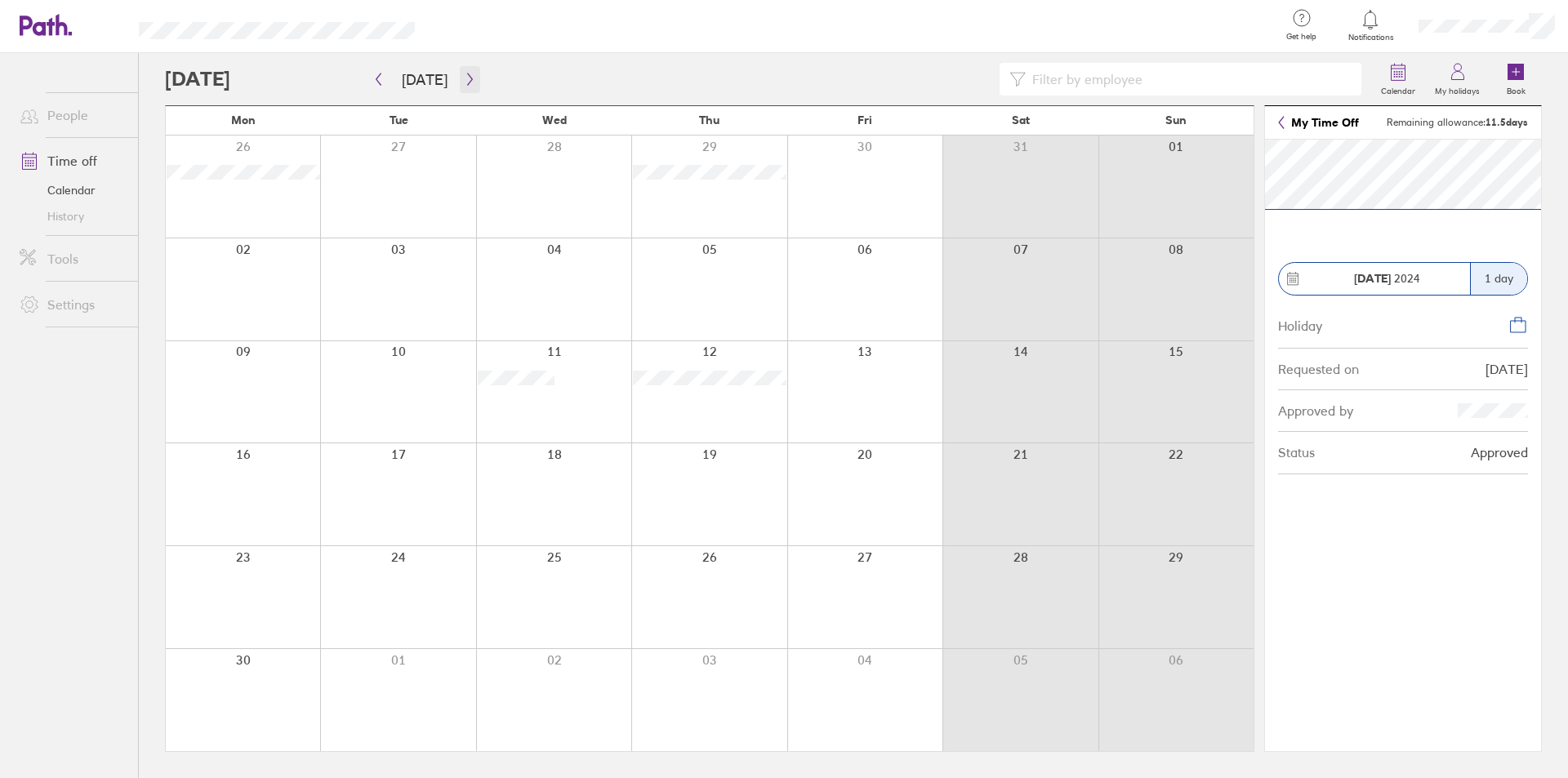
click at [464, 76] on icon "button" at bounding box center [470, 78] width 12 height 13
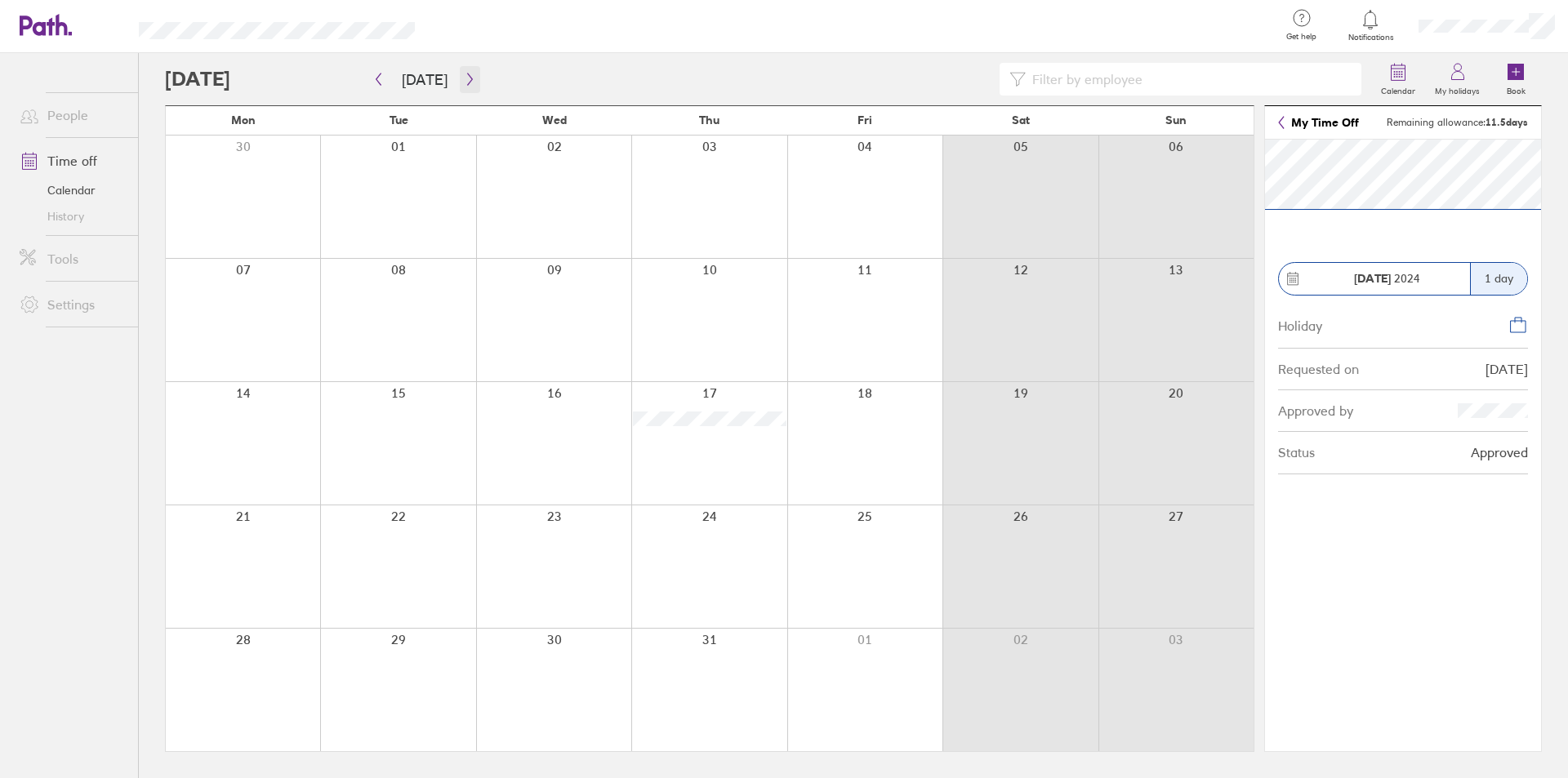
click at [464, 76] on icon "button" at bounding box center [470, 78] width 12 height 13
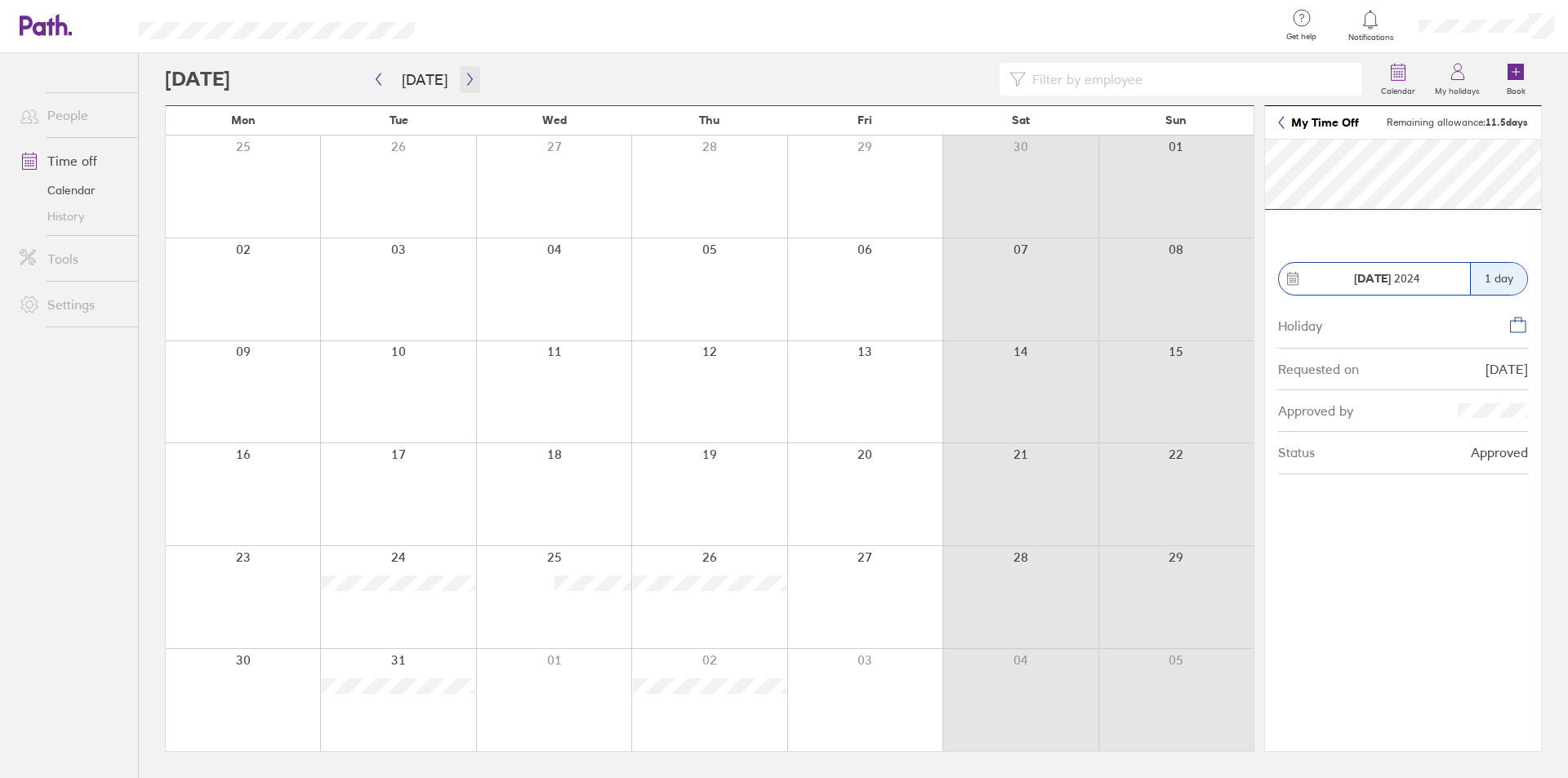
click at [464, 72] on icon "button" at bounding box center [470, 78] width 12 height 13
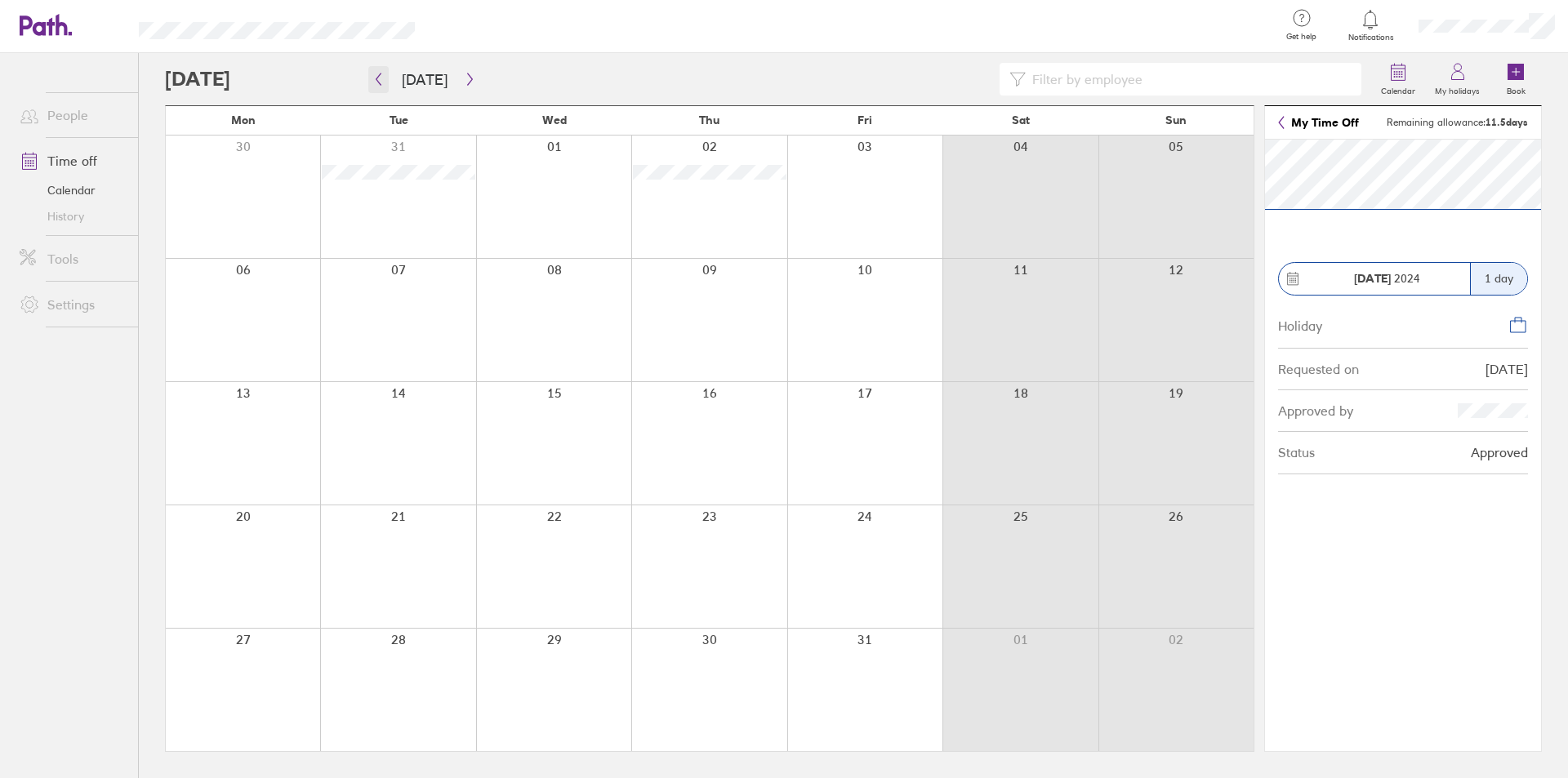
click at [381, 73] on icon "button" at bounding box center [378, 79] width 5 height 12
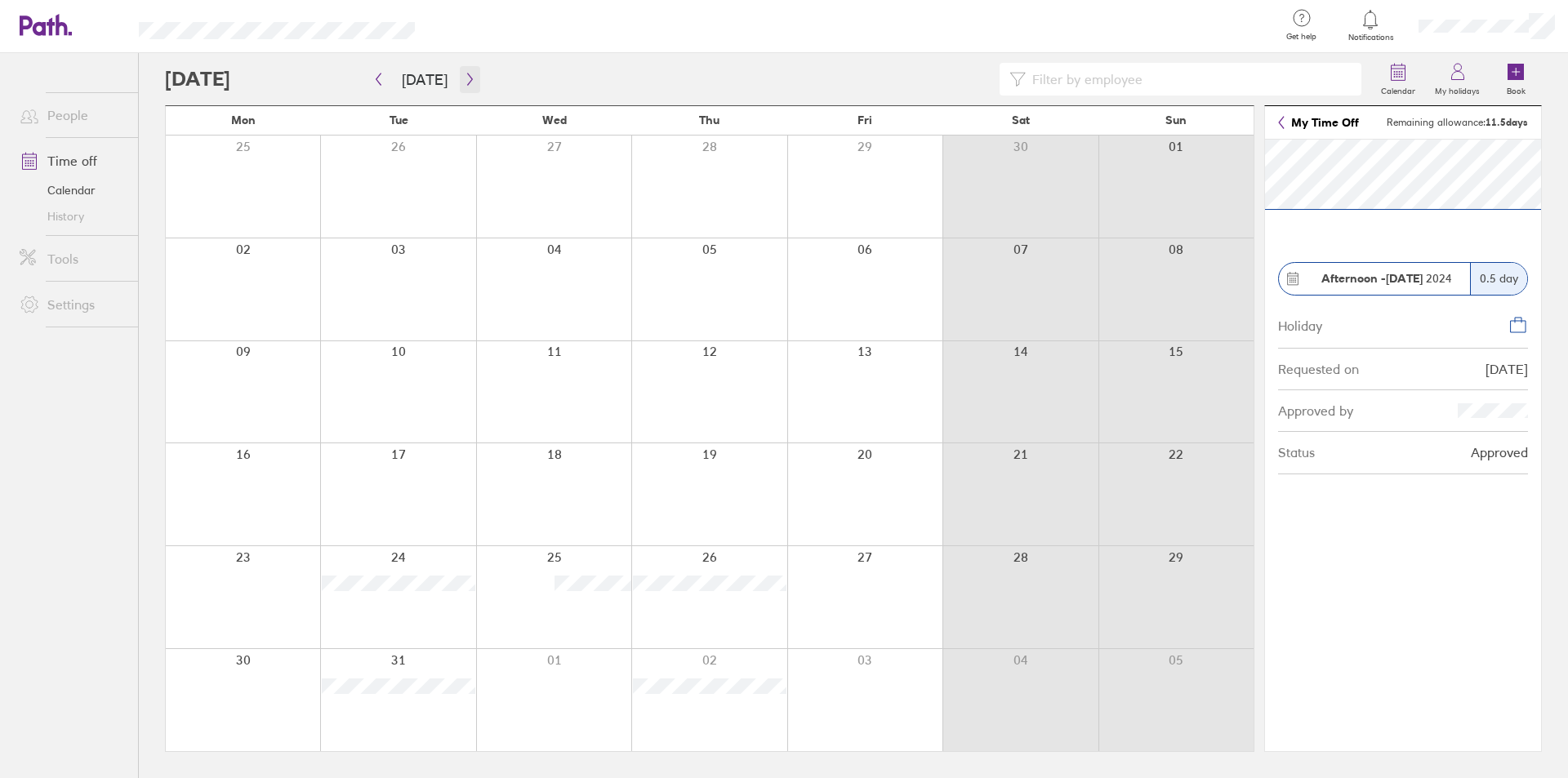
click at [469, 69] on button "button" at bounding box center [470, 79] width 21 height 27
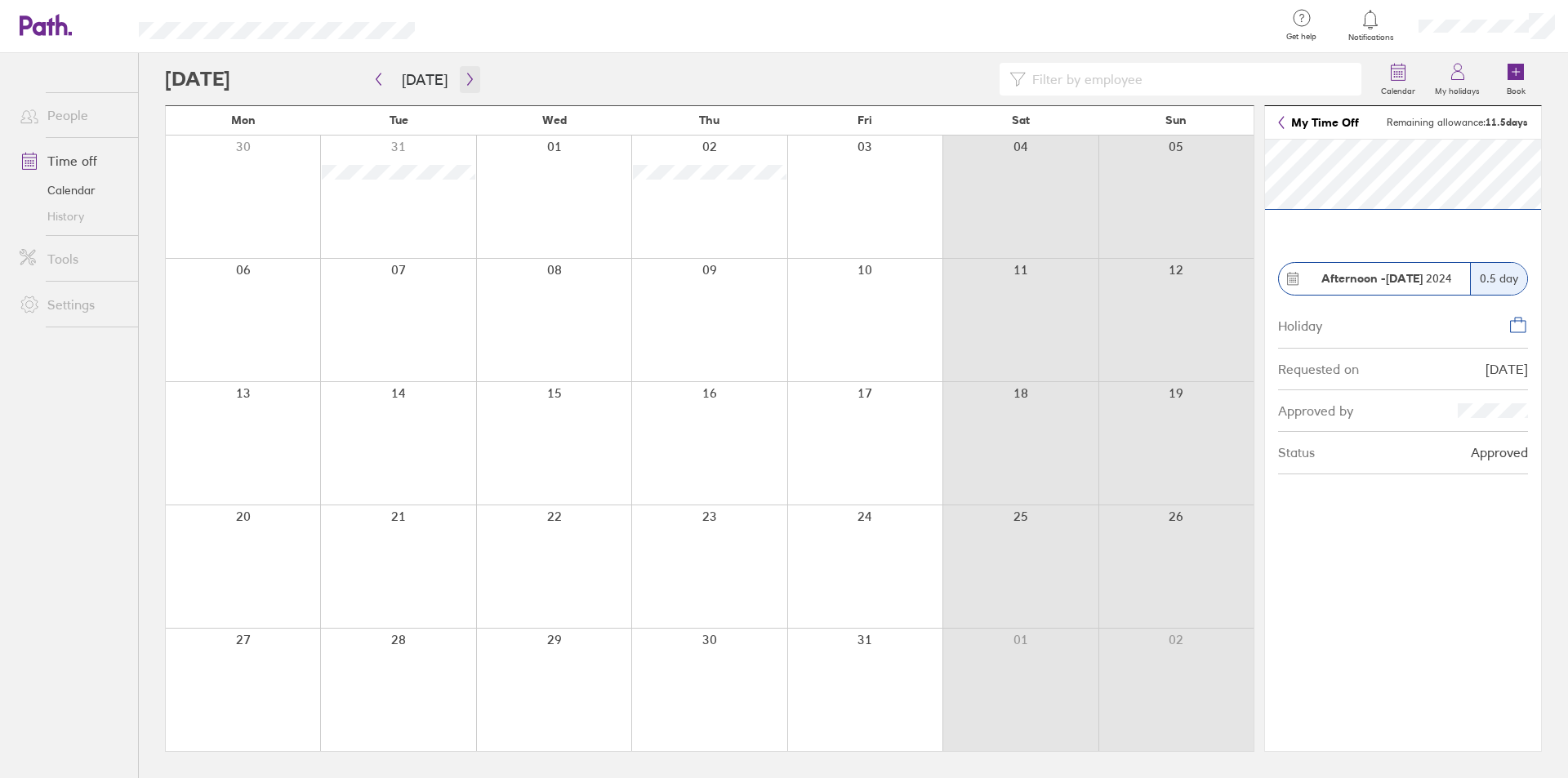
click at [469, 69] on button "button" at bounding box center [470, 79] width 21 height 27
click at [468, 82] on icon "button" at bounding box center [470, 78] width 12 height 13
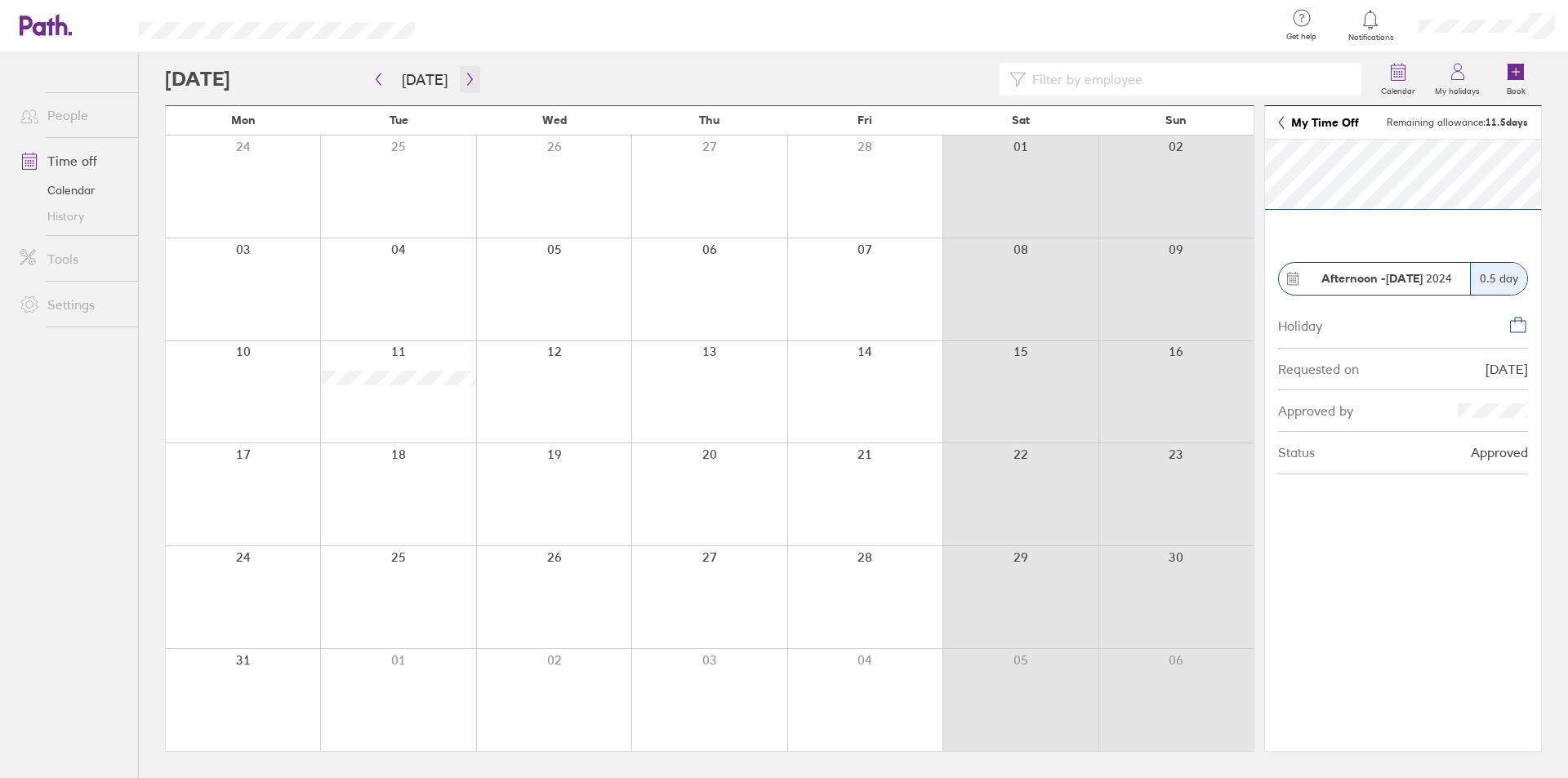
click at [468, 82] on icon "button" at bounding box center [470, 78] width 12 height 13
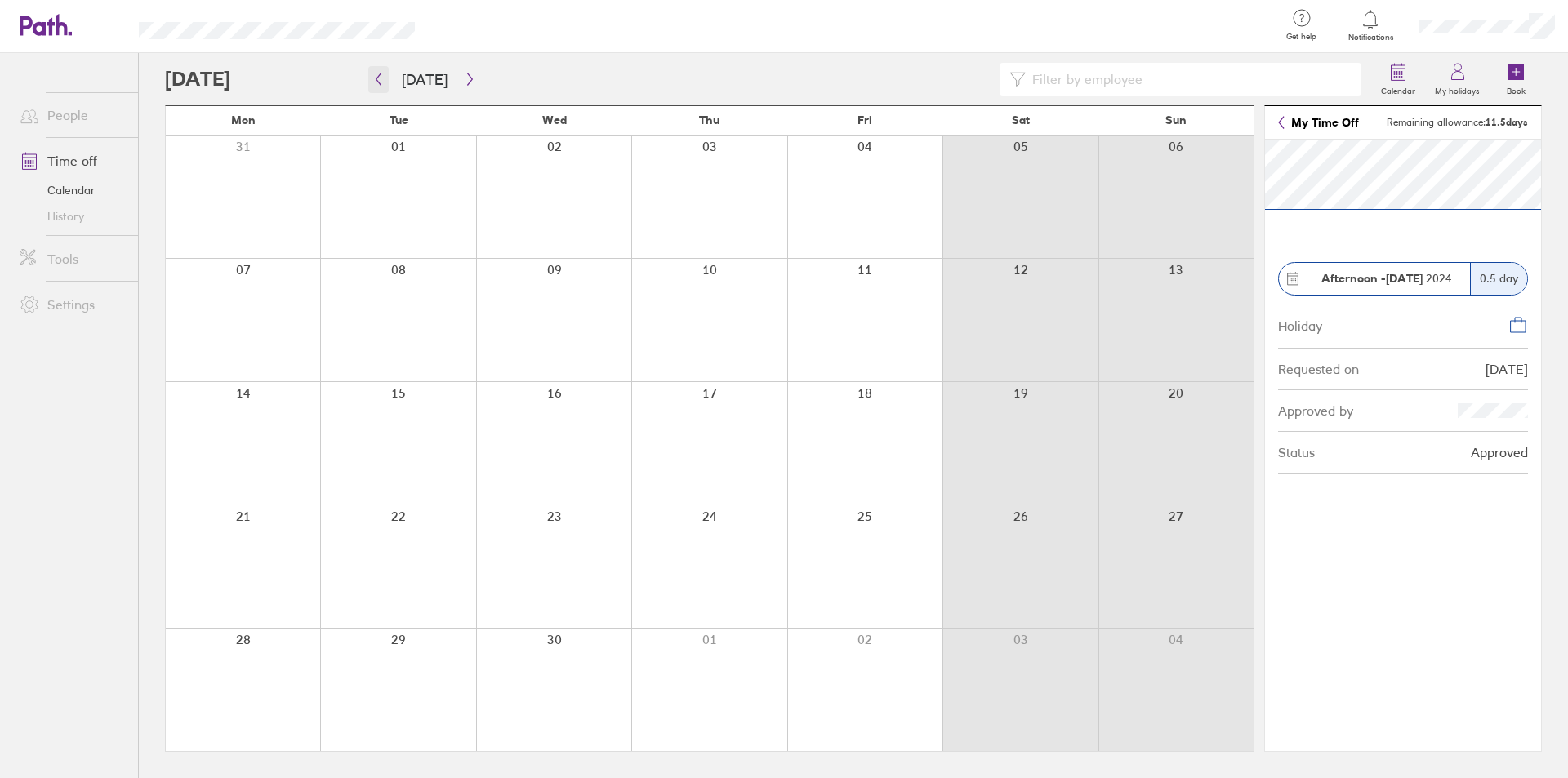
click at [382, 82] on icon "button" at bounding box center [378, 78] width 12 height 13
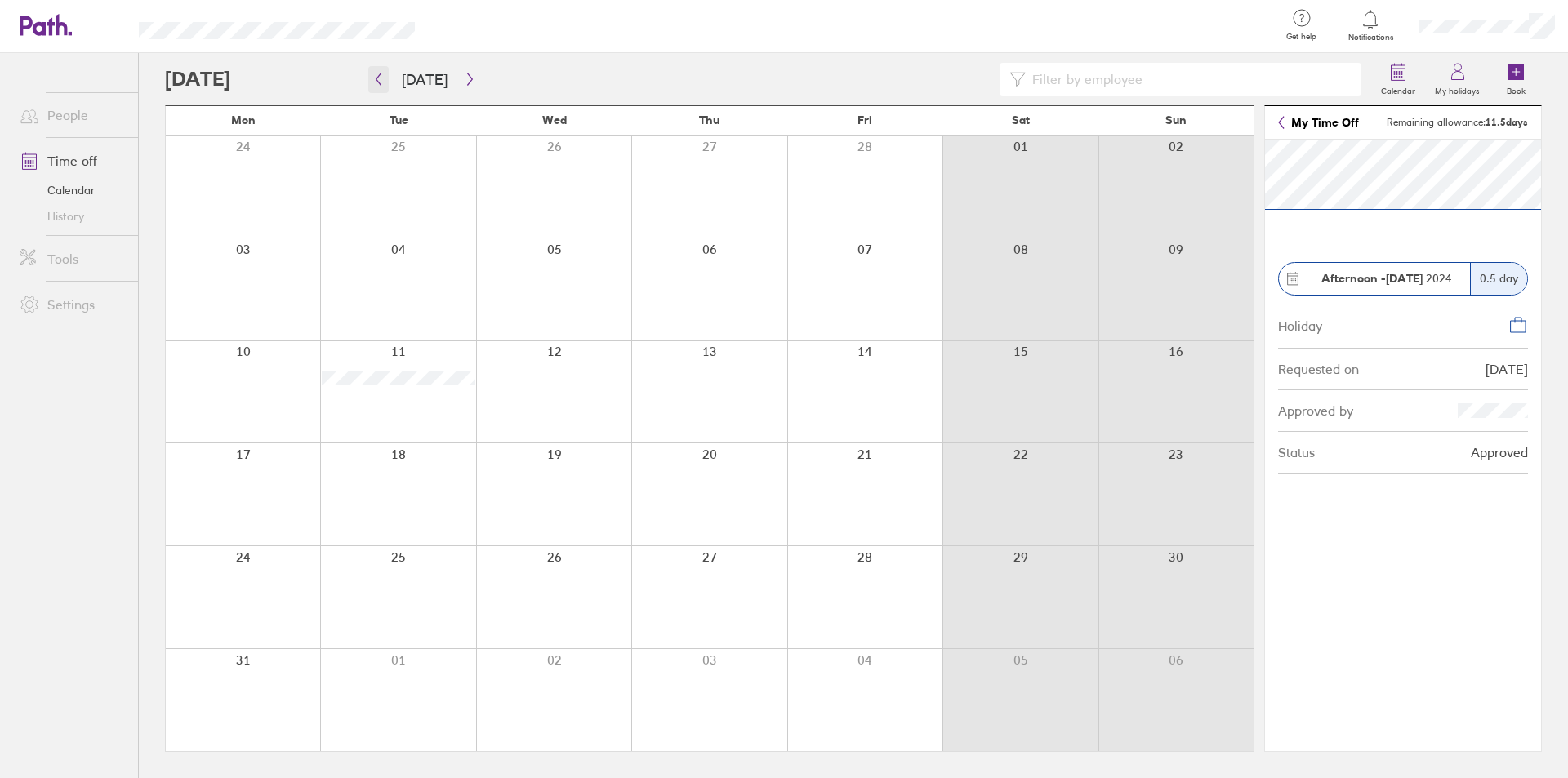
click at [382, 82] on icon "button" at bounding box center [378, 78] width 12 height 13
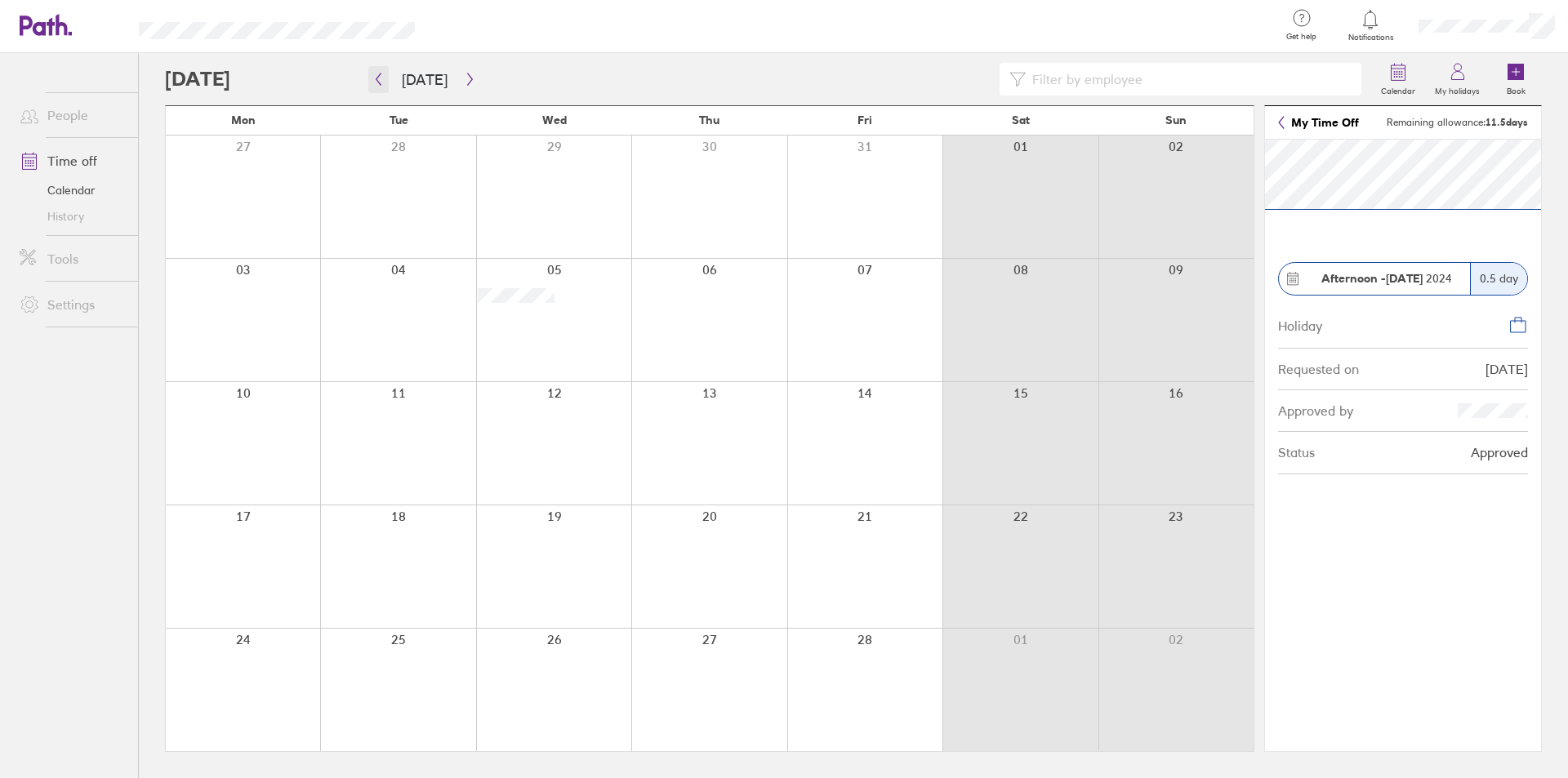
click at [382, 82] on icon "button" at bounding box center [378, 78] width 12 height 13
click at [464, 86] on button "button" at bounding box center [470, 79] width 21 height 27
click at [465, 78] on icon "button" at bounding box center [470, 78] width 12 height 13
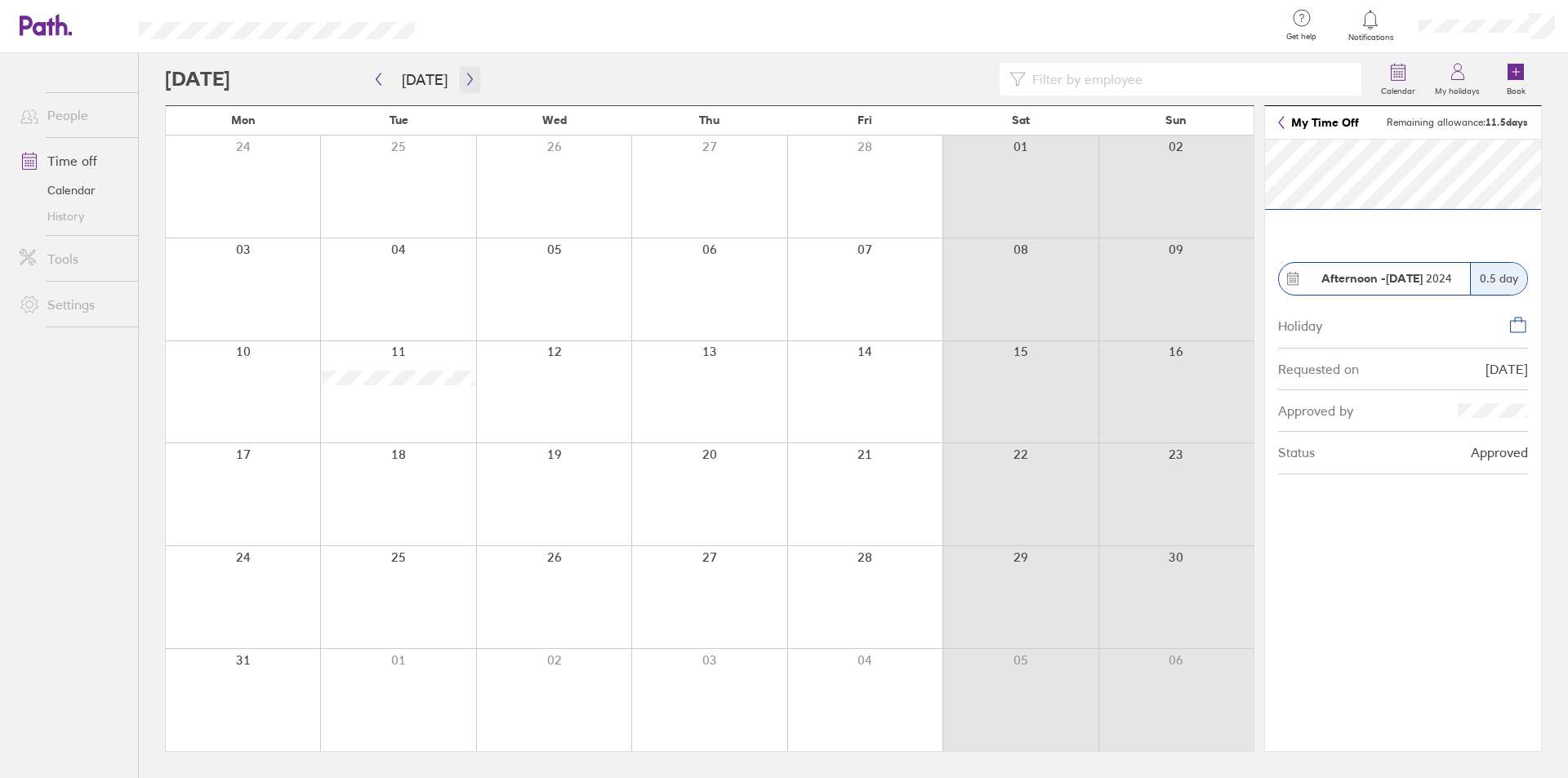
click at [469, 71] on button "button" at bounding box center [470, 79] width 21 height 27
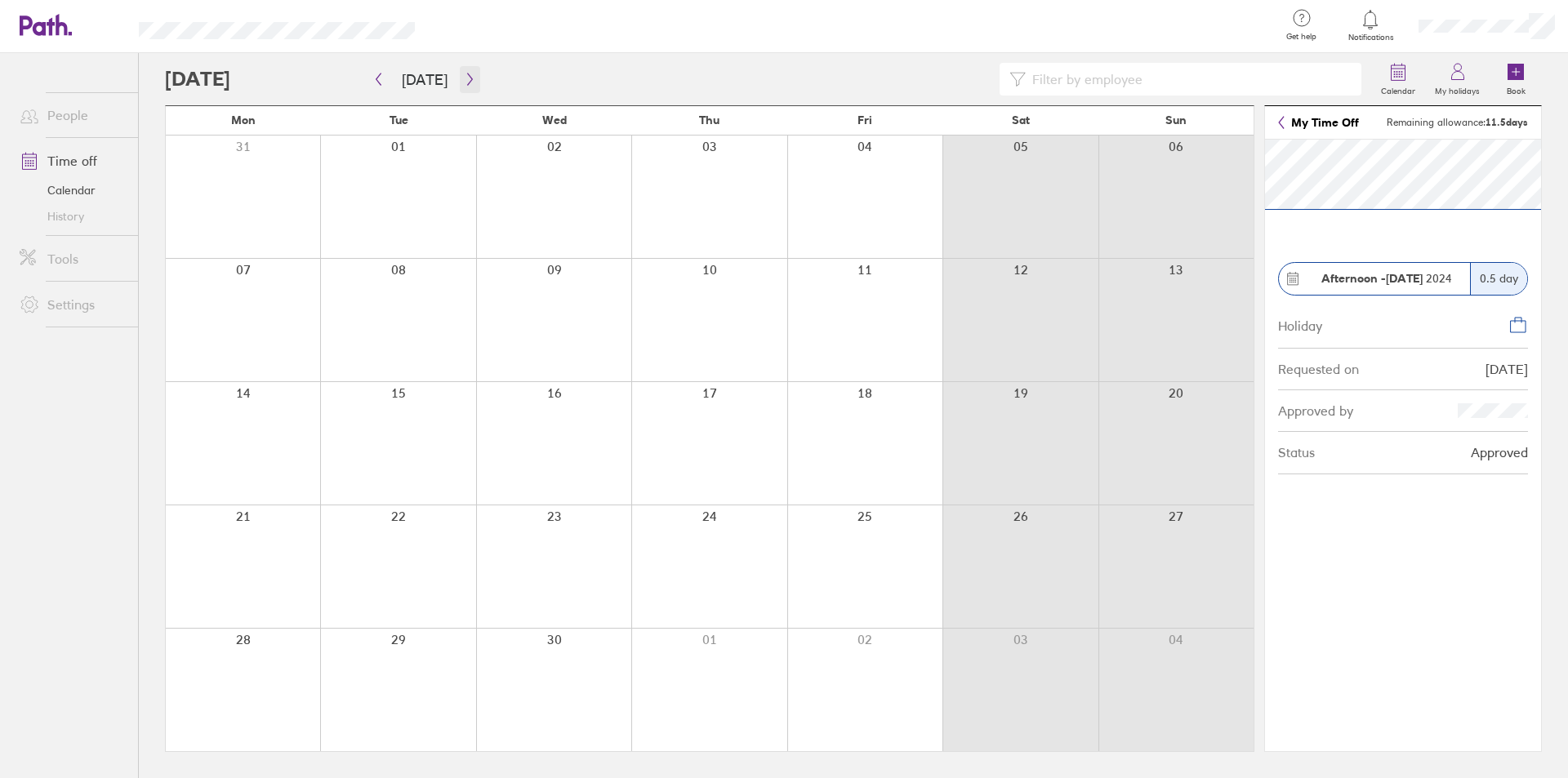
click at [468, 75] on icon "button" at bounding box center [470, 78] width 12 height 13
click at [465, 79] on icon "button" at bounding box center [470, 78] width 12 height 13
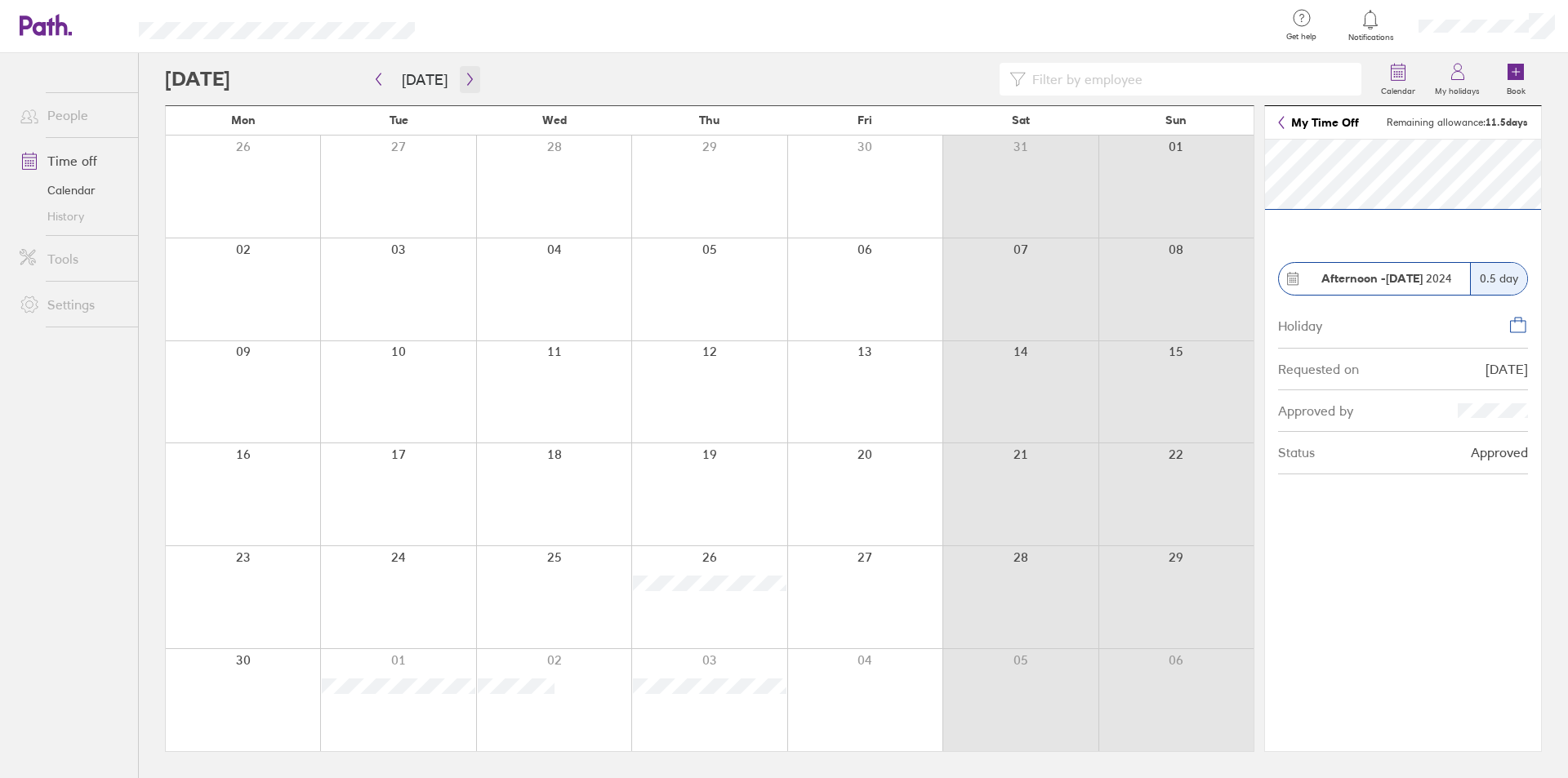
click at [464, 81] on icon "button" at bounding box center [470, 78] width 12 height 13
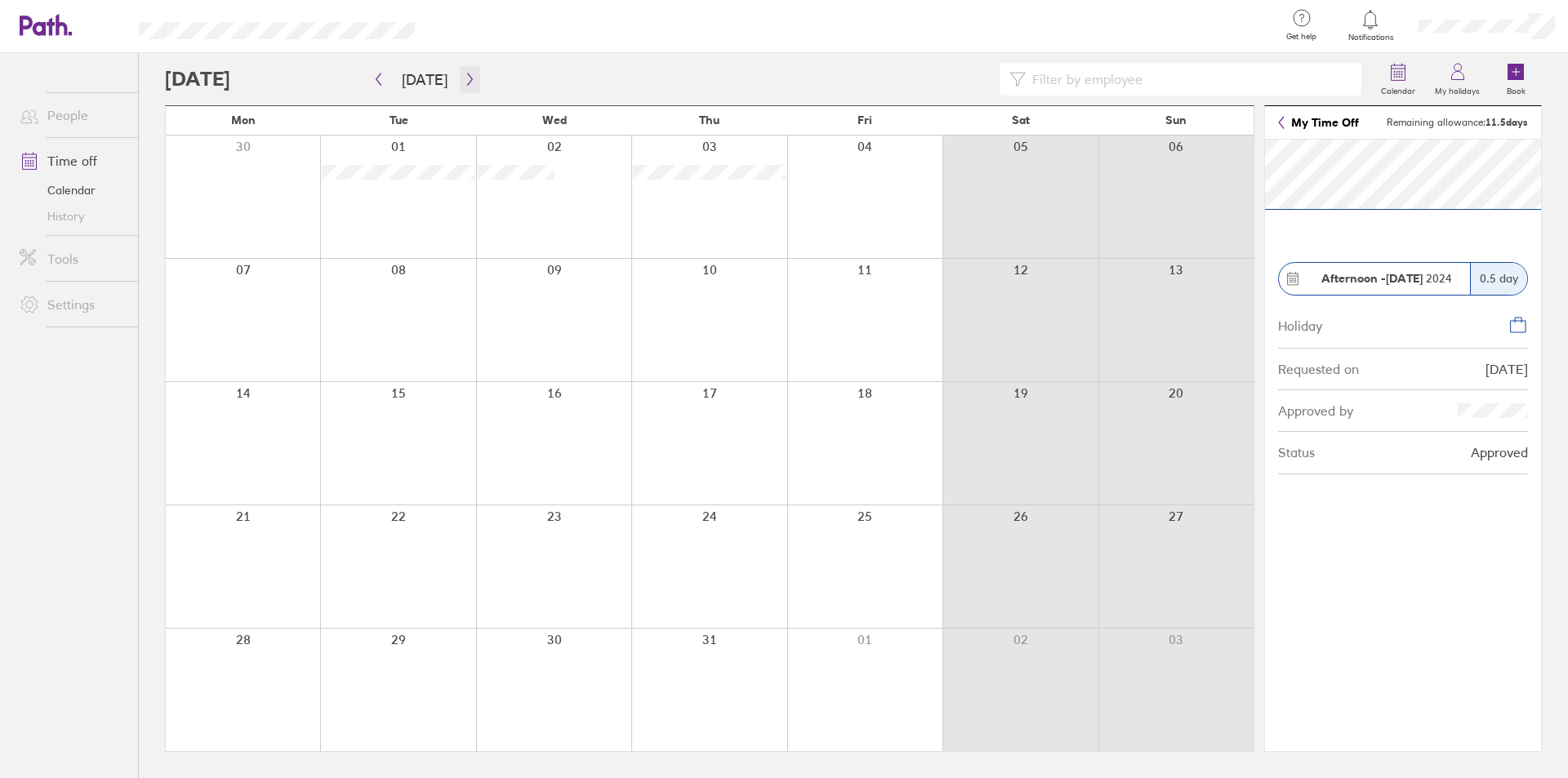
click at [460, 80] on button "button" at bounding box center [470, 79] width 21 height 27
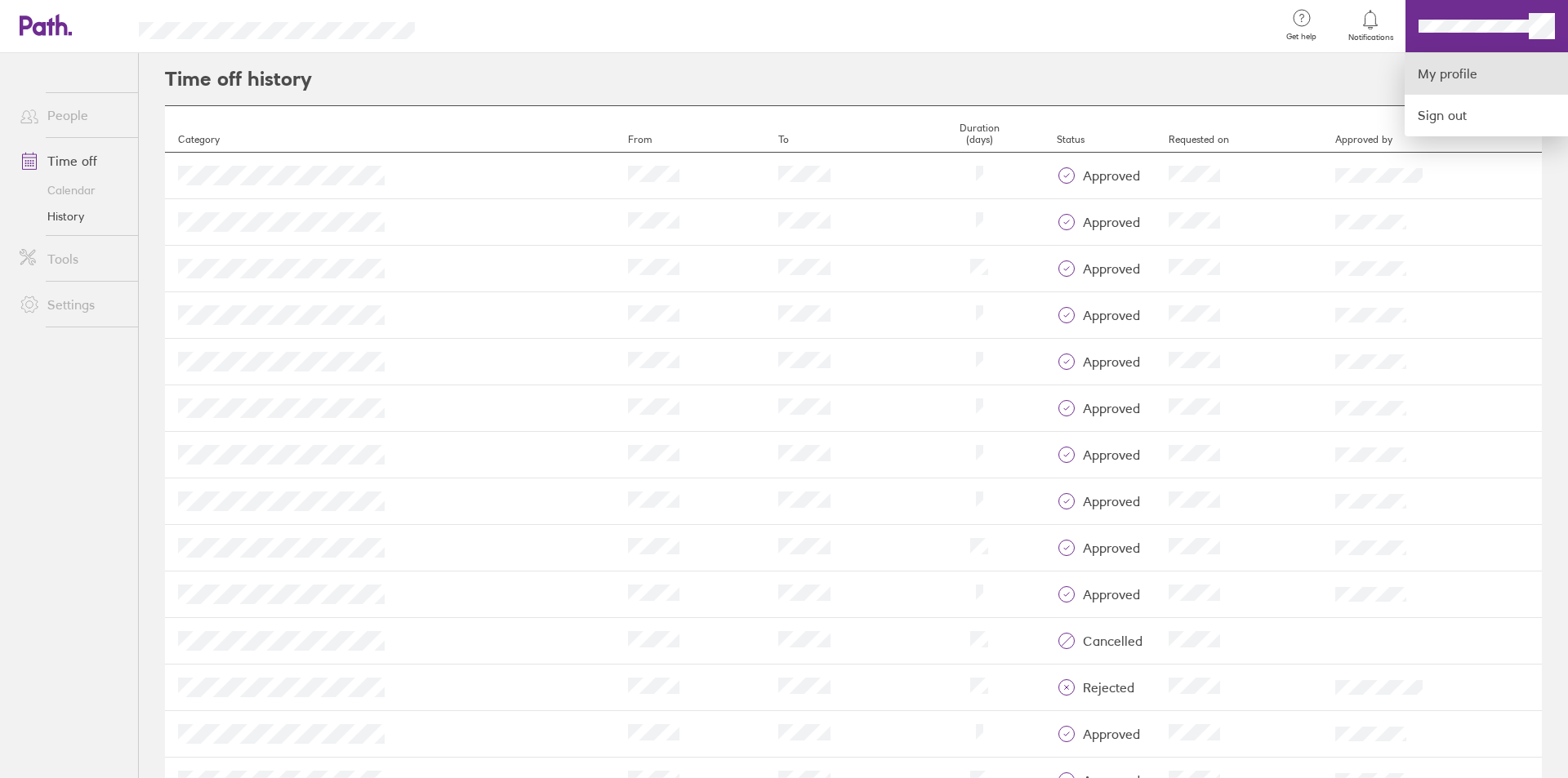
click at [1440, 74] on link "My profile" at bounding box center [1486, 74] width 163 height 42
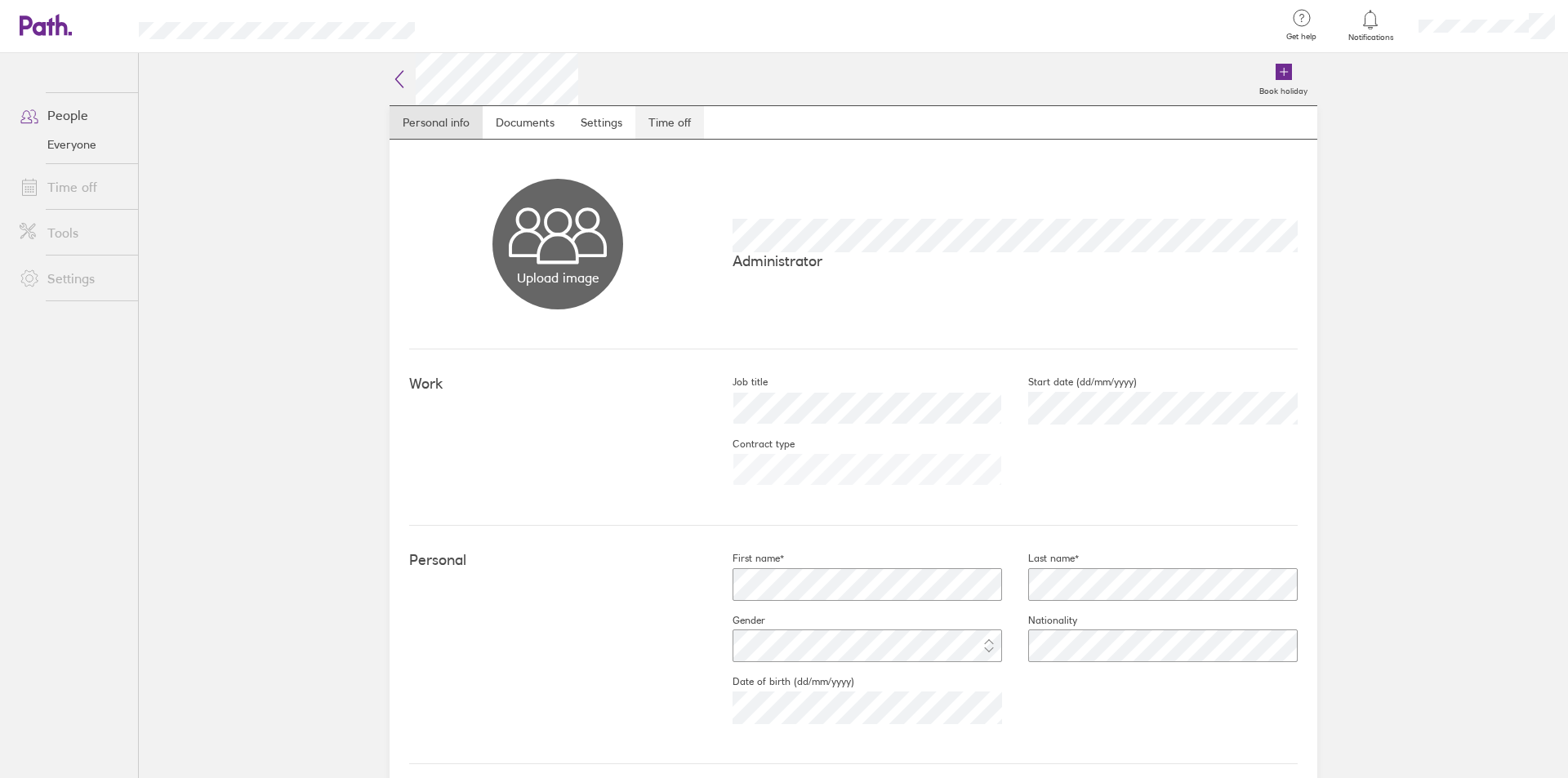
click at [656, 121] on link "Time off" at bounding box center [669, 122] width 68 height 33
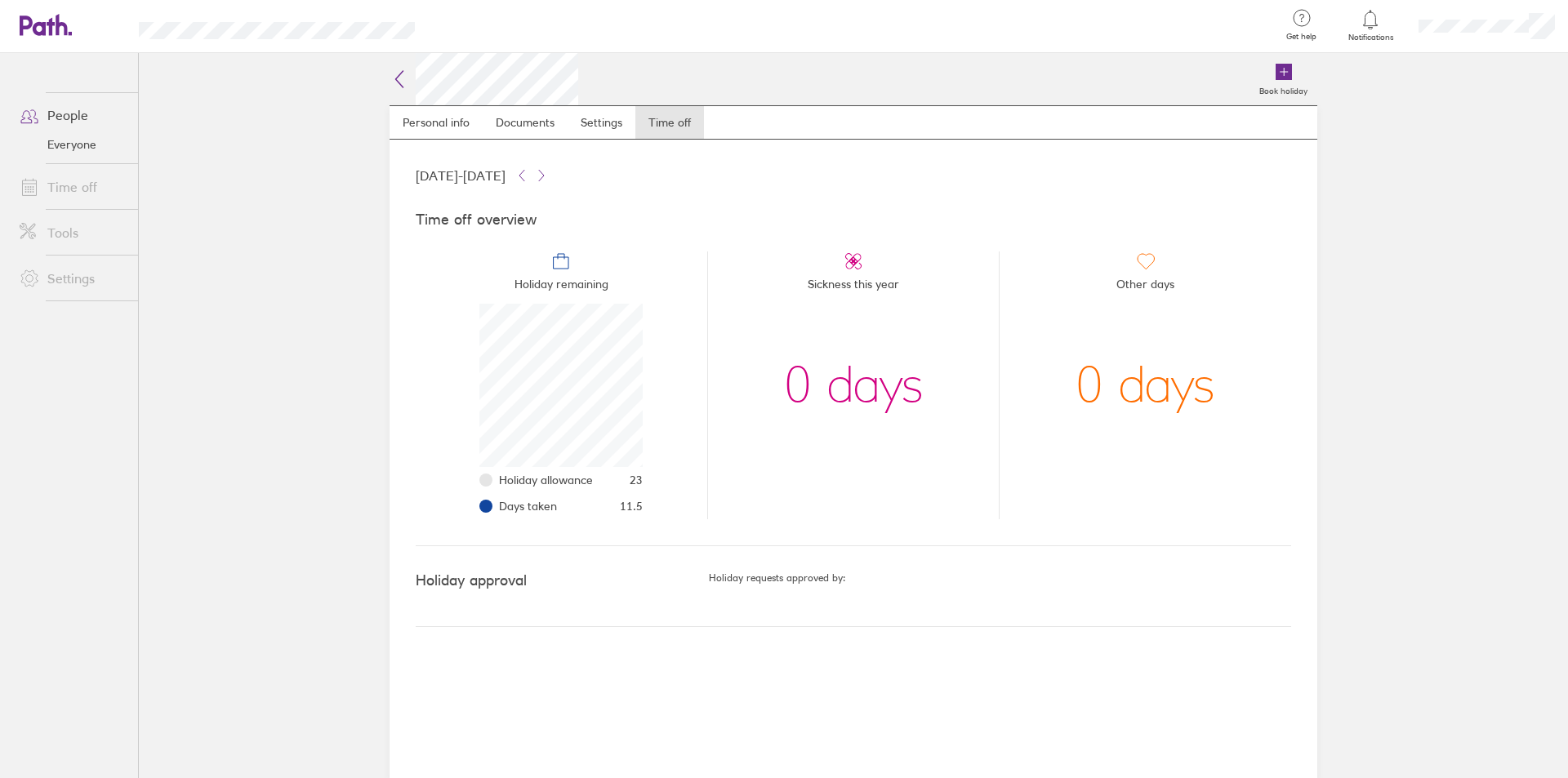
scroll to position [163, 163]
click at [81, 185] on link "Time off" at bounding box center [72, 186] width 132 height 33
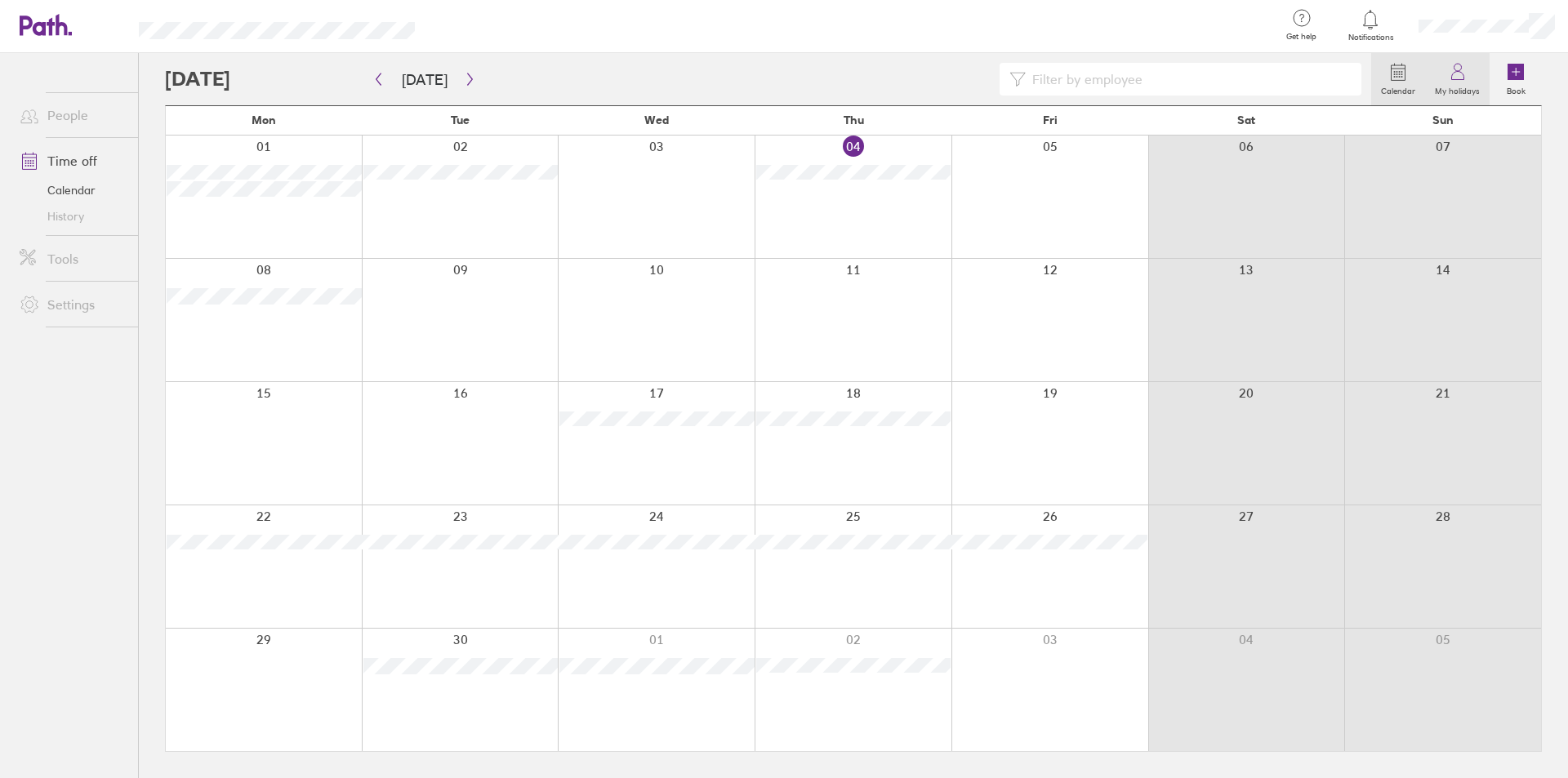
click at [1460, 79] on icon at bounding box center [1458, 72] width 20 height 20
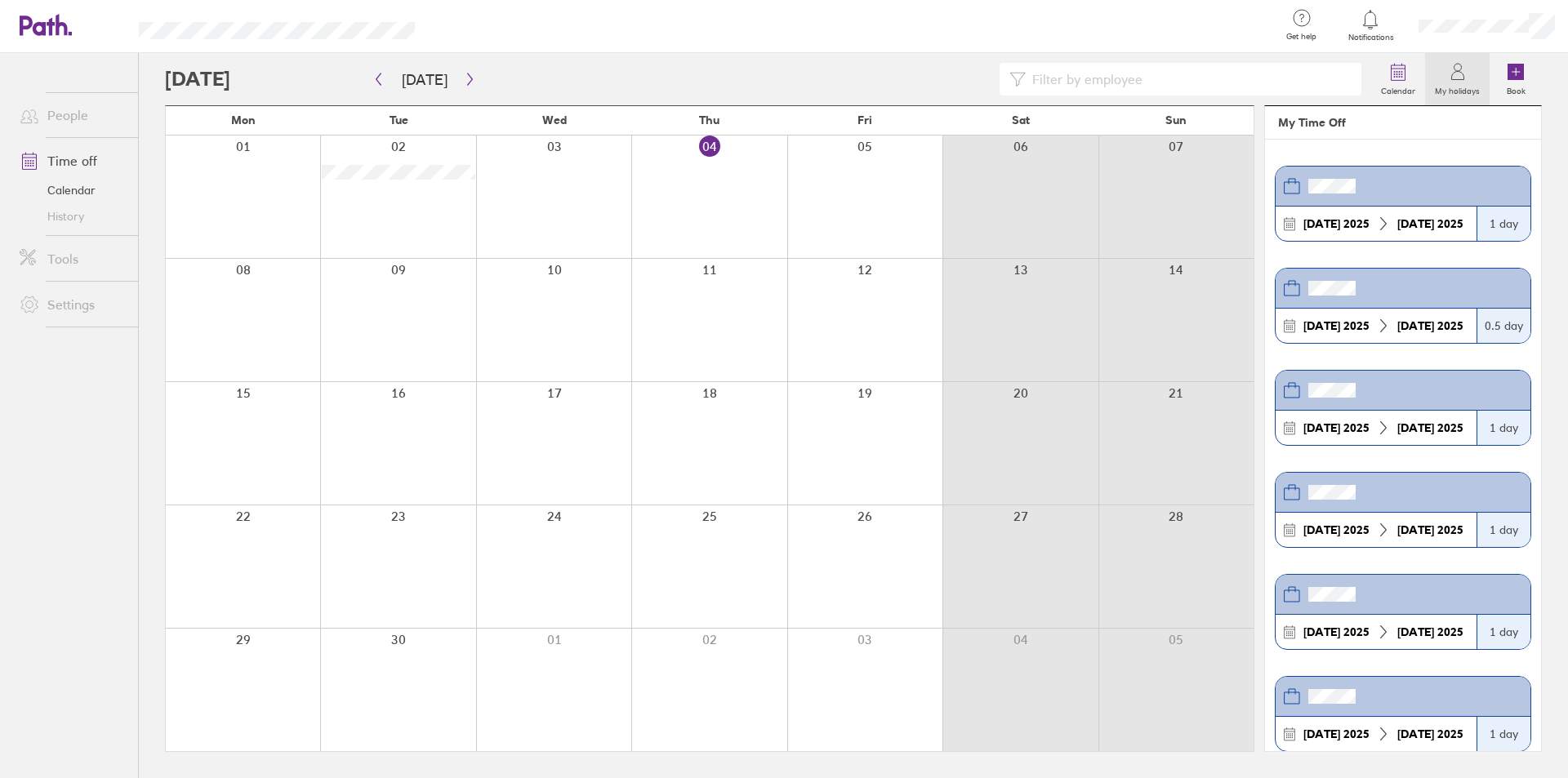
click at [259, 75] on div at bounding box center [768, 79] width 1207 height 33
click at [385, 83] on button "button" at bounding box center [378, 79] width 21 height 27
click at [533, 271] on div at bounding box center [553, 321] width 155 height 123
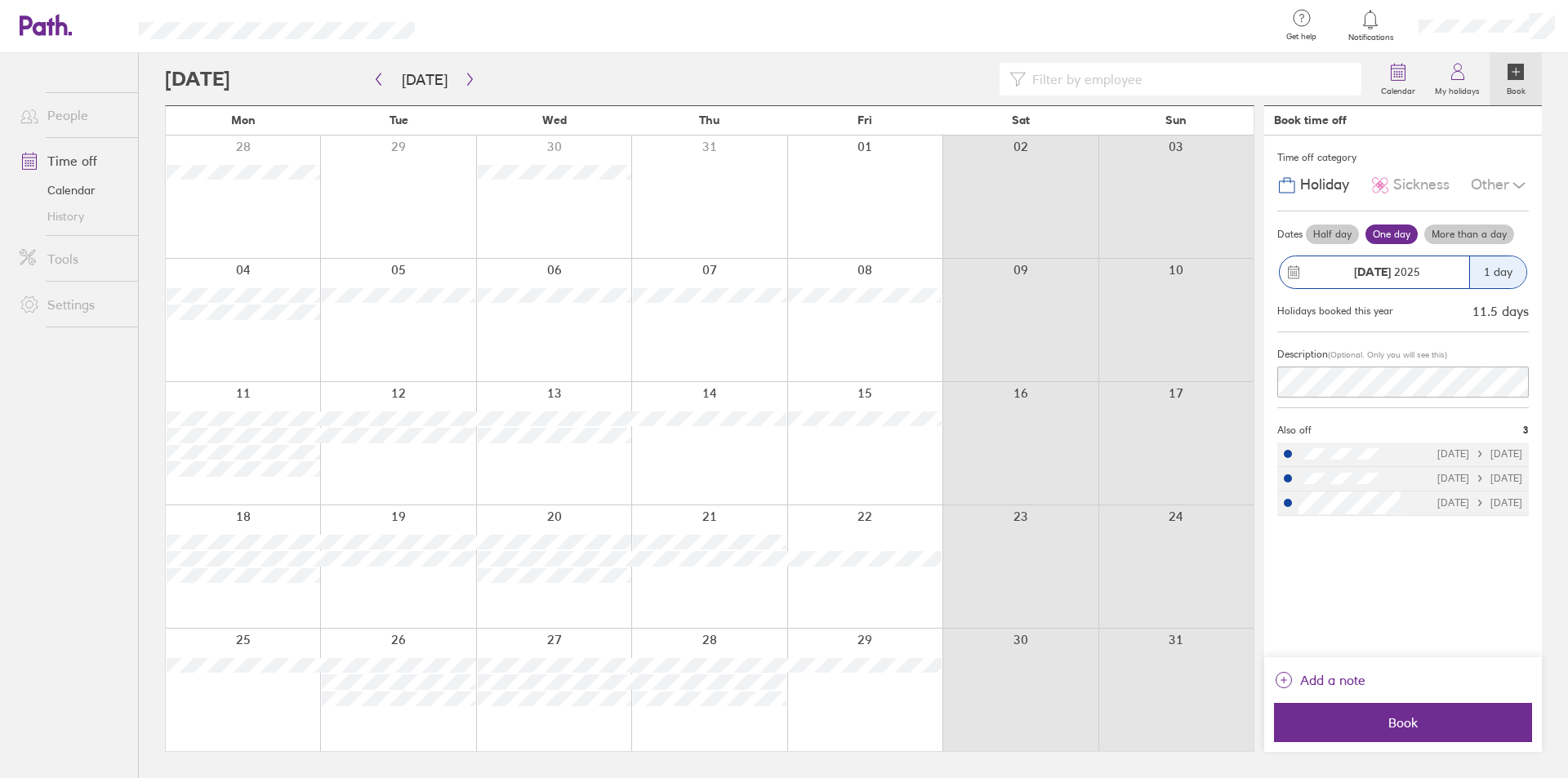
click at [548, 268] on div at bounding box center [553, 321] width 155 height 123
click at [1331, 689] on span "Add a note" at bounding box center [1333, 680] width 65 height 26
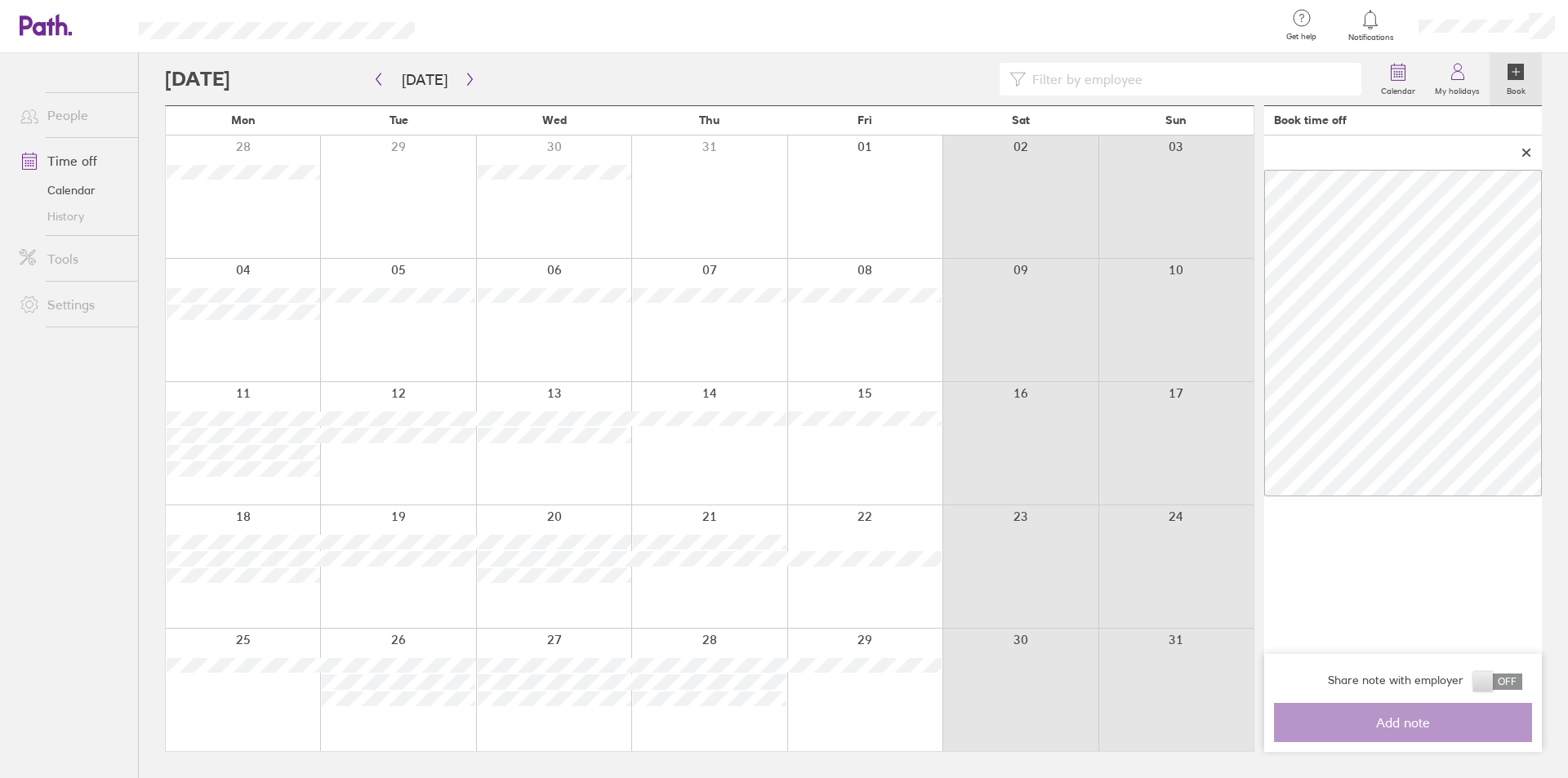
click at [1523, 151] on icon at bounding box center [1526, 152] width 12 height 10
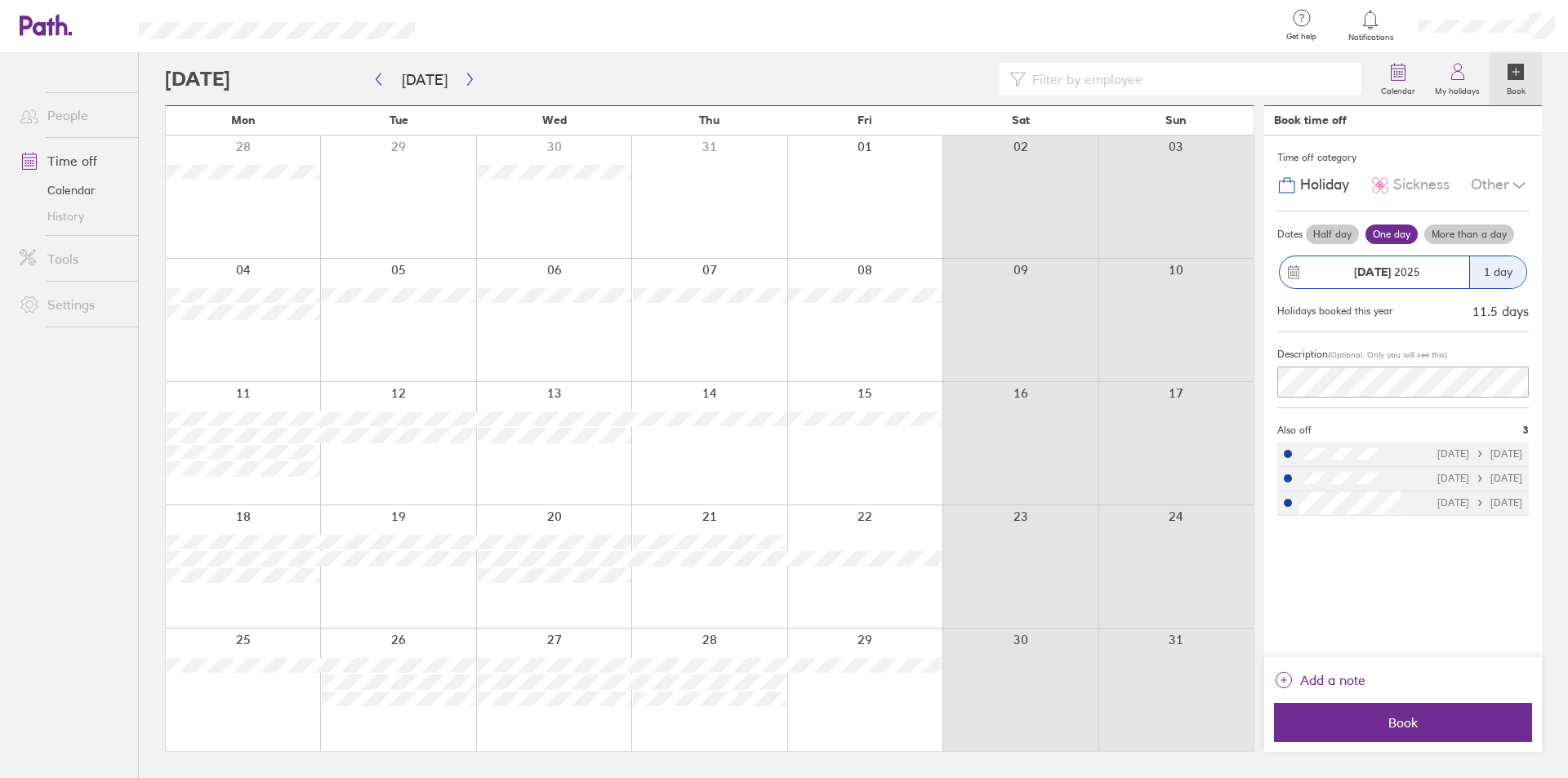
click at [552, 272] on div at bounding box center [553, 321] width 155 height 123
click at [1338, 237] on label "Half day" at bounding box center [1332, 235] width 53 height 20
click at [0, 0] on input "Half day" at bounding box center [0, 0] width 0 height 0
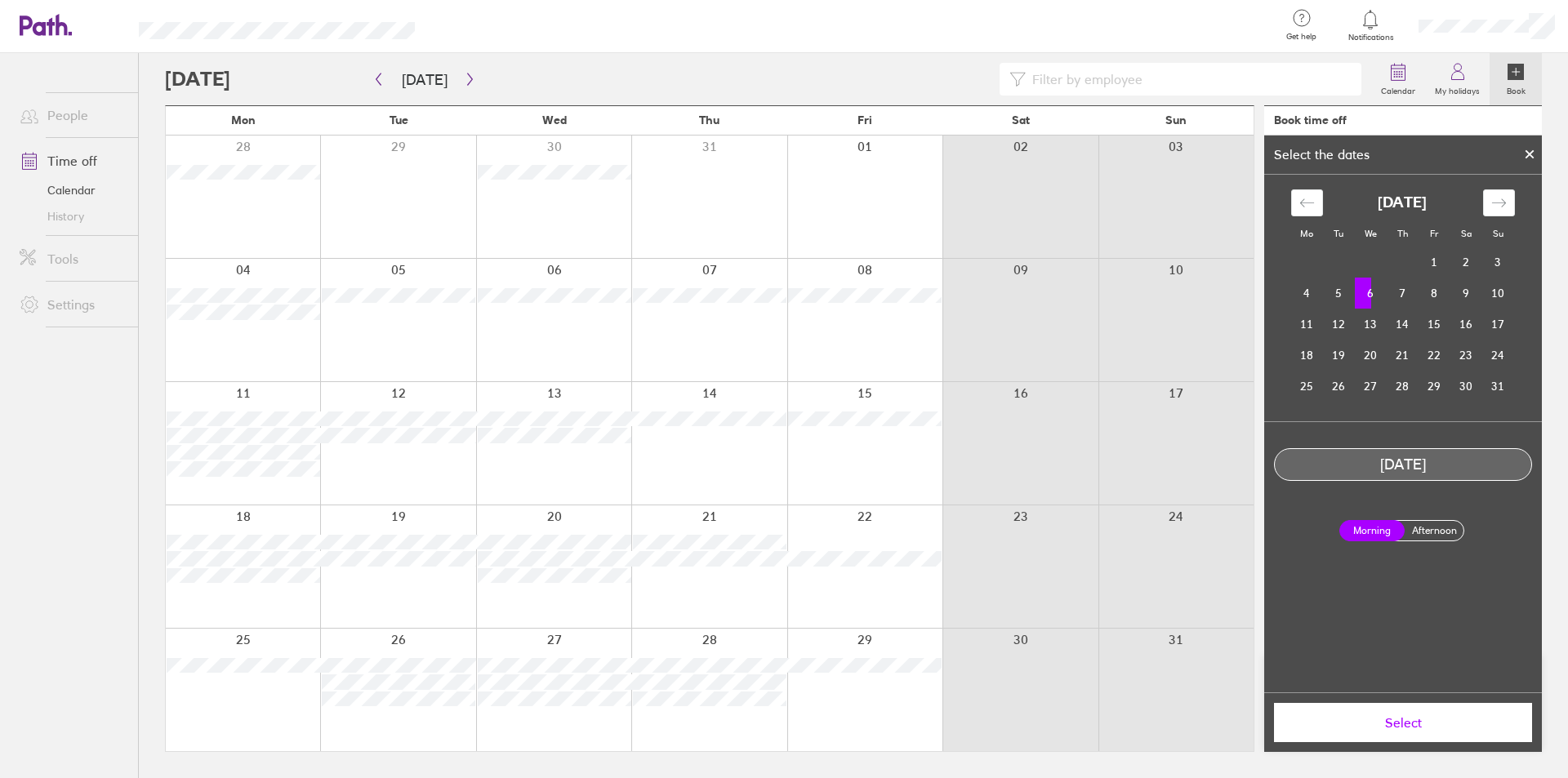
click at [1409, 728] on span "Select" at bounding box center [1404, 723] width 236 height 15
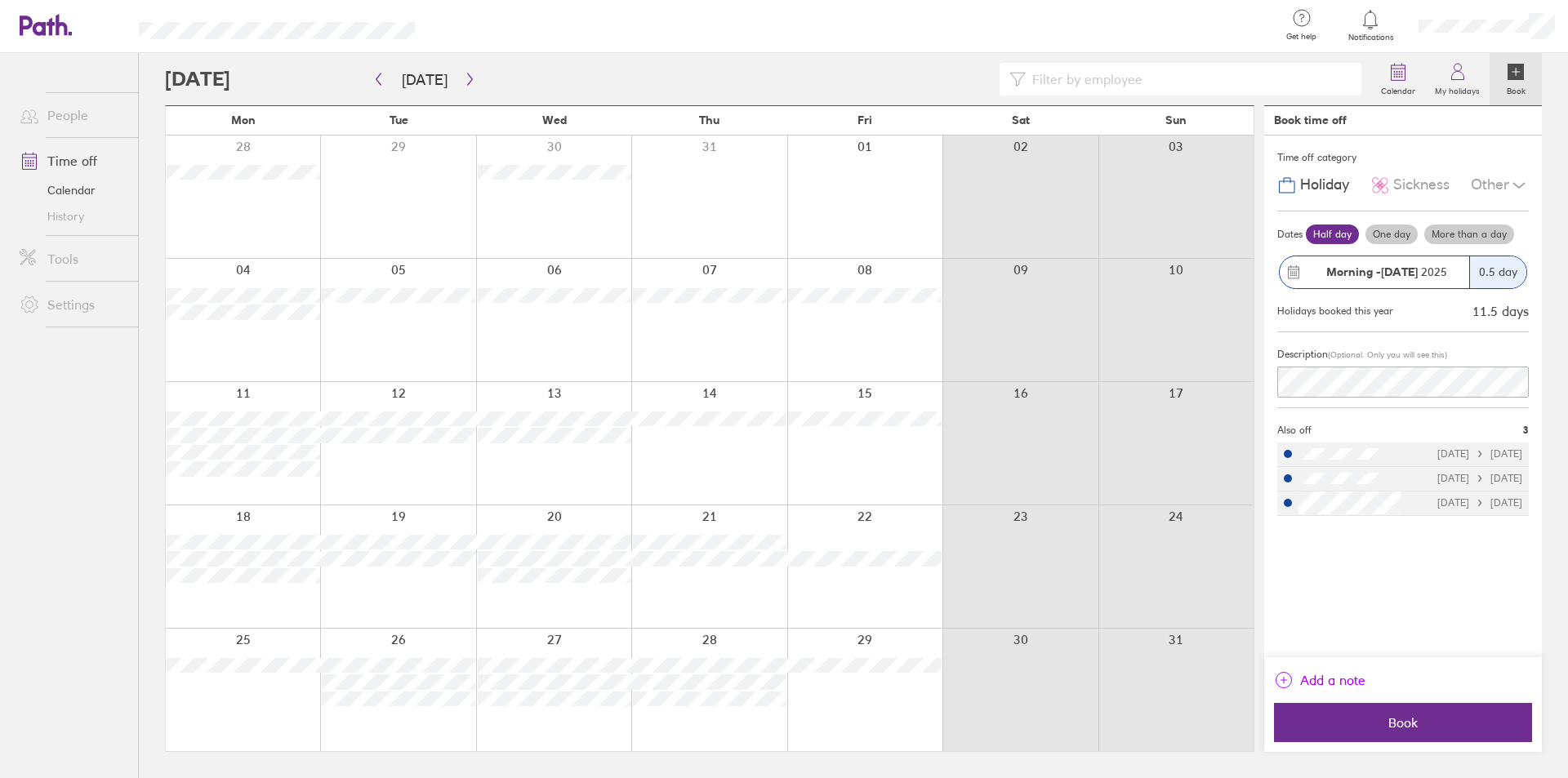
click at [1286, 683] on icon "link" at bounding box center [1284, 680] width 20 height 20
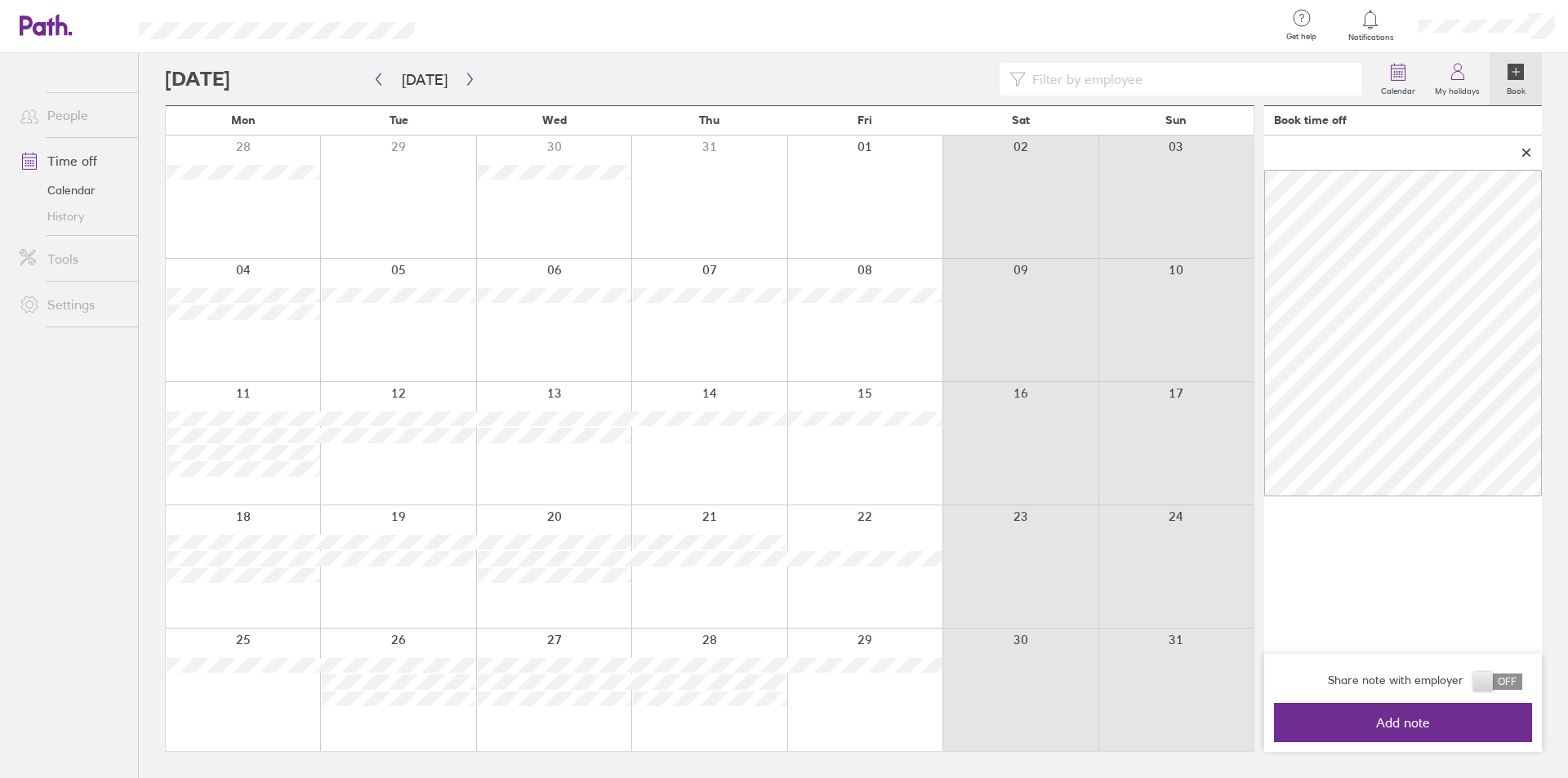
click at [1500, 684] on span at bounding box center [1499, 682] width 49 height 17
click at [1522, 686] on input "checkbox" at bounding box center [1522, 686] width 0 height 0
click at [1537, 153] on div at bounding box center [1403, 152] width 278 height 35
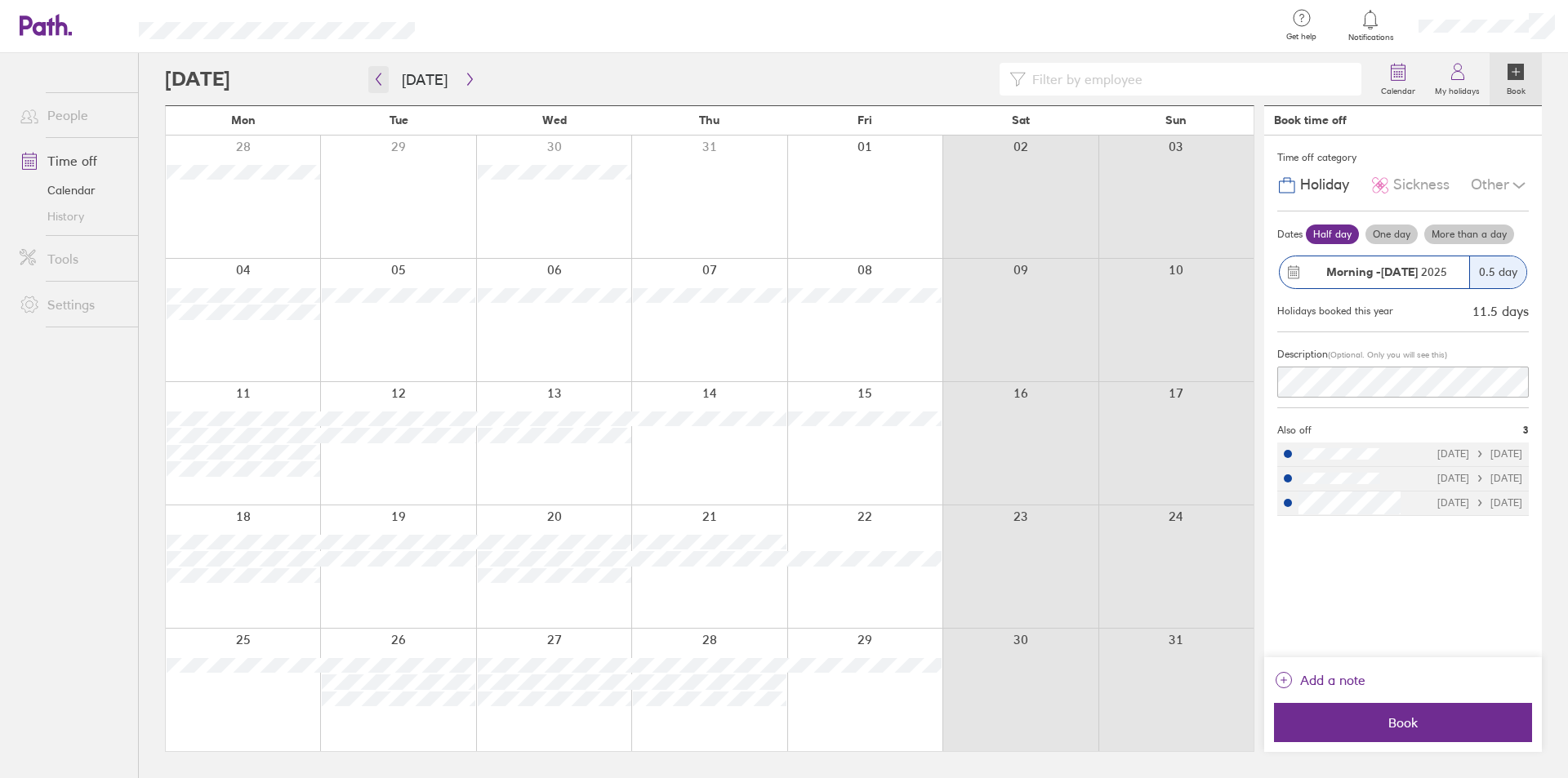
click at [385, 77] on button "button" at bounding box center [378, 79] width 21 height 27
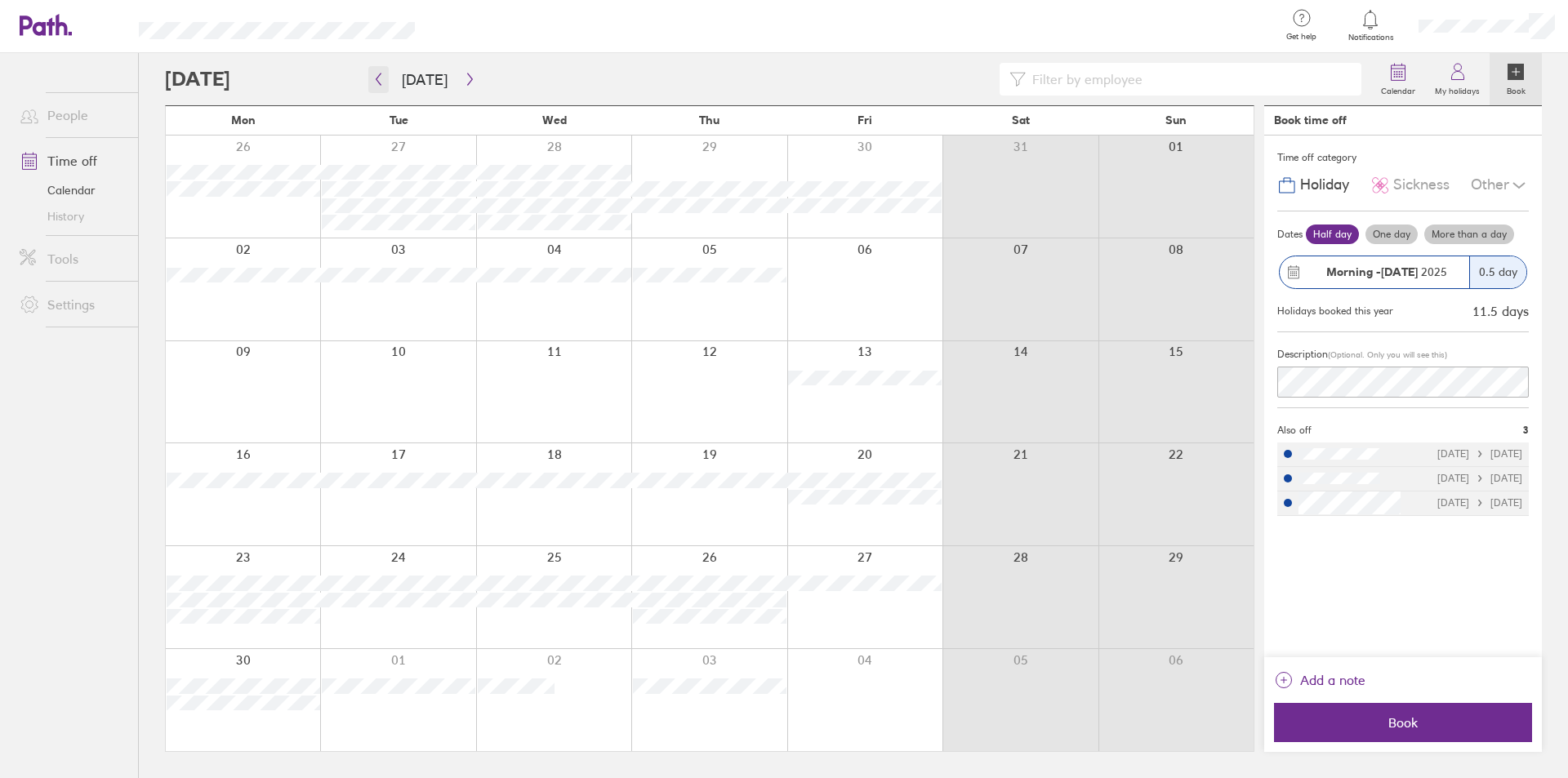
click at [376, 78] on icon "button" at bounding box center [378, 78] width 12 height 13
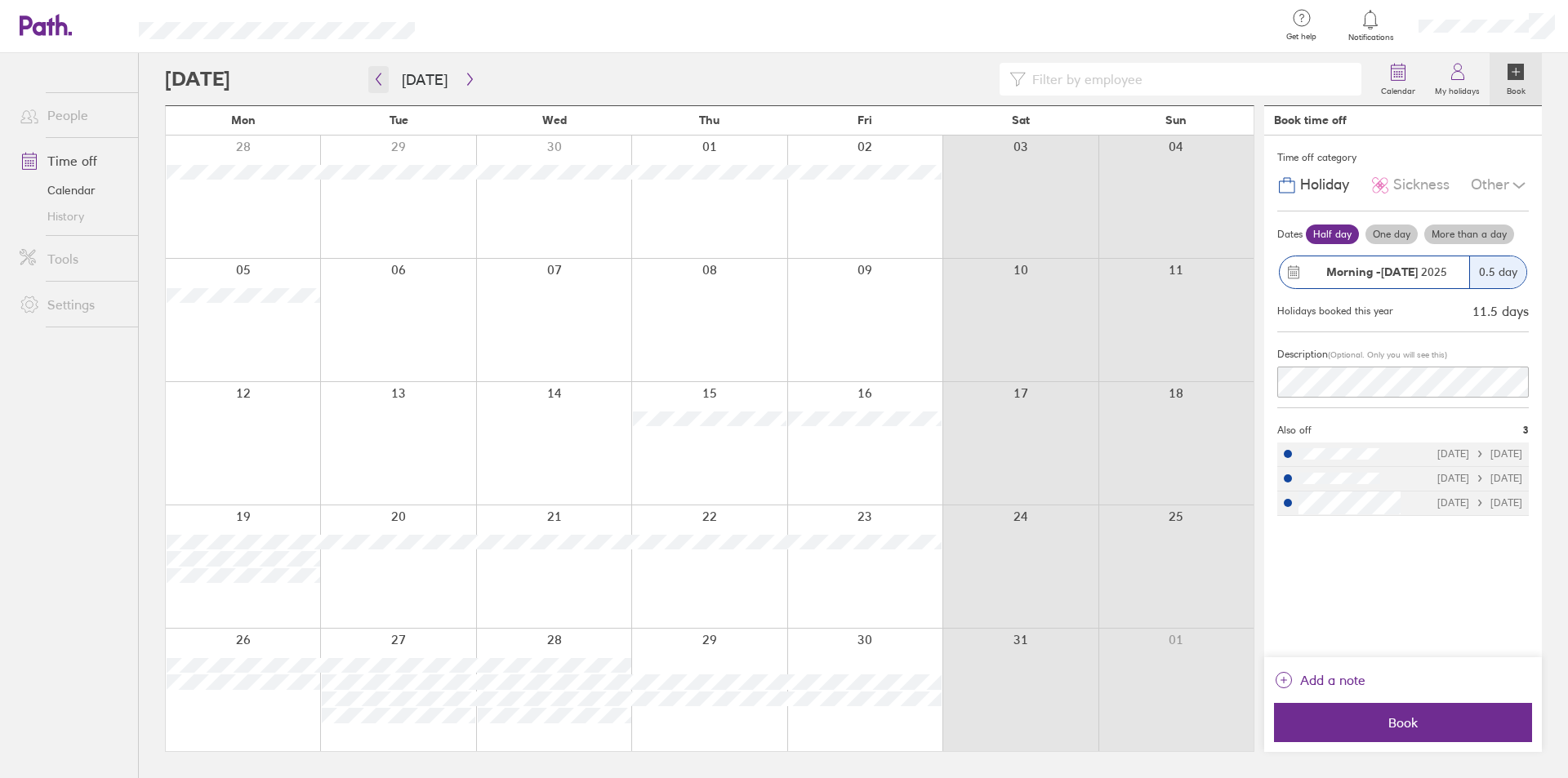
click at [384, 72] on button "button" at bounding box center [378, 79] width 21 height 27
click at [380, 80] on icon "button" at bounding box center [378, 78] width 12 height 13
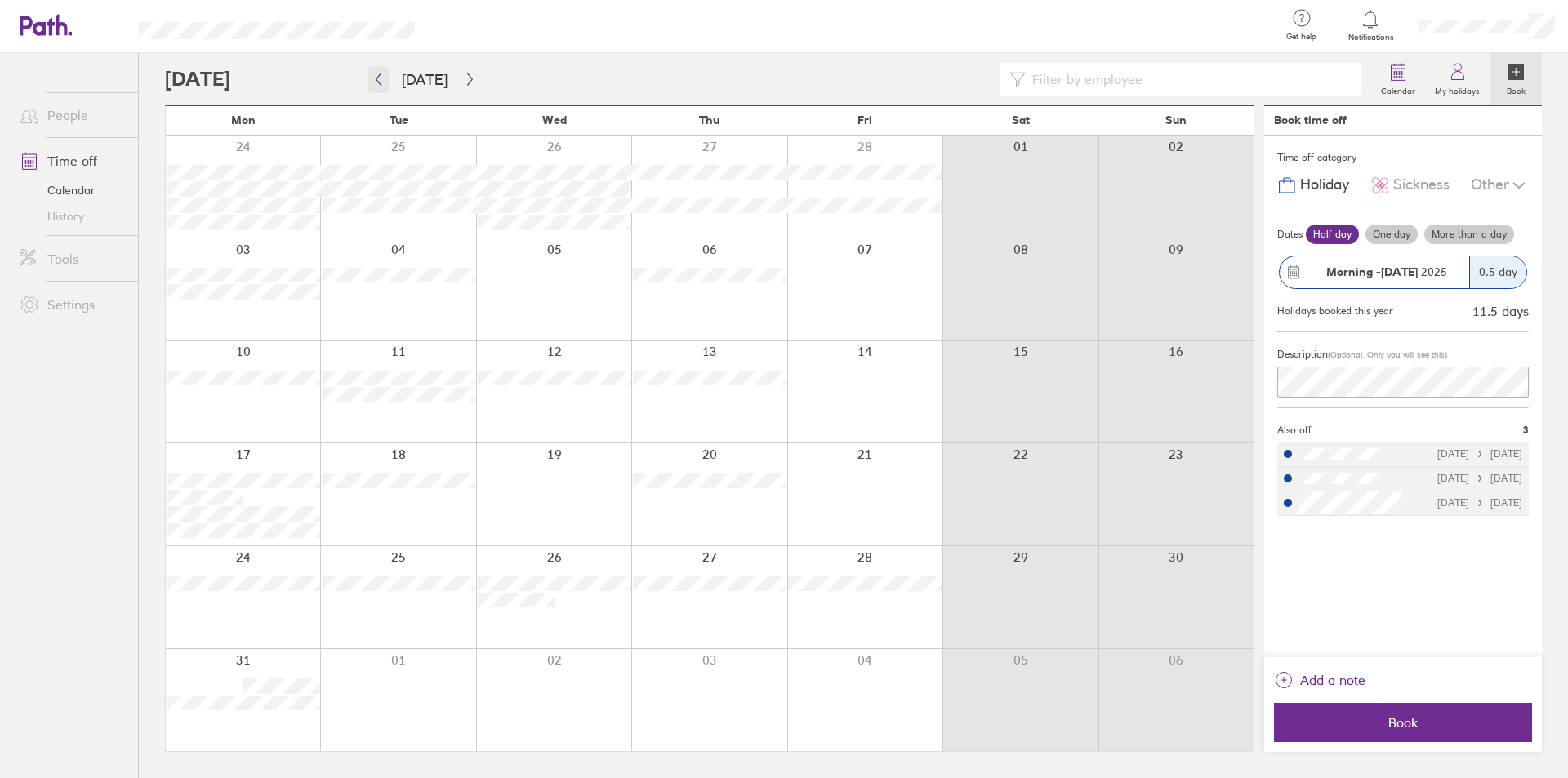
click at [380, 80] on icon "button" at bounding box center [378, 78] width 12 height 13
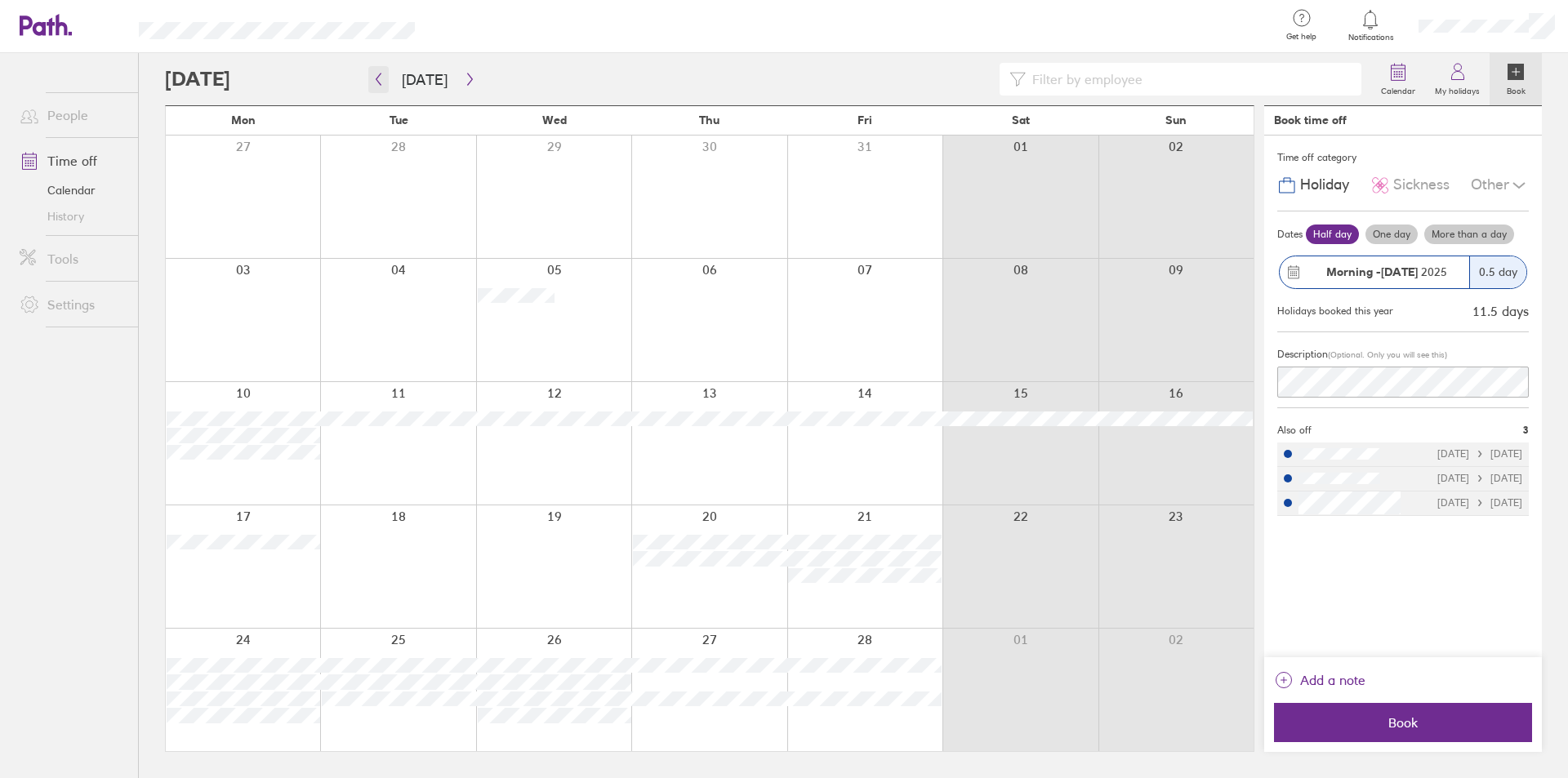
click at [380, 80] on icon "button" at bounding box center [378, 78] width 12 height 13
click at [568, 154] on div at bounding box center [553, 197] width 155 height 123
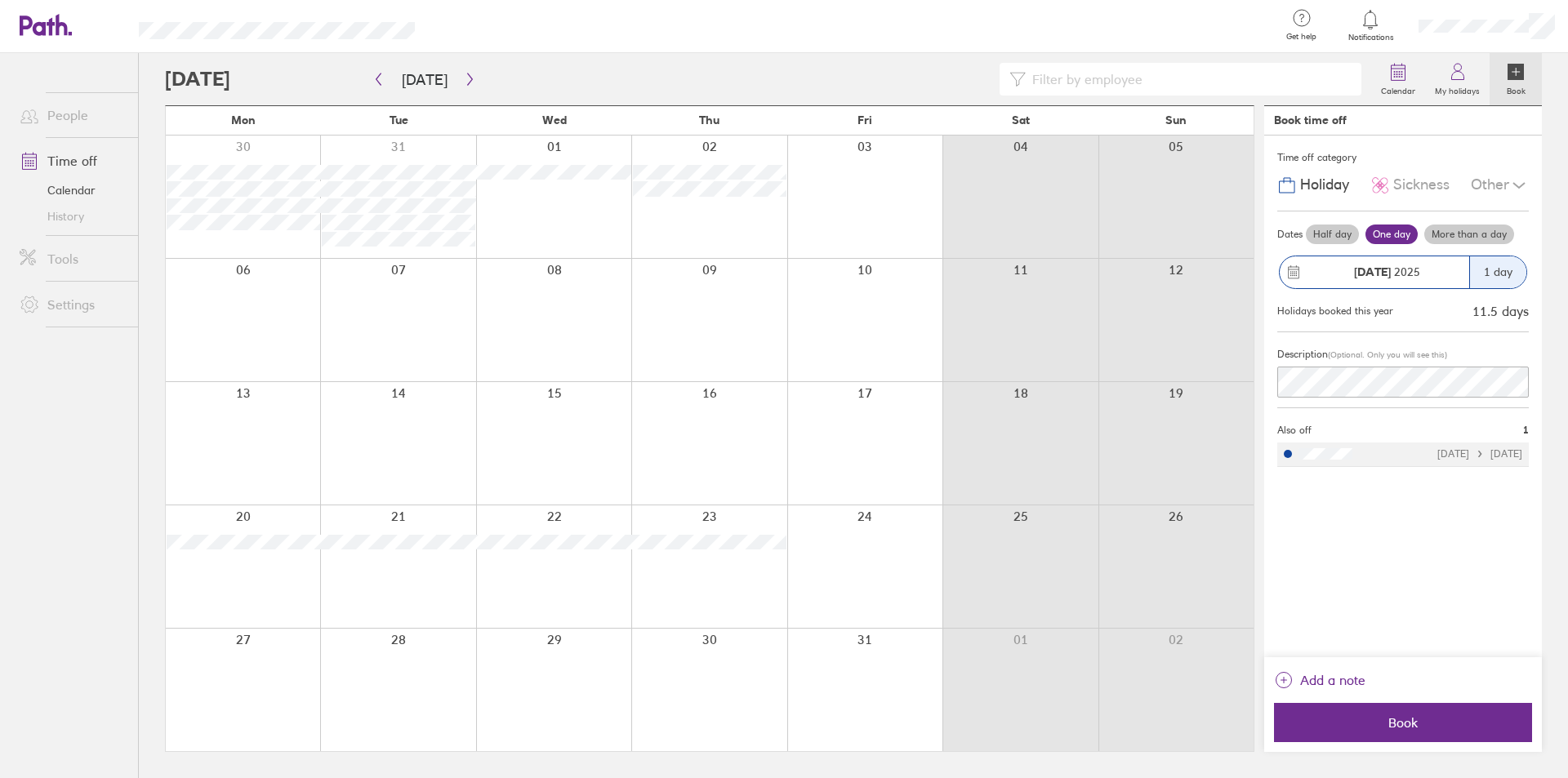
click at [1336, 240] on label "Half day" at bounding box center [1332, 235] width 53 height 20
click at [0, 0] on input "Half day" at bounding box center [0, 0] width 0 height 0
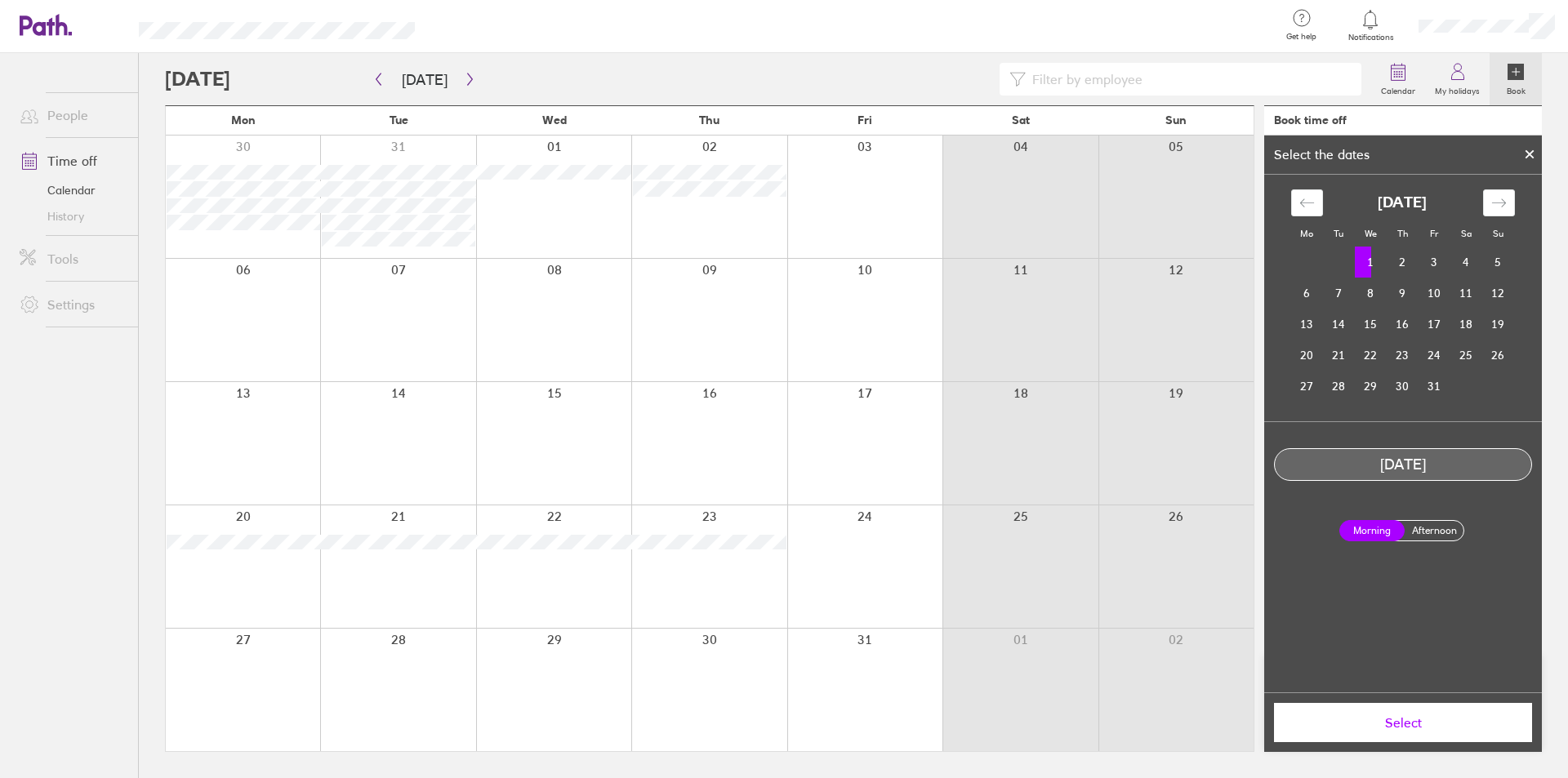
click at [1407, 731] on button "Select" at bounding box center [1403, 723] width 258 height 40
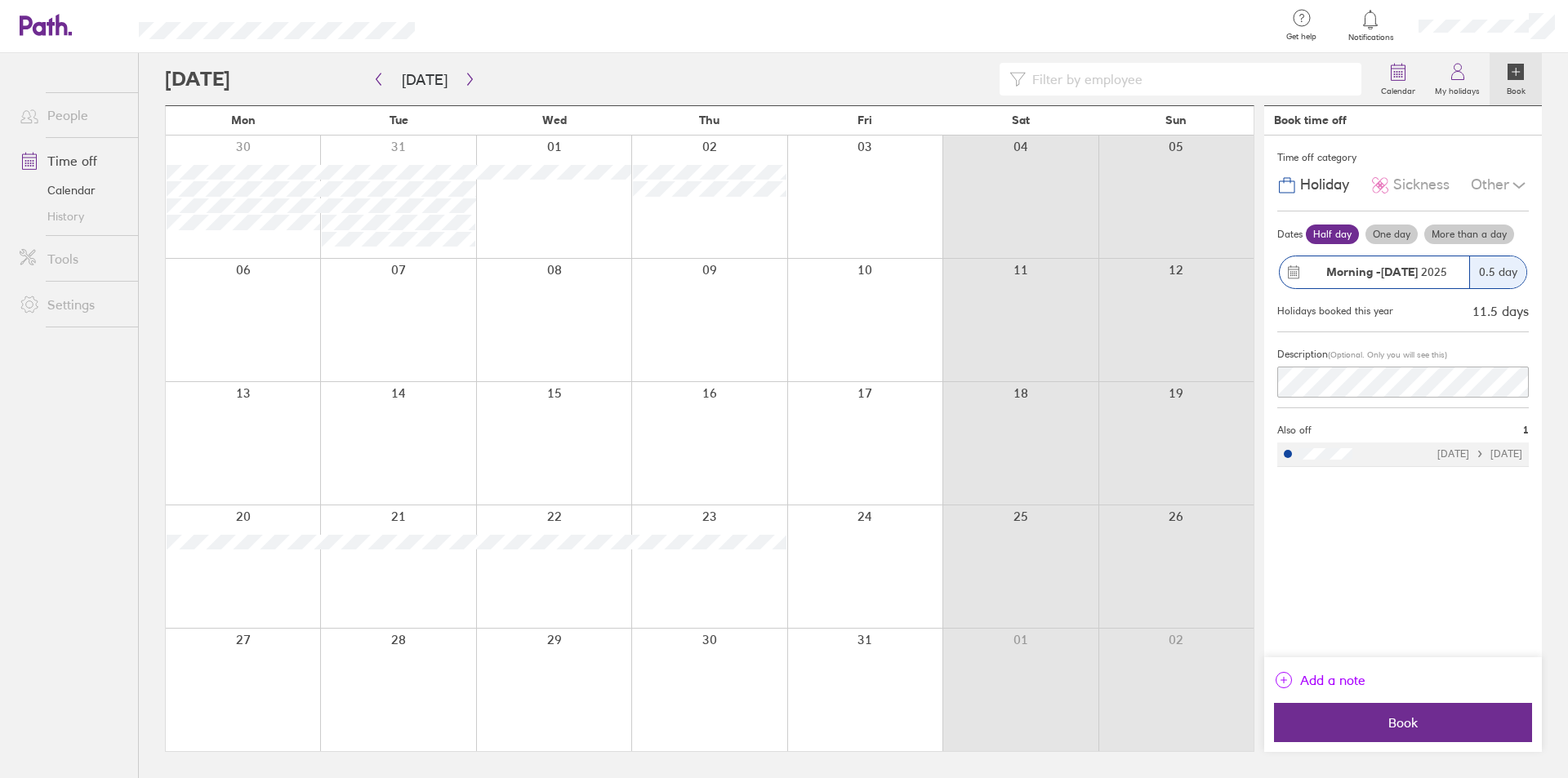
click at [1334, 682] on span "Add a note" at bounding box center [1333, 680] width 65 height 26
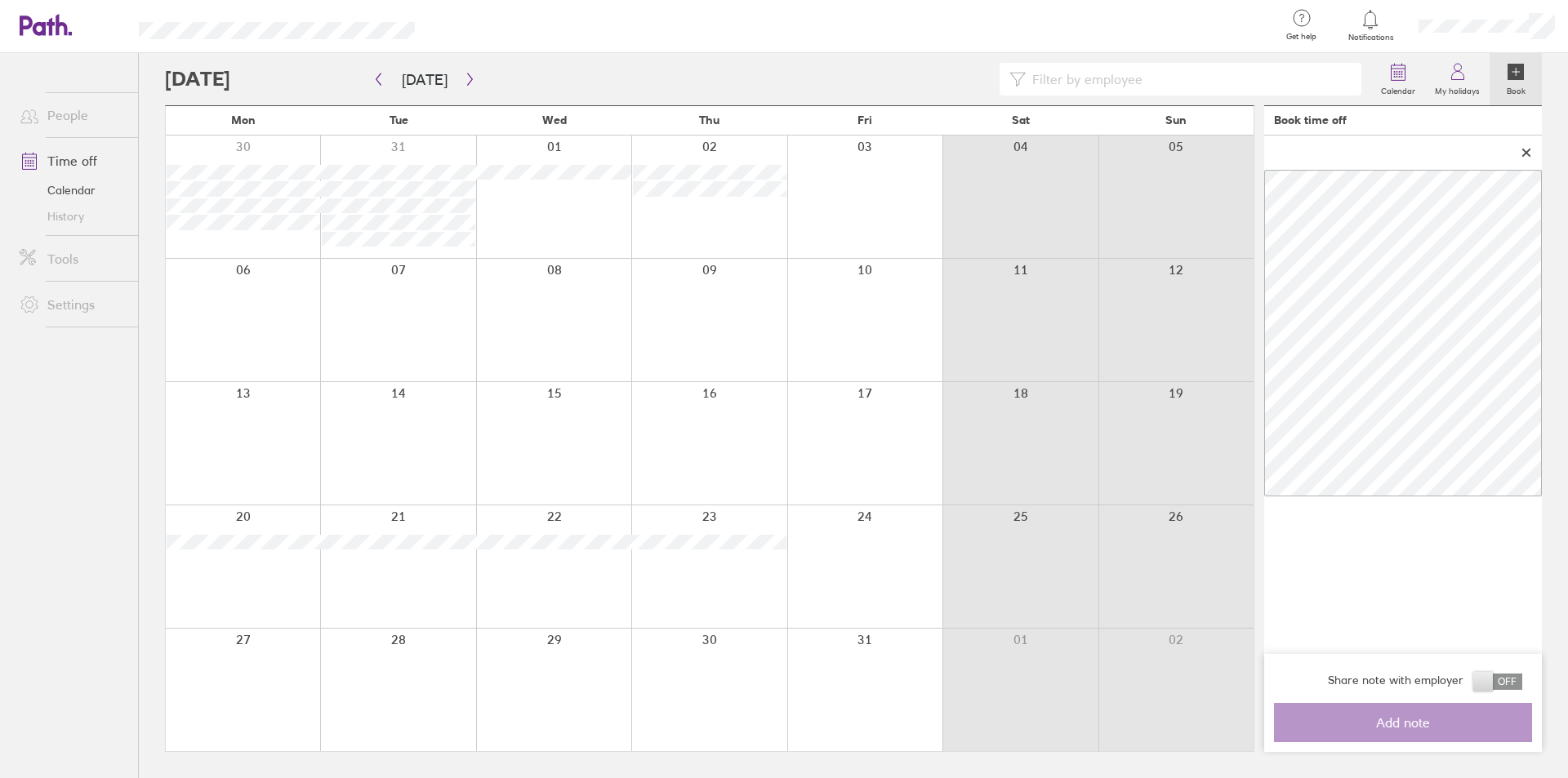
click at [1506, 676] on span at bounding box center [1499, 682] width 49 height 17
click at [1522, 686] on input "checkbox" at bounding box center [1522, 686] width 0 height 0
click at [1269, 165] on div "Share note with employer Add note" at bounding box center [1403, 443] width 278 height 617
click at [1359, 728] on span "Add note" at bounding box center [1404, 723] width 236 height 15
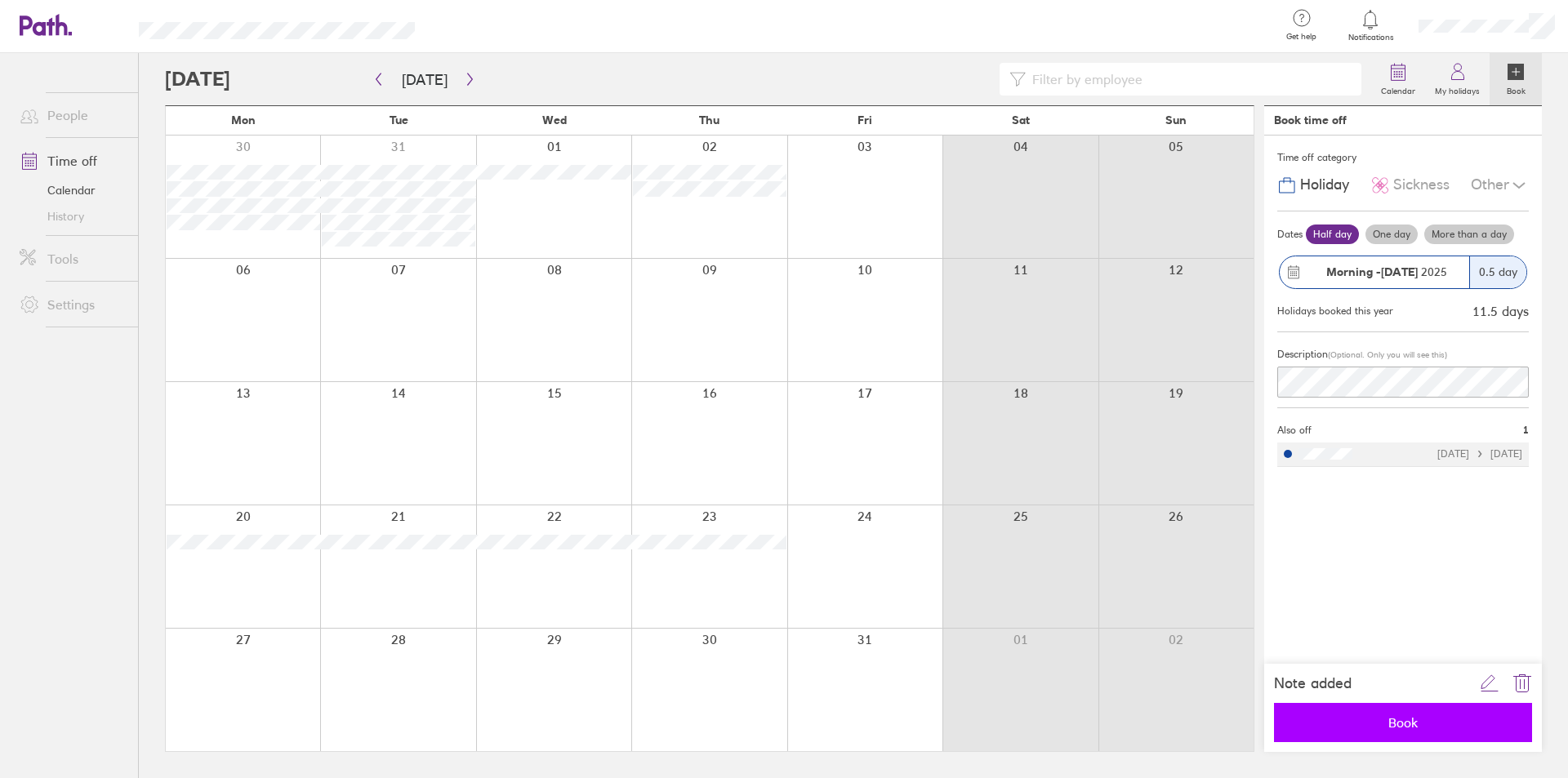
click at [1362, 729] on span "Book" at bounding box center [1404, 723] width 236 height 15
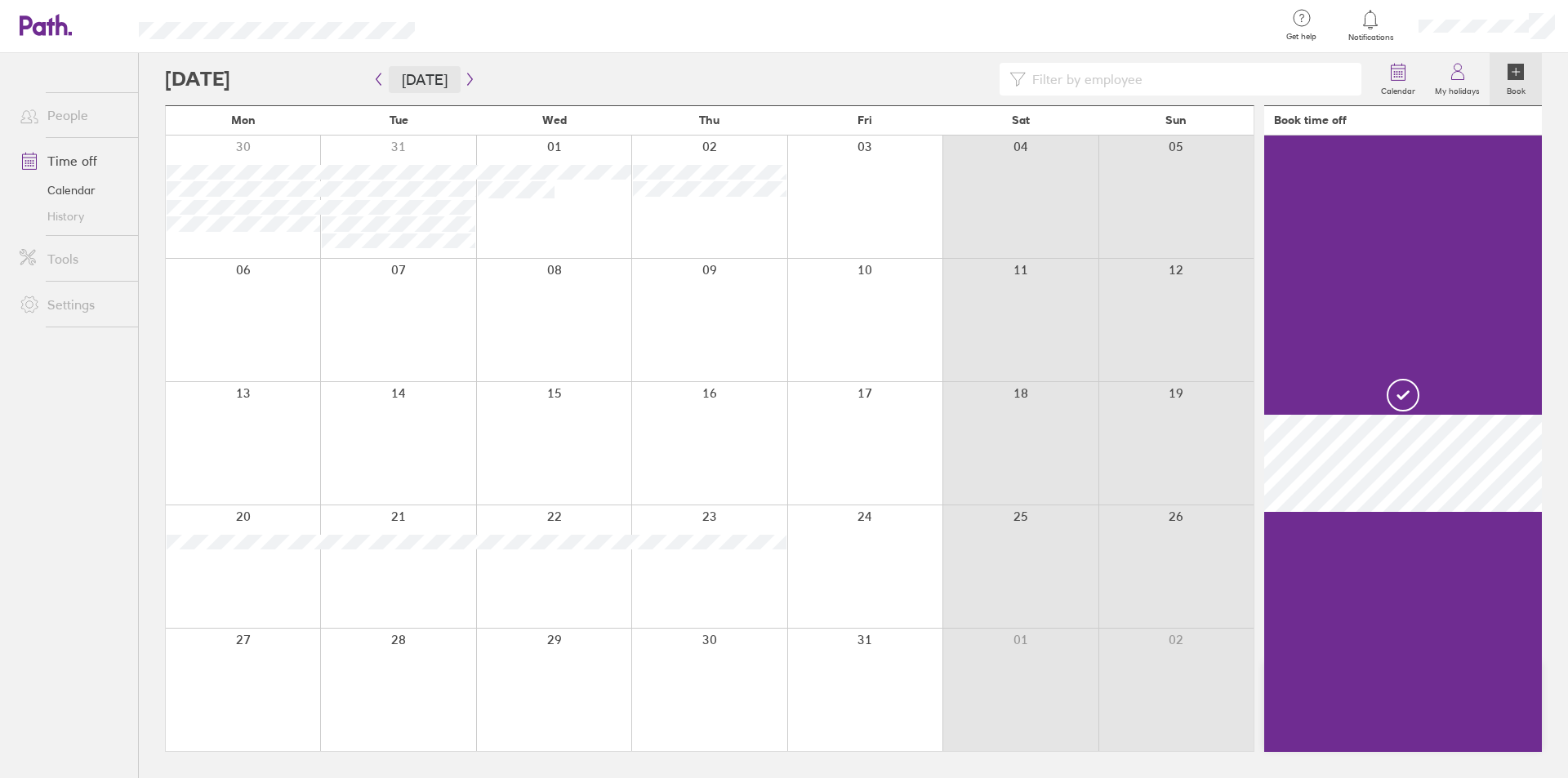
click at [413, 72] on button "[DATE]" at bounding box center [425, 79] width 72 height 27
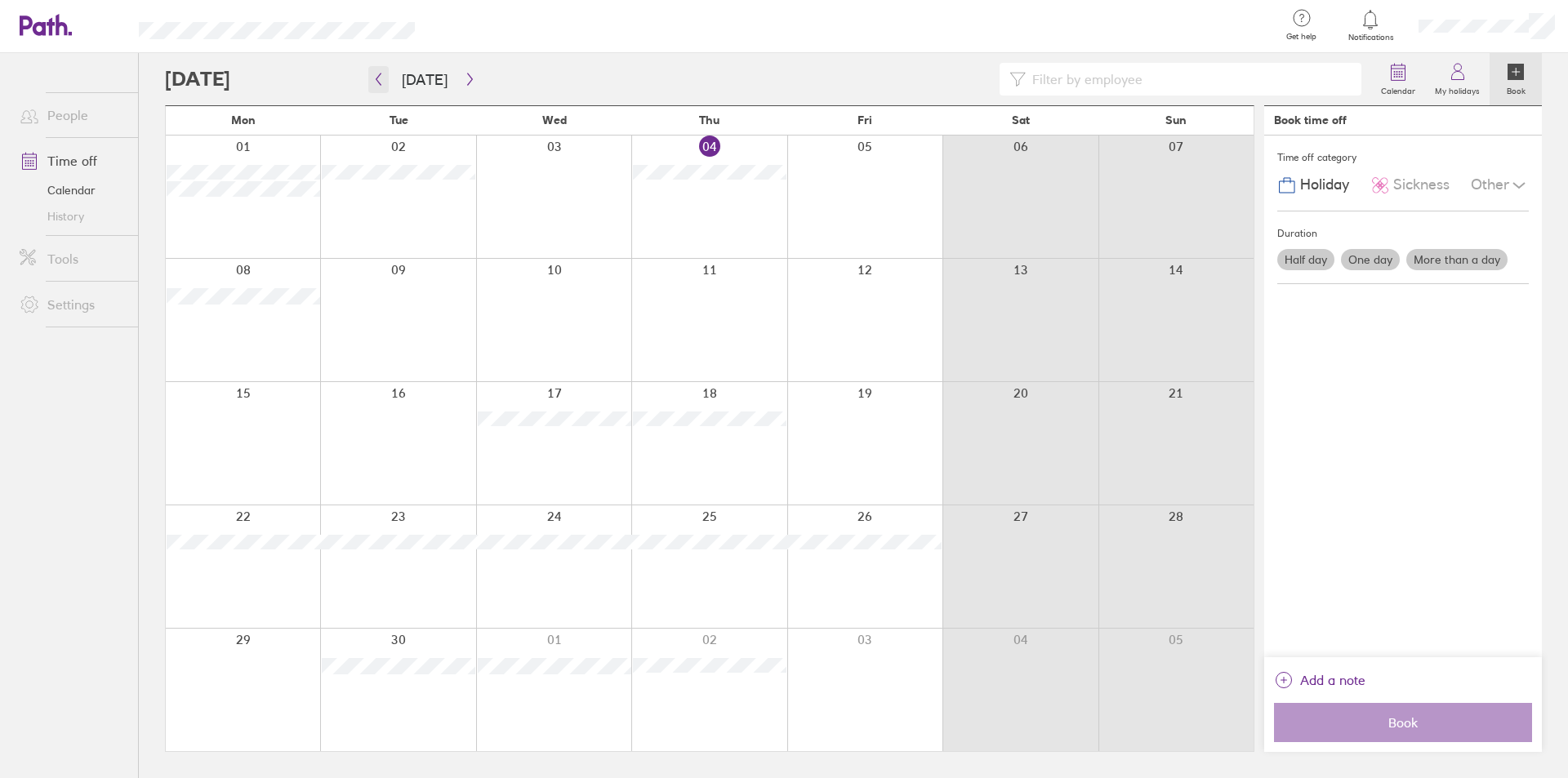
click at [385, 83] on button "button" at bounding box center [378, 79] width 21 height 27
click at [553, 270] on div at bounding box center [553, 321] width 155 height 123
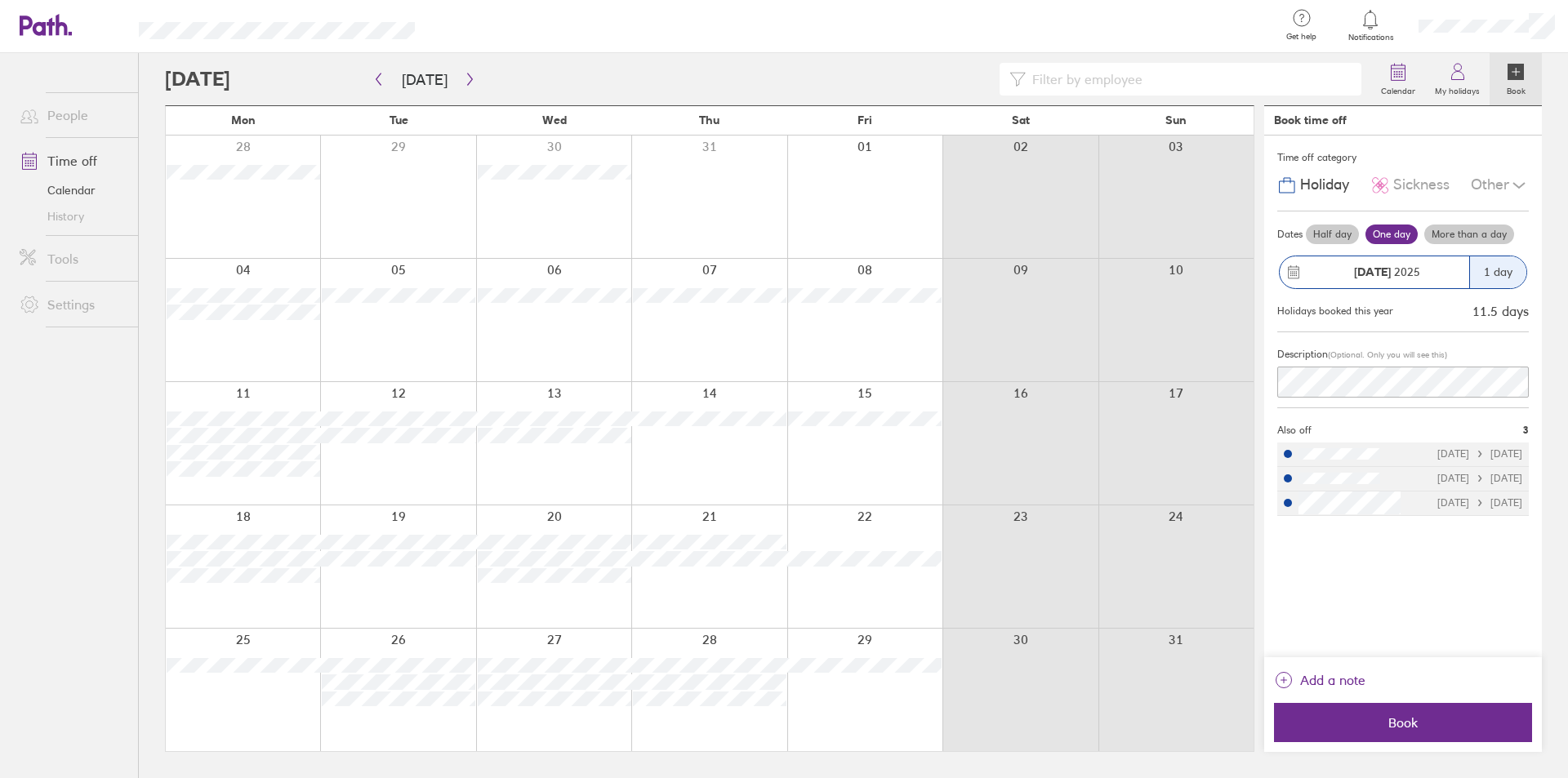
click at [548, 273] on div at bounding box center [553, 321] width 155 height 123
click at [1324, 728] on span "Book" at bounding box center [1404, 723] width 236 height 15
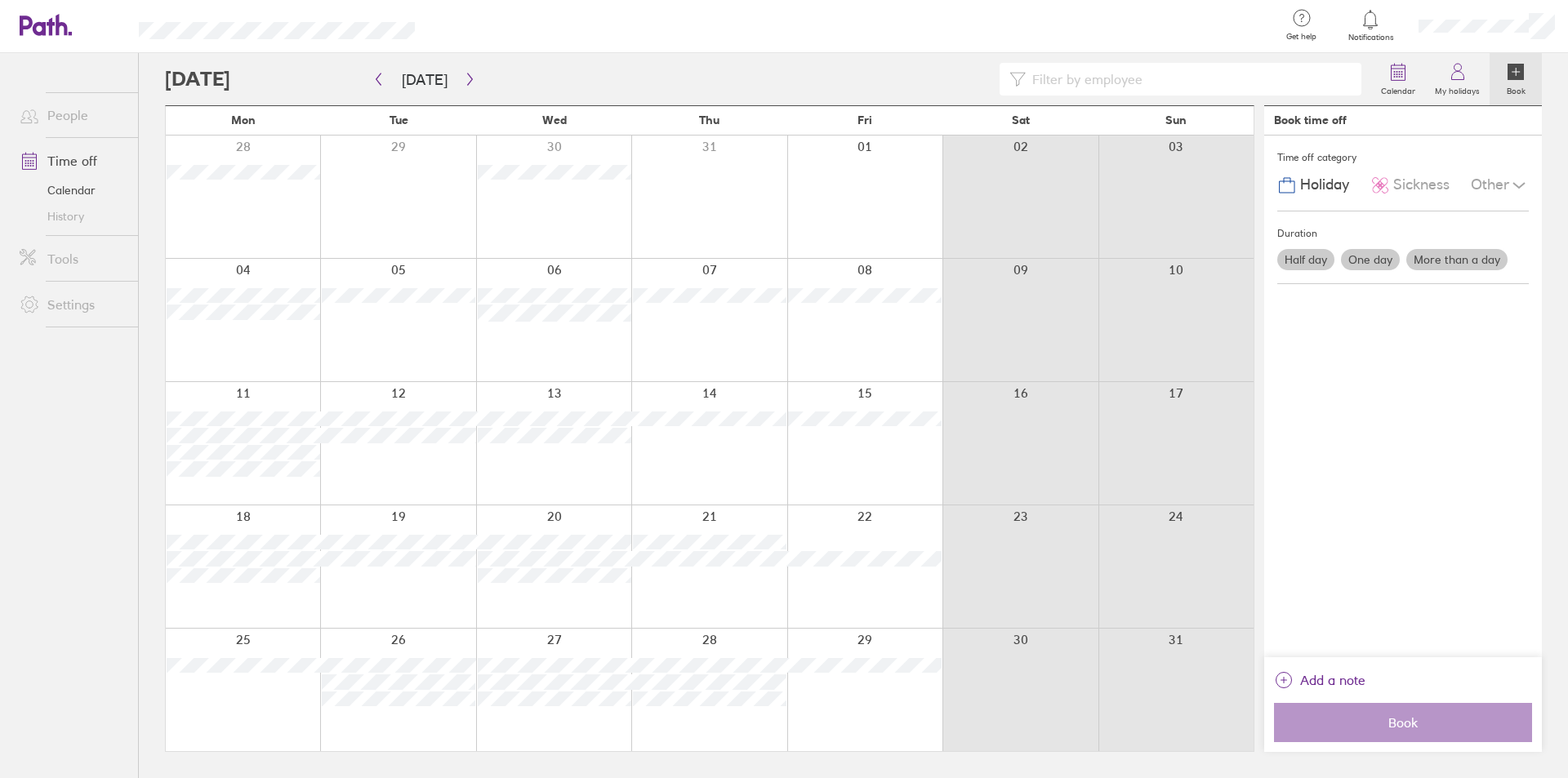
click at [256, 68] on div at bounding box center [768, 79] width 1207 height 33
click at [474, 82] on button "button" at bounding box center [470, 79] width 21 height 27
click at [1567, 27] on div at bounding box center [1487, 26] width 162 height 52
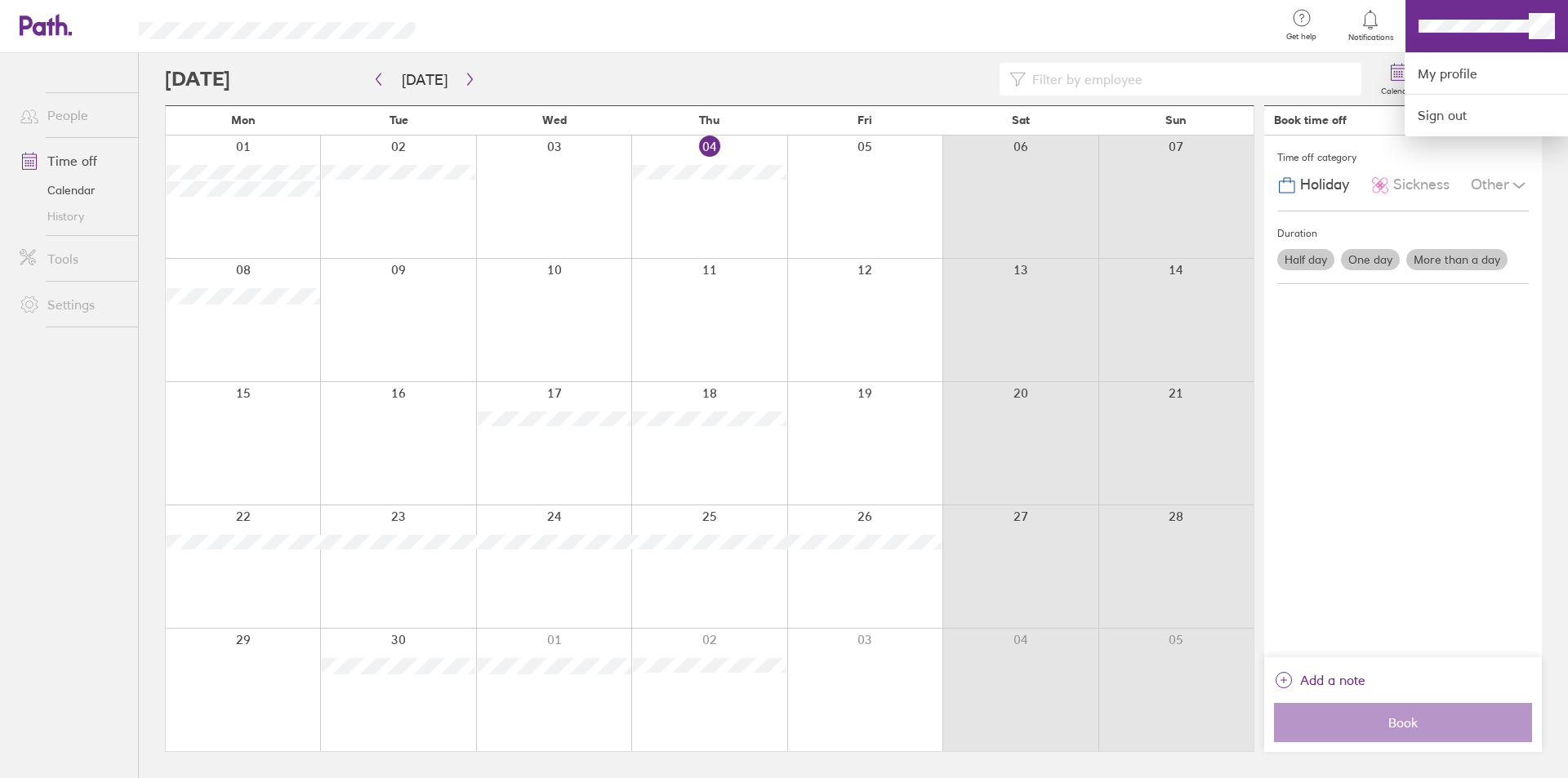
click at [1539, 21] on div at bounding box center [784, 389] width 1568 height 778
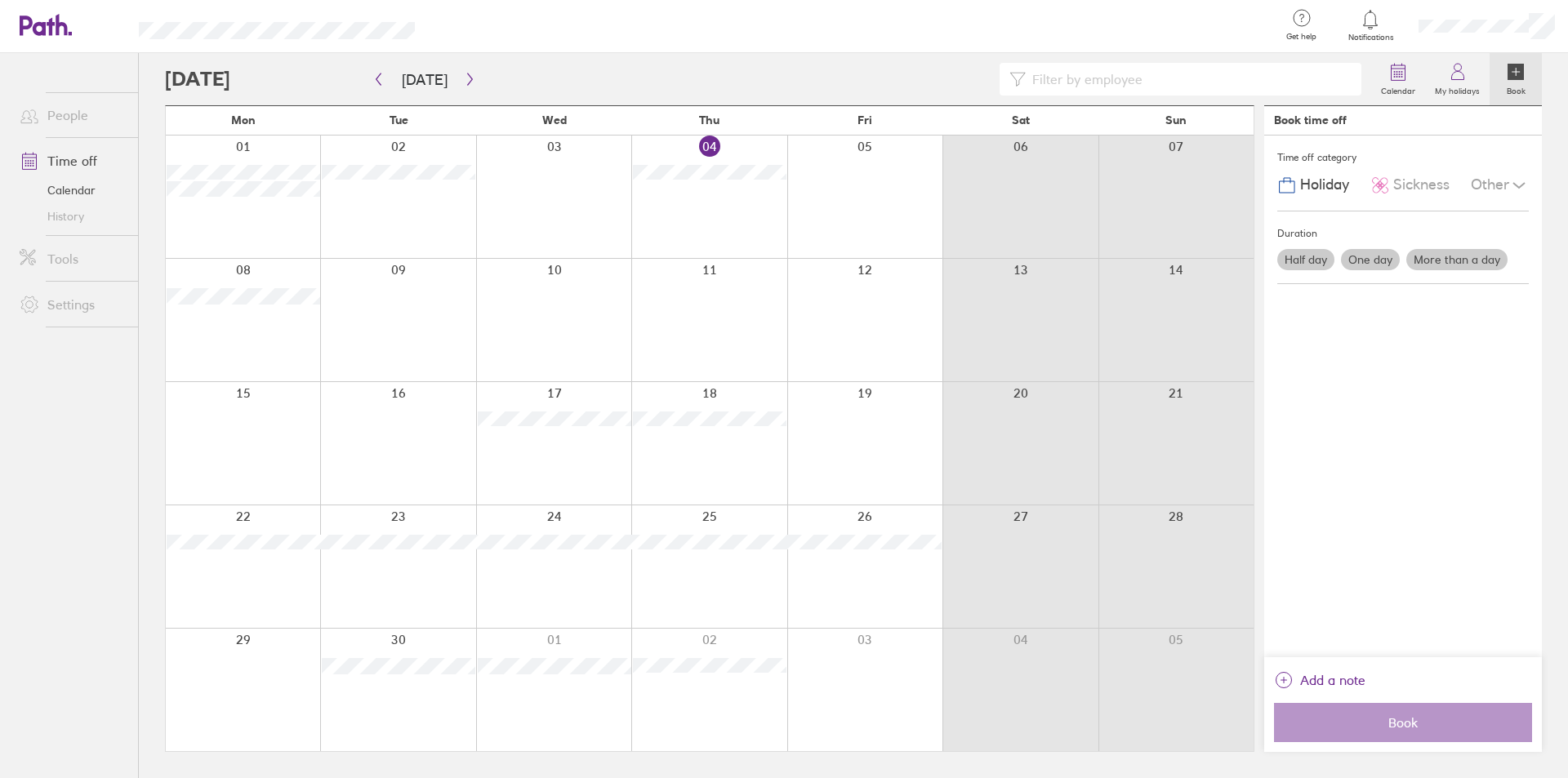
click at [1556, 34] on div at bounding box center [1487, 26] width 162 height 52
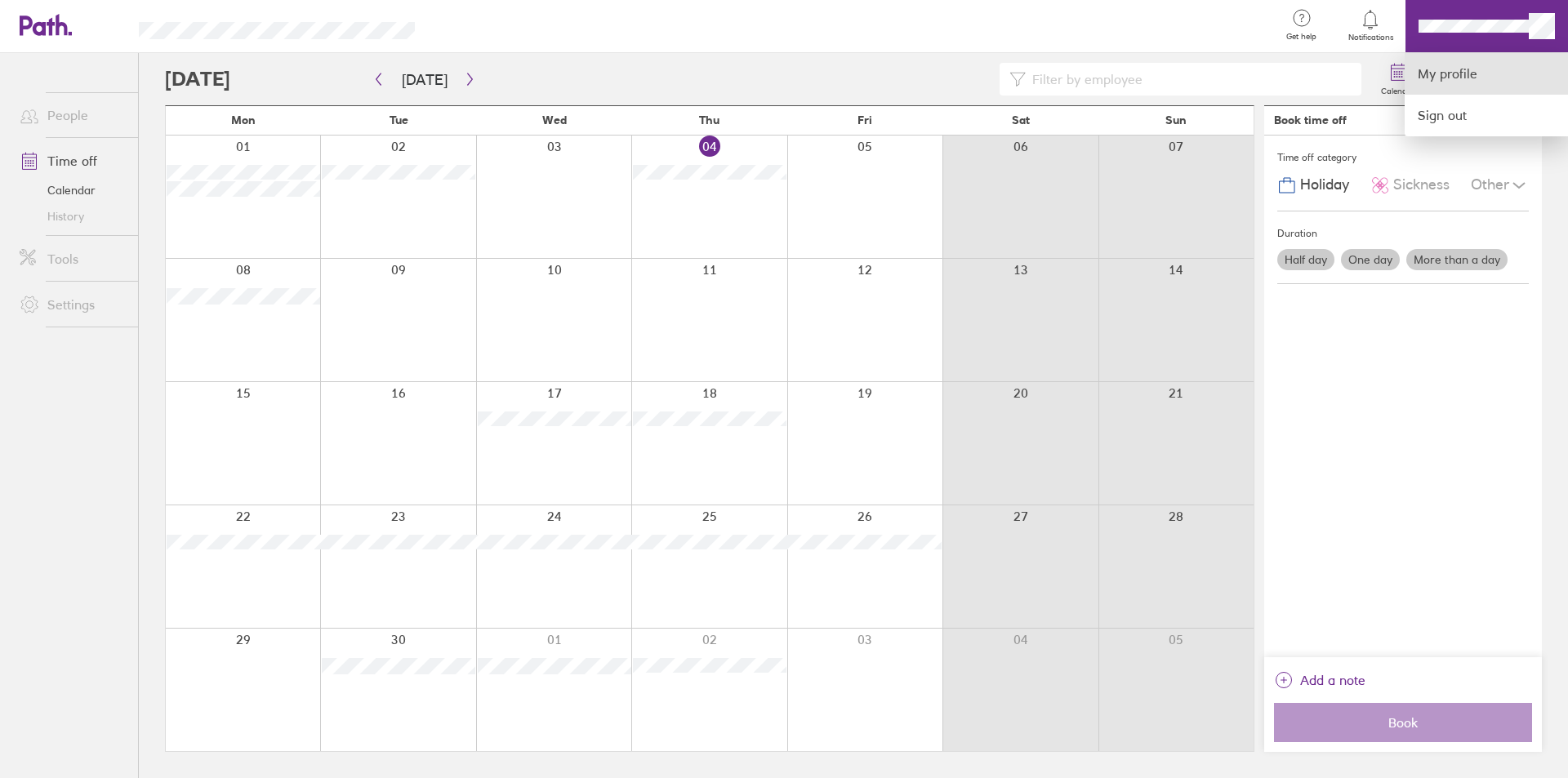
click at [1462, 74] on link "My profile" at bounding box center [1486, 74] width 163 height 42
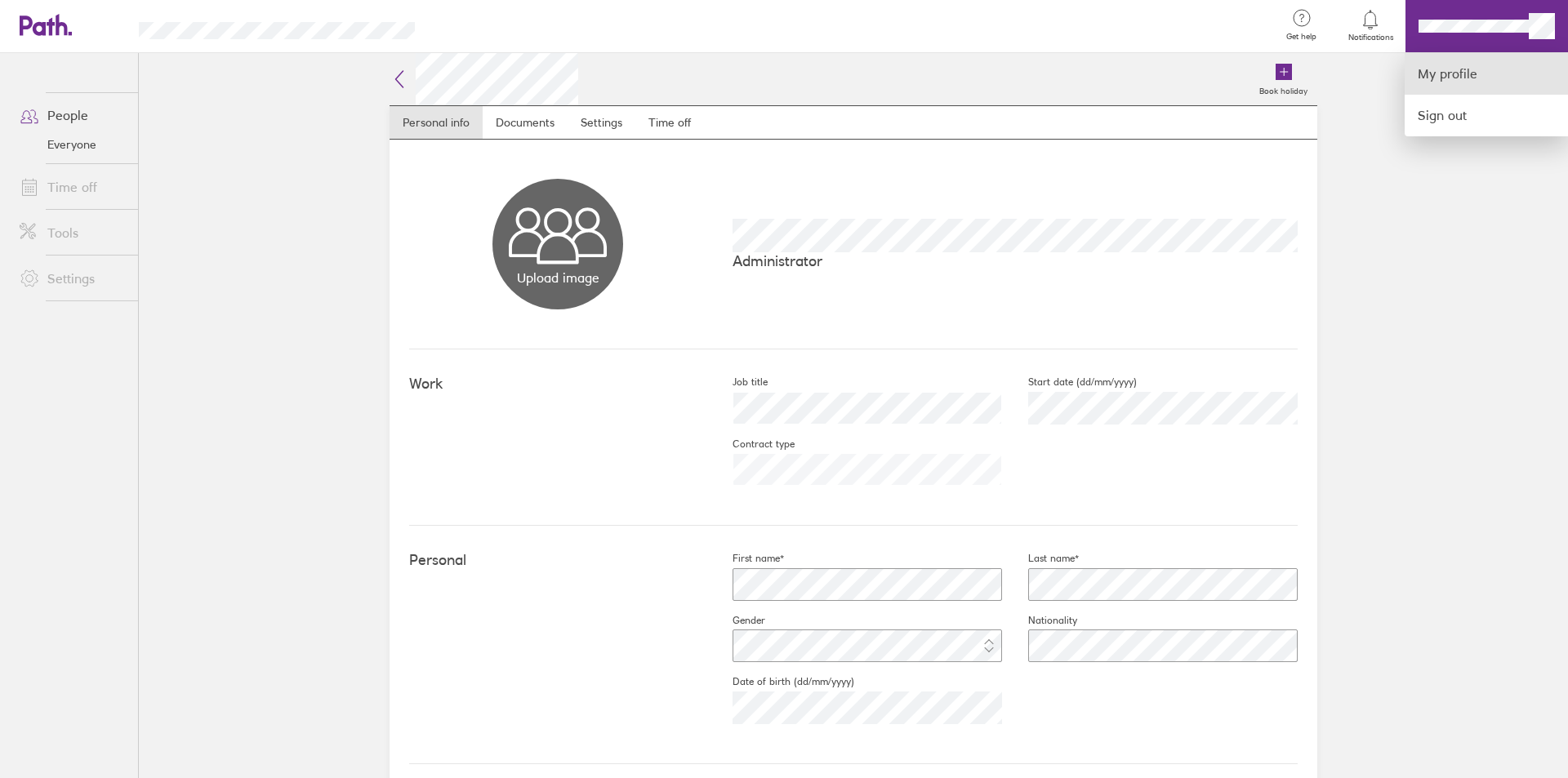
click at [1459, 79] on link "My profile" at bounding box center [1486, 74] width 163 height 42
click at [651, 127] on div at bounding box center [784, 389] width 1568 height 778
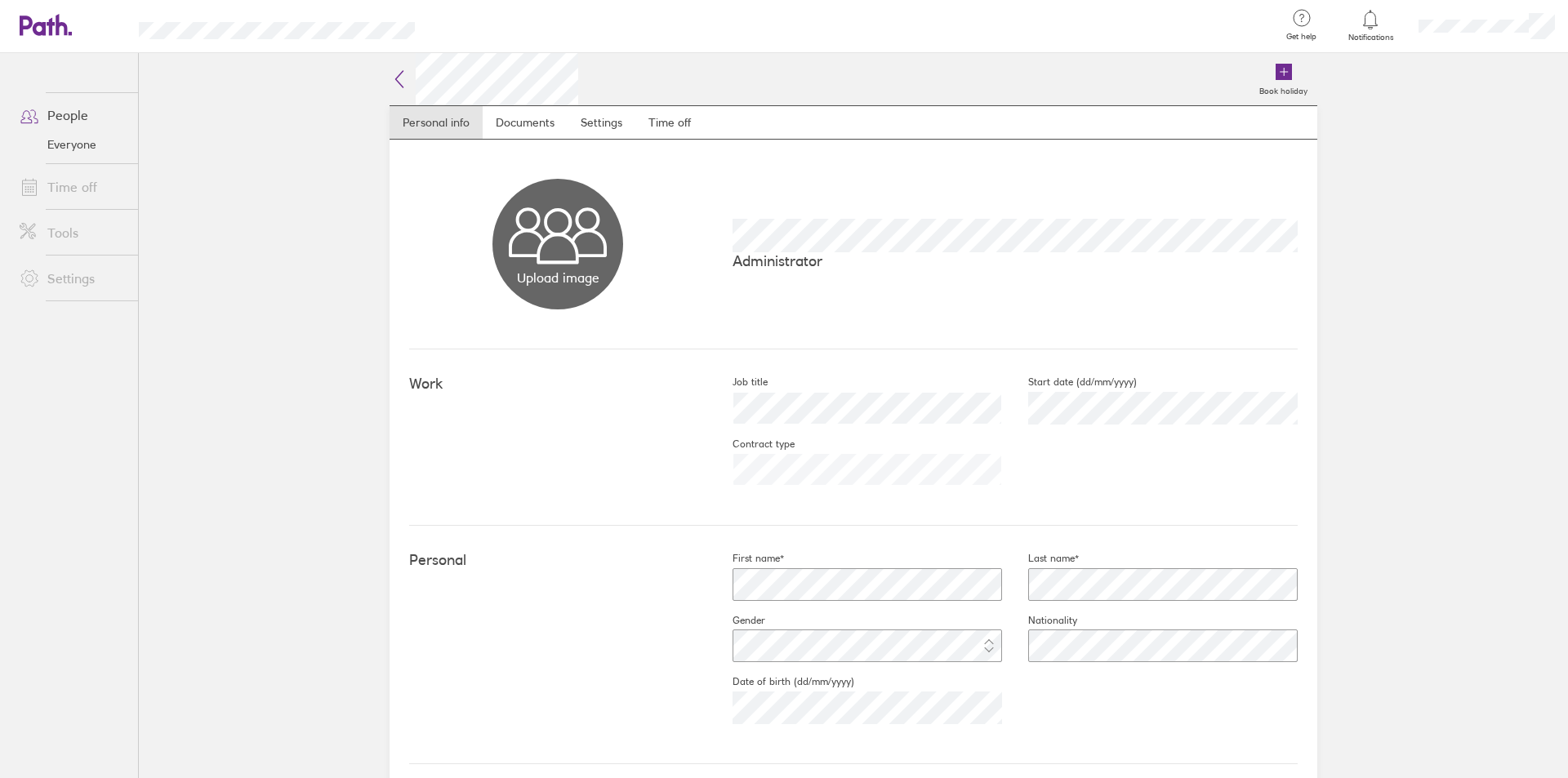
click at [651, 127] on link "Time off" at bounding box center [669, 122] width 68 height 33
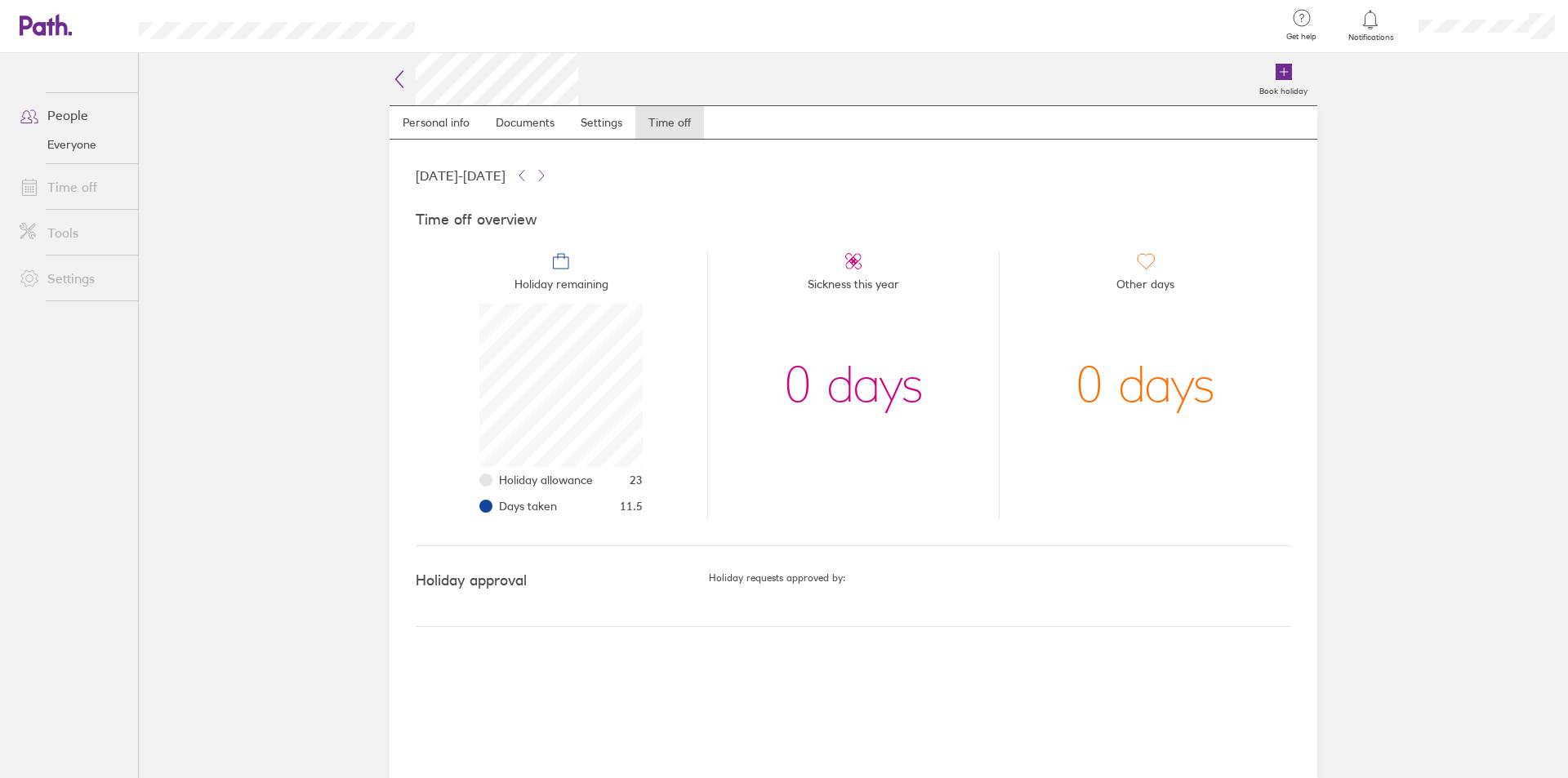
scroll to position [163, 163]
